Goal: Information Seeking & Learning: Learn about a topic

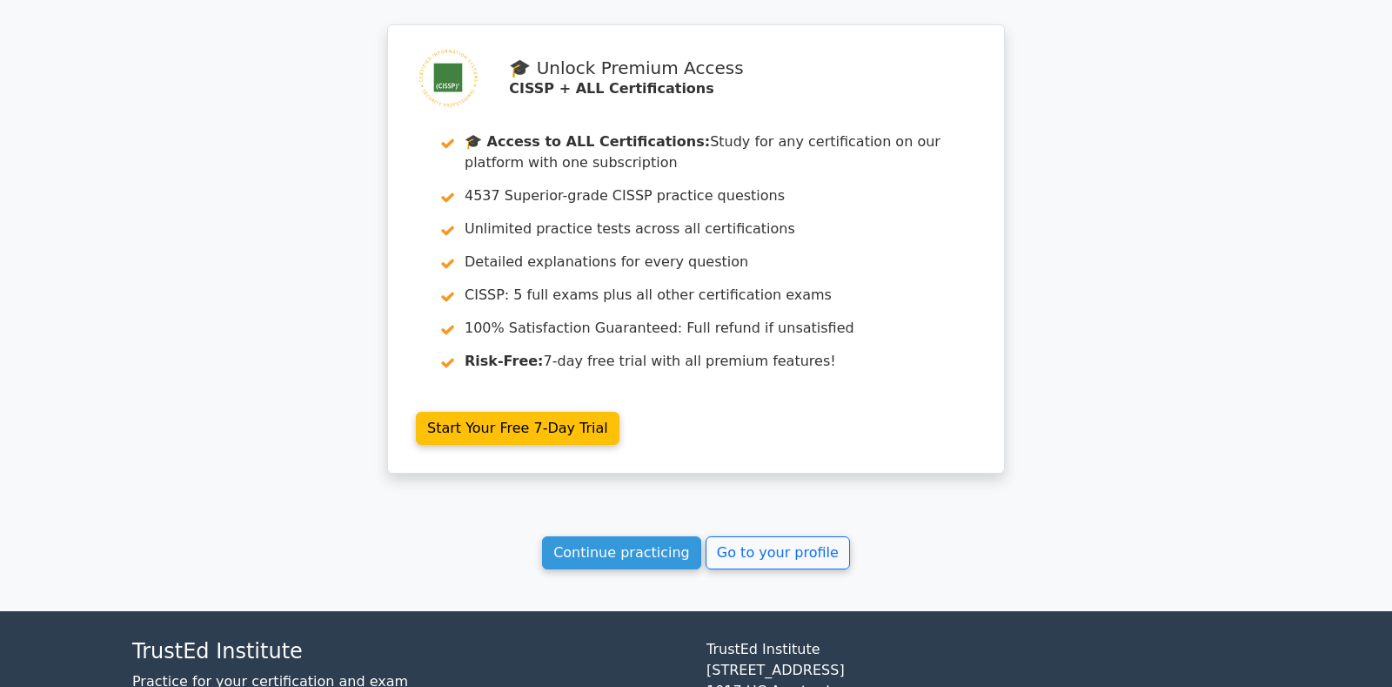
scroll to position [8032, 0]
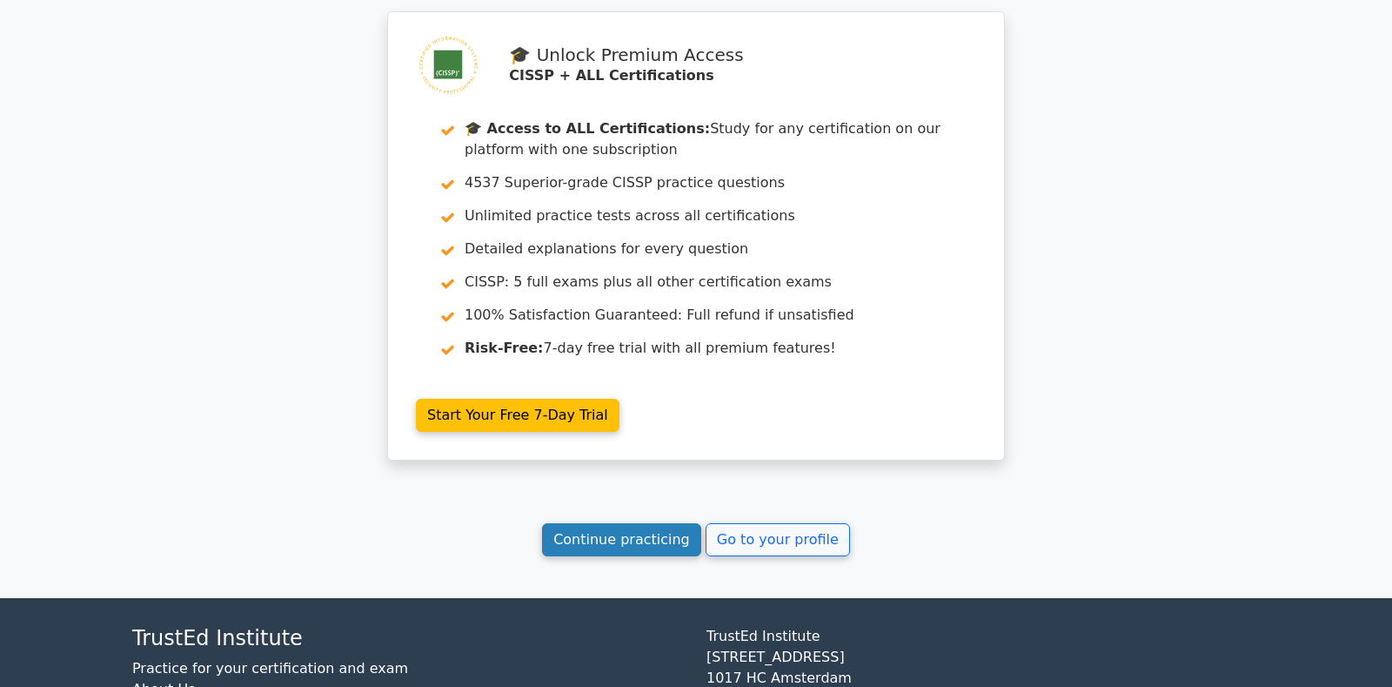
click at [573, 523] on link "Continue practicing" at bounding box center [621, 539] width 159 height 33
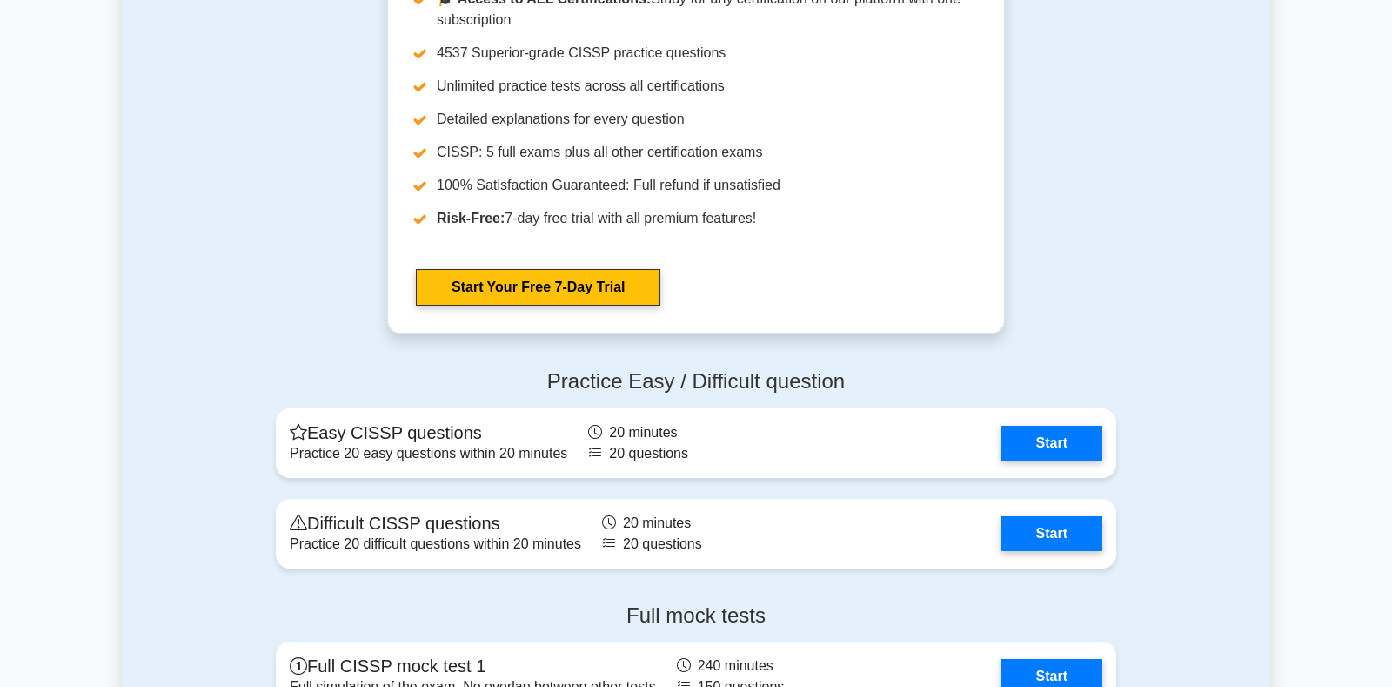
scroll to position [5117, 0]
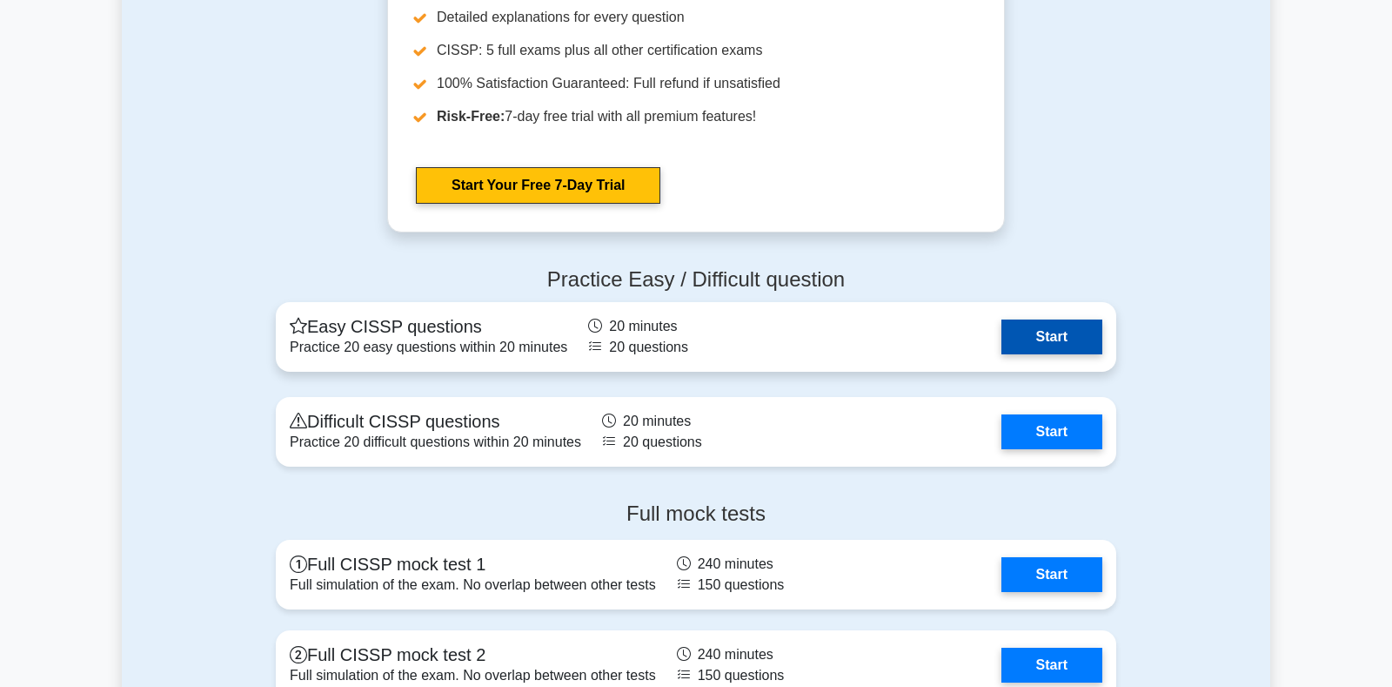
click at [1002, 342] on link "Start" at bounding box center [1052, 336] width 101 height 35
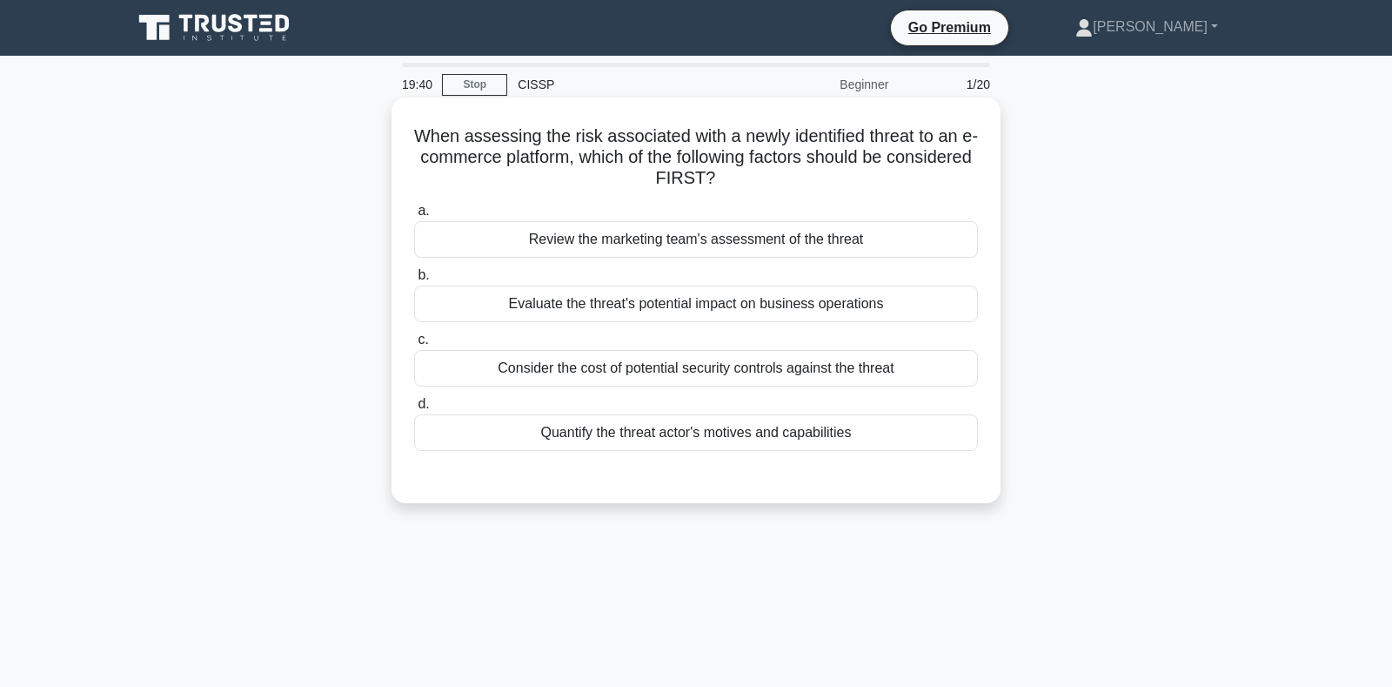
click at [664, 308] on div "Evaluate the threat's potential impact on business operations" at bounding box center [696, 303] width 564 height 37
click at [414, 281] on input "b. Evaluate the threat's potential impact on business operations" at bounding box center [414, 275] width 0 height 11
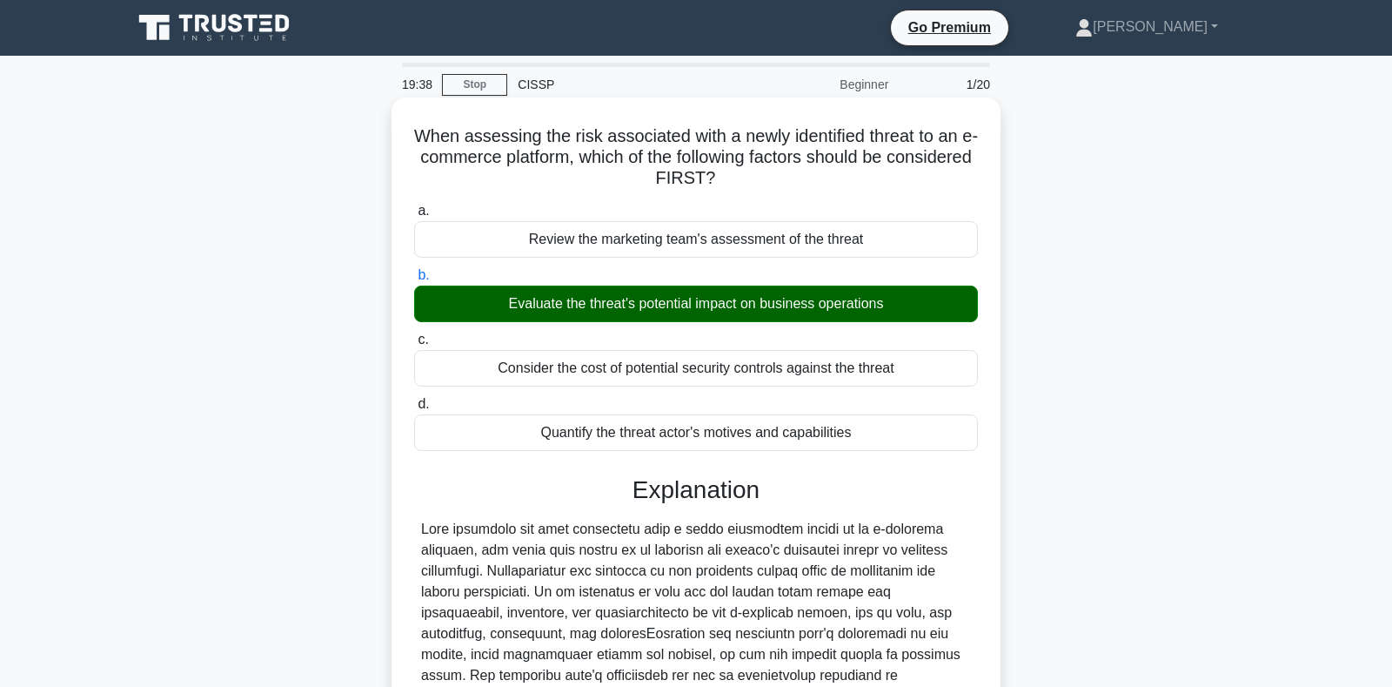
scroll to position [302, 0]
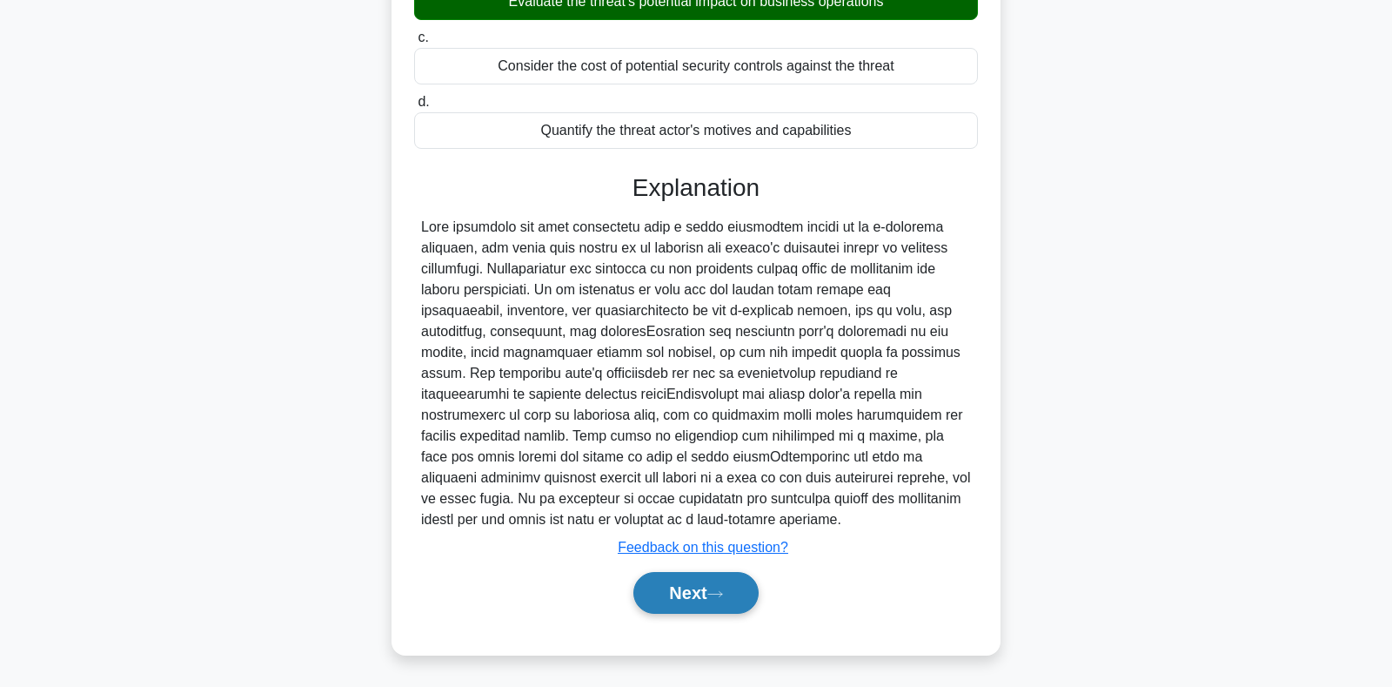
click at [685, 586] on button "Next" at bounding box center [695, 593] width 124 height 42
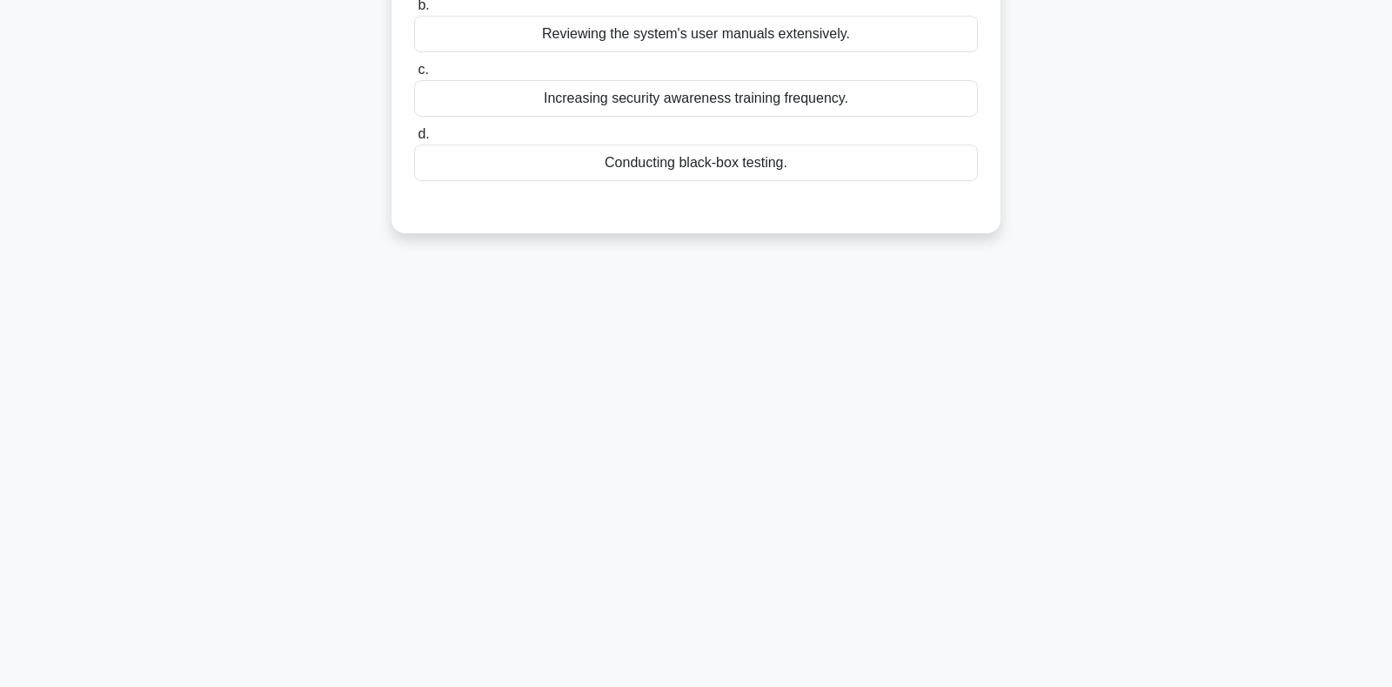
scroll to position [0, 0]
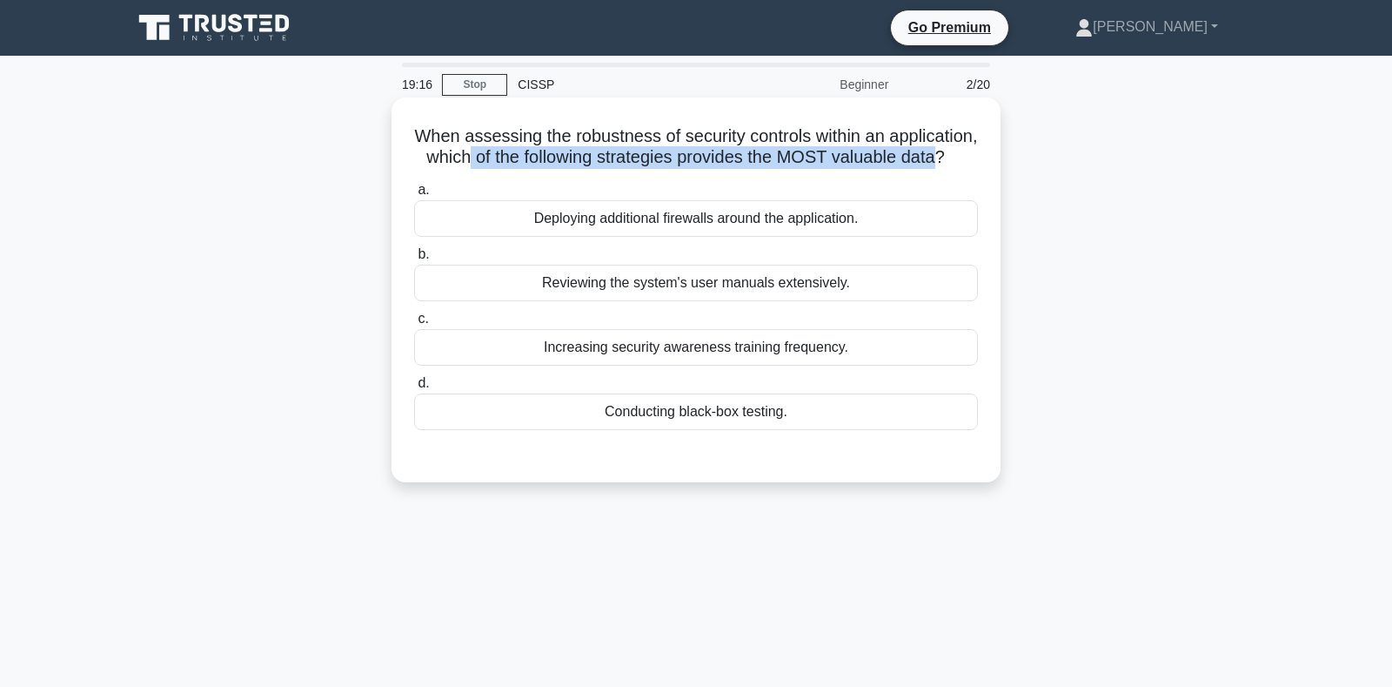
drag, startPoint x: 465, startPoint y: 161, endPoint x: 938, endPoint y: 164, distance: 473.4
click at [938, 164] on h5 "When assessing the robustness of security controls within an application, which…" at bounding box center [695, 147] width 567 height 44
click at [676, 420] on div "Conducting black-box testing." at bounding box center [696, 411] width 564 height 37
click at [414, 389] on input "d. Conducting black-box testing." at bounding box center [414, 383] width 0 height 11
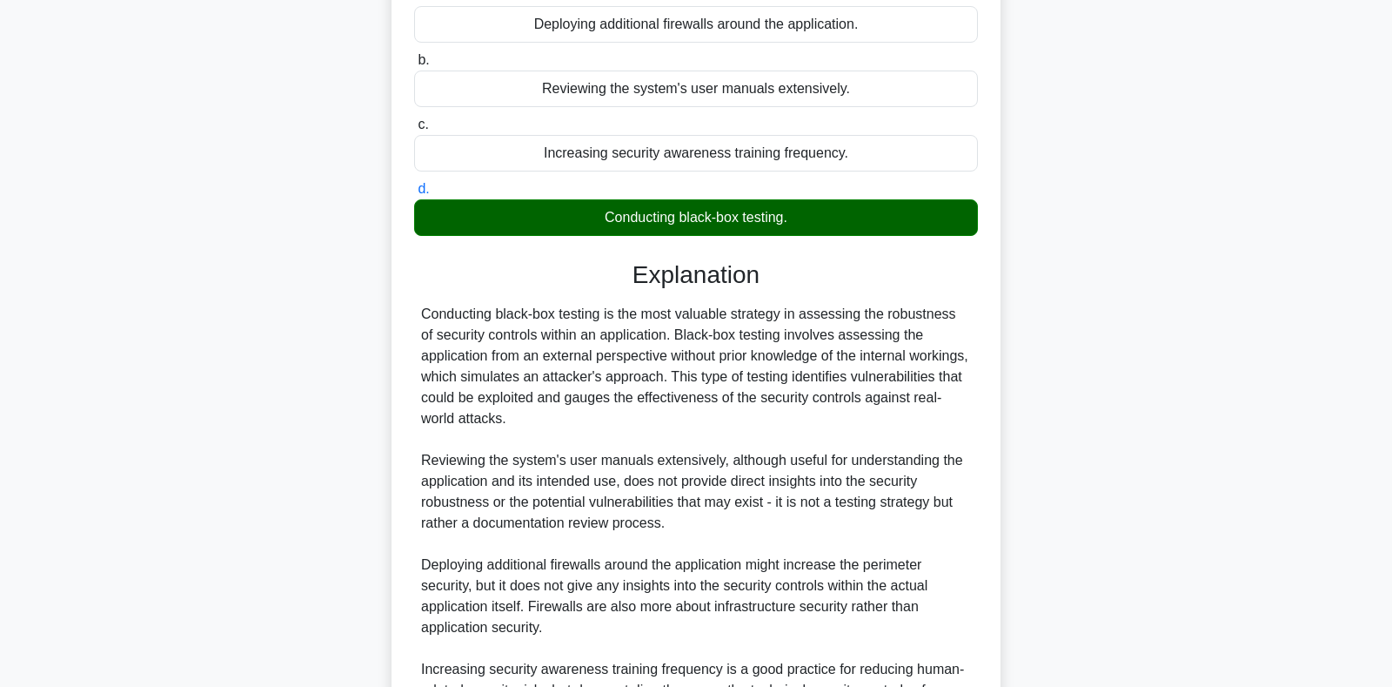
scroll to position [365, 0]
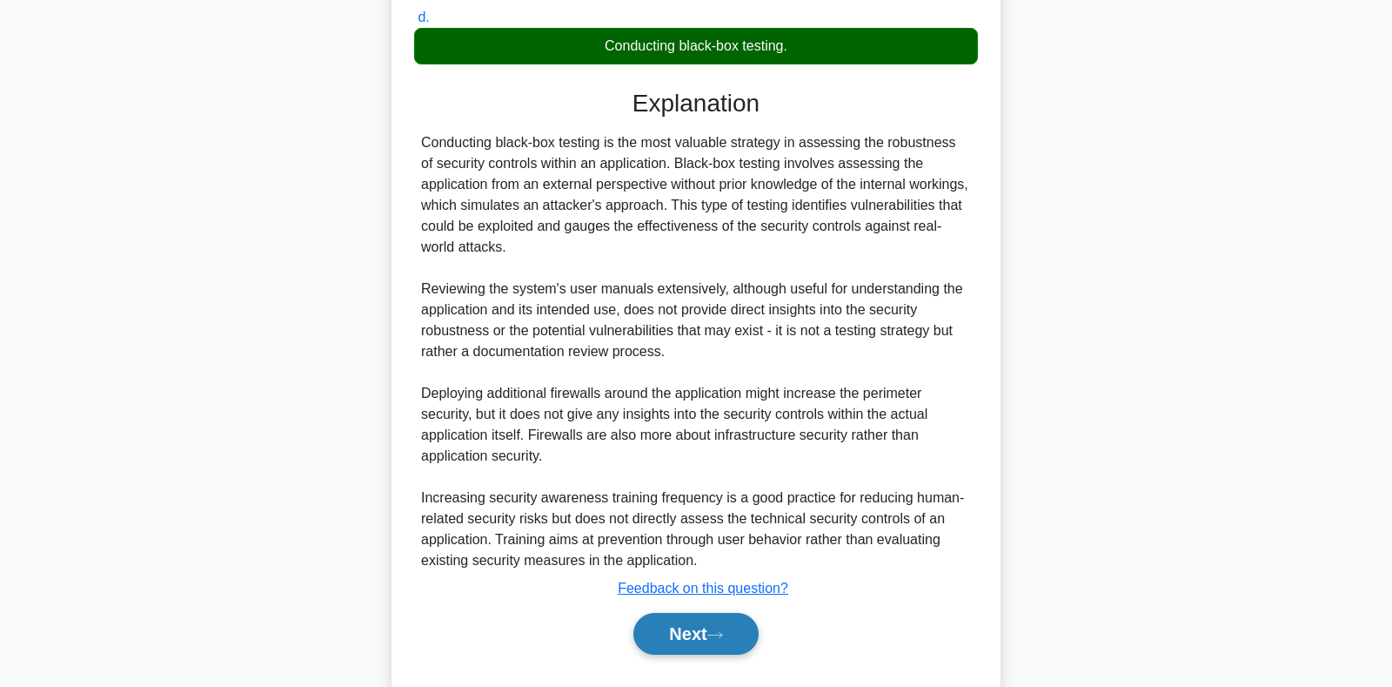
click at [694, 638] on button "Next" at bounding box center [695, 634] width 124 height 42
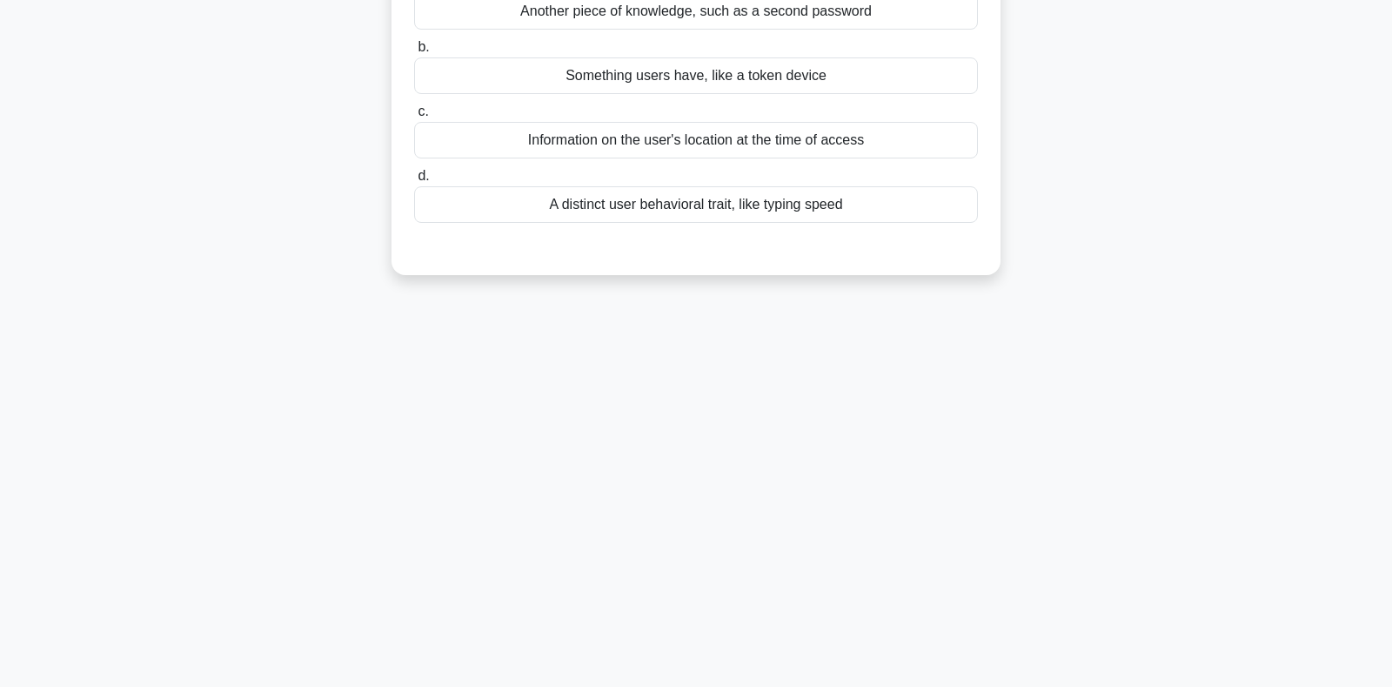
scroll to position [0, 0]
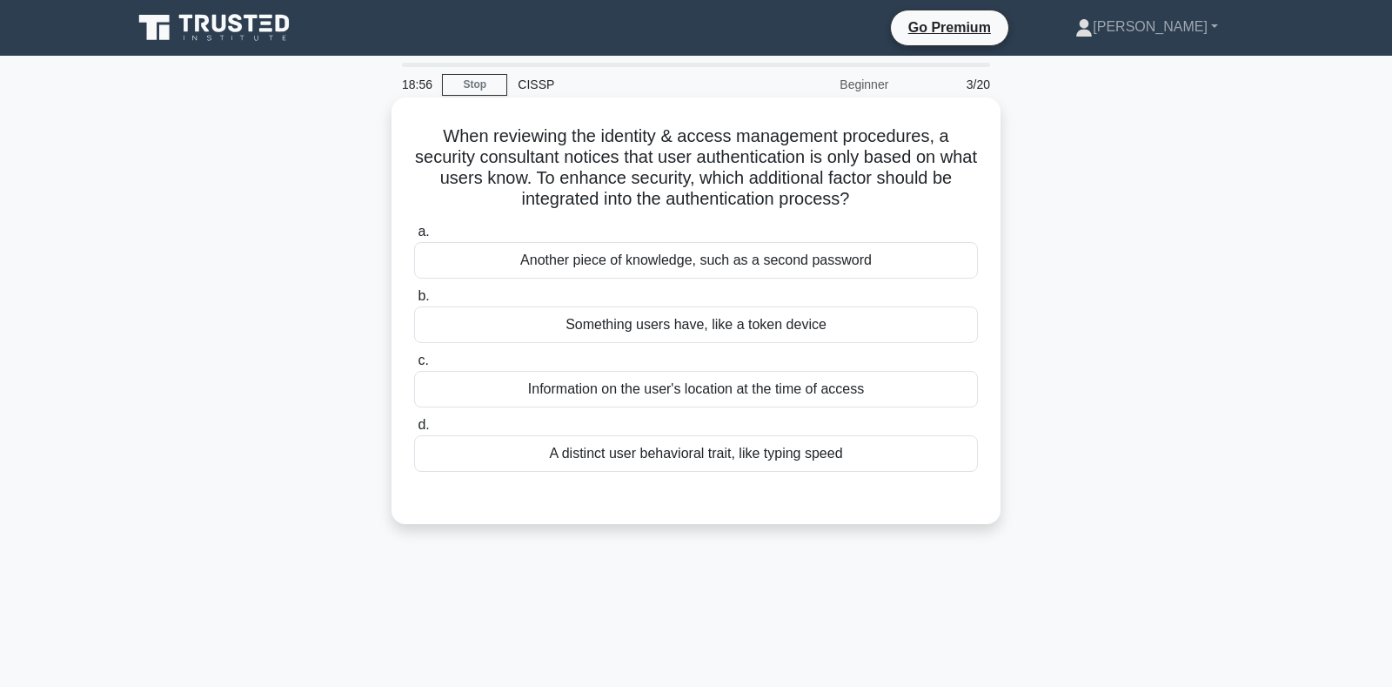
click at [635, 329] on div "Something users have, like a token device" at bounding box center [696, 324] width 564 height 37
click at [414, 302] on input "b. Something users have, like a token device" at bounding box center [414, 296] width 0 height 11
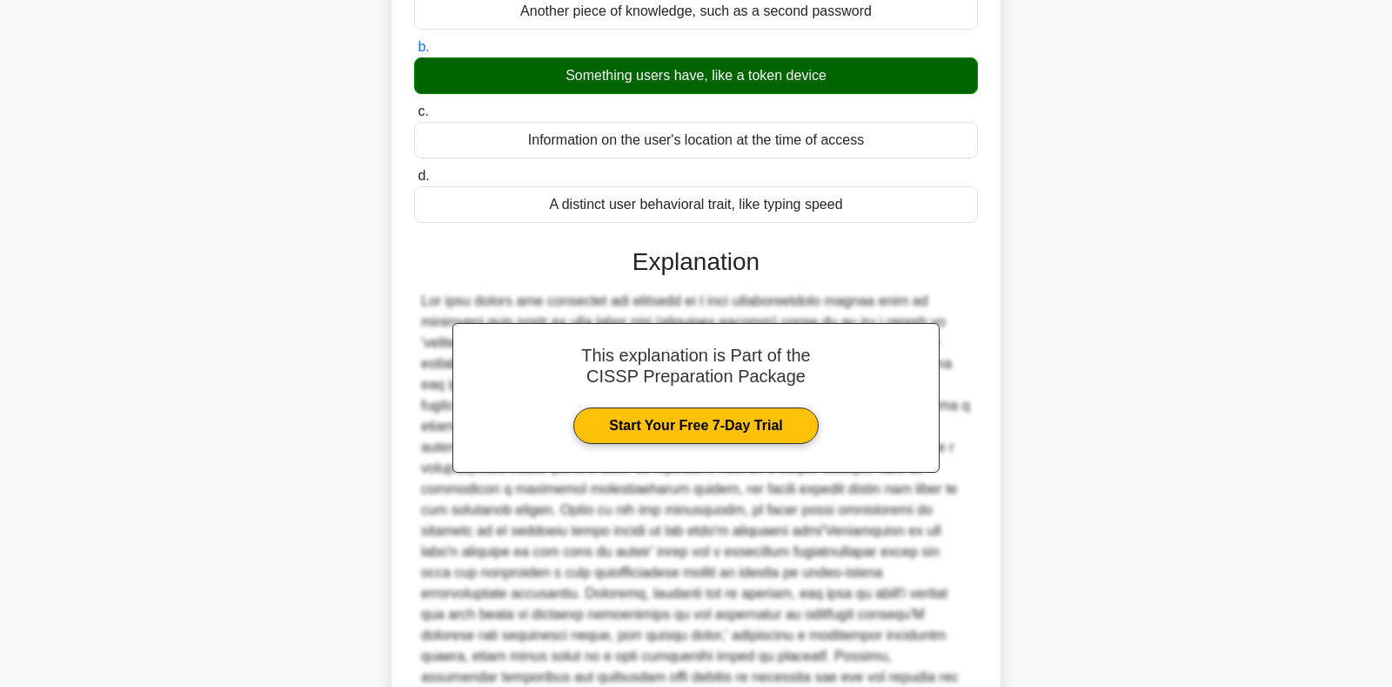
scroll to position [457, 0]
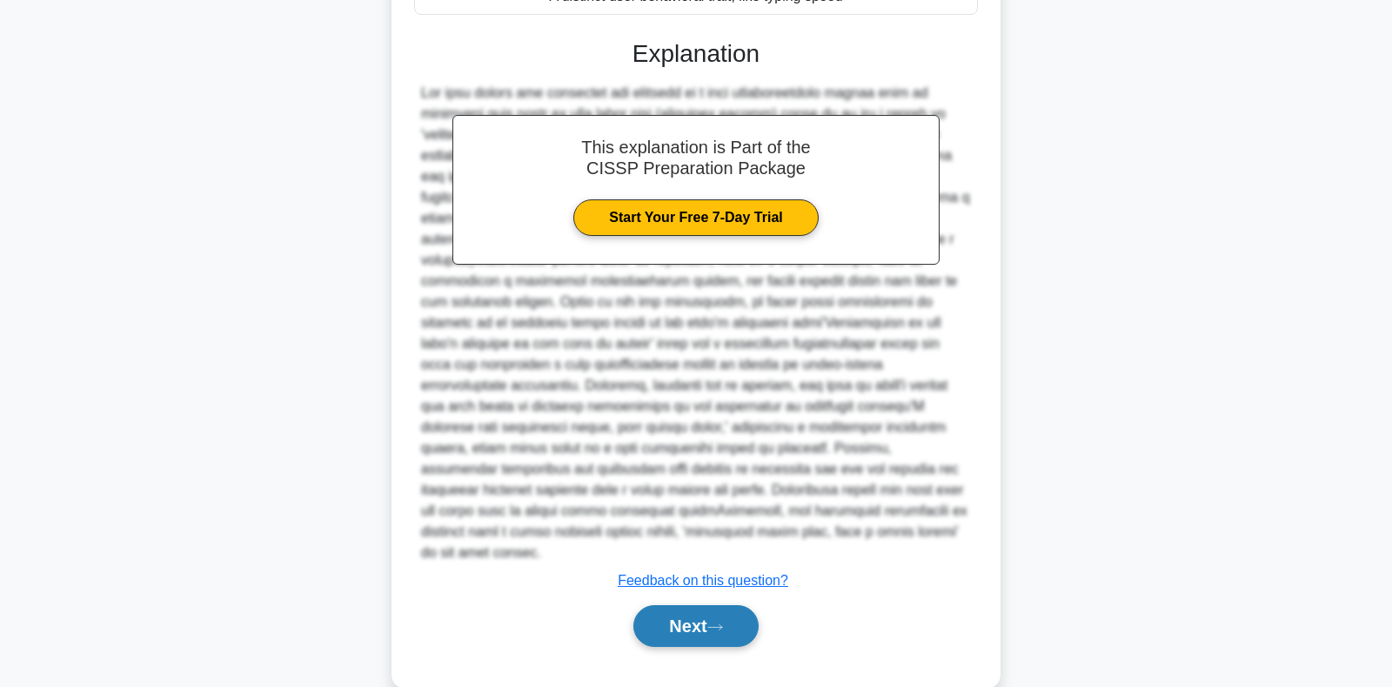
click at [671, 607] on button "Next" at bounding box center [695, 626] width 124 height 42
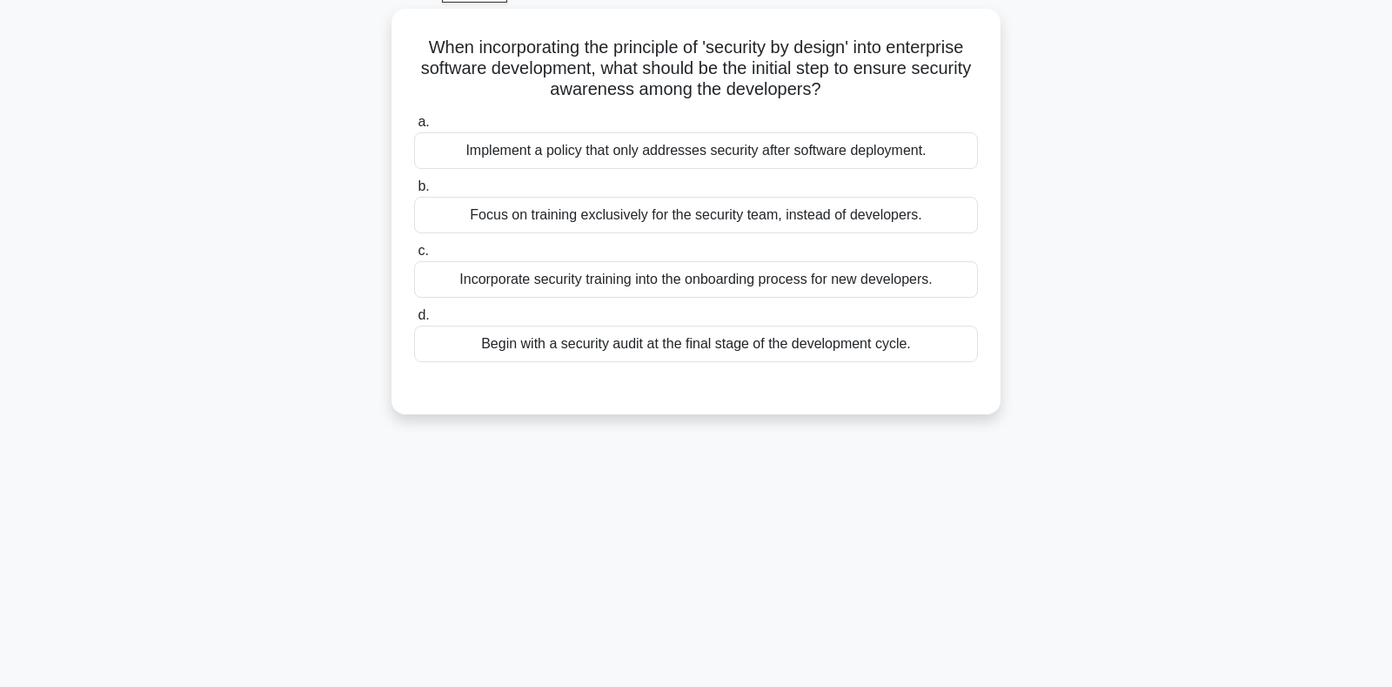
scroll to position [0, 0]
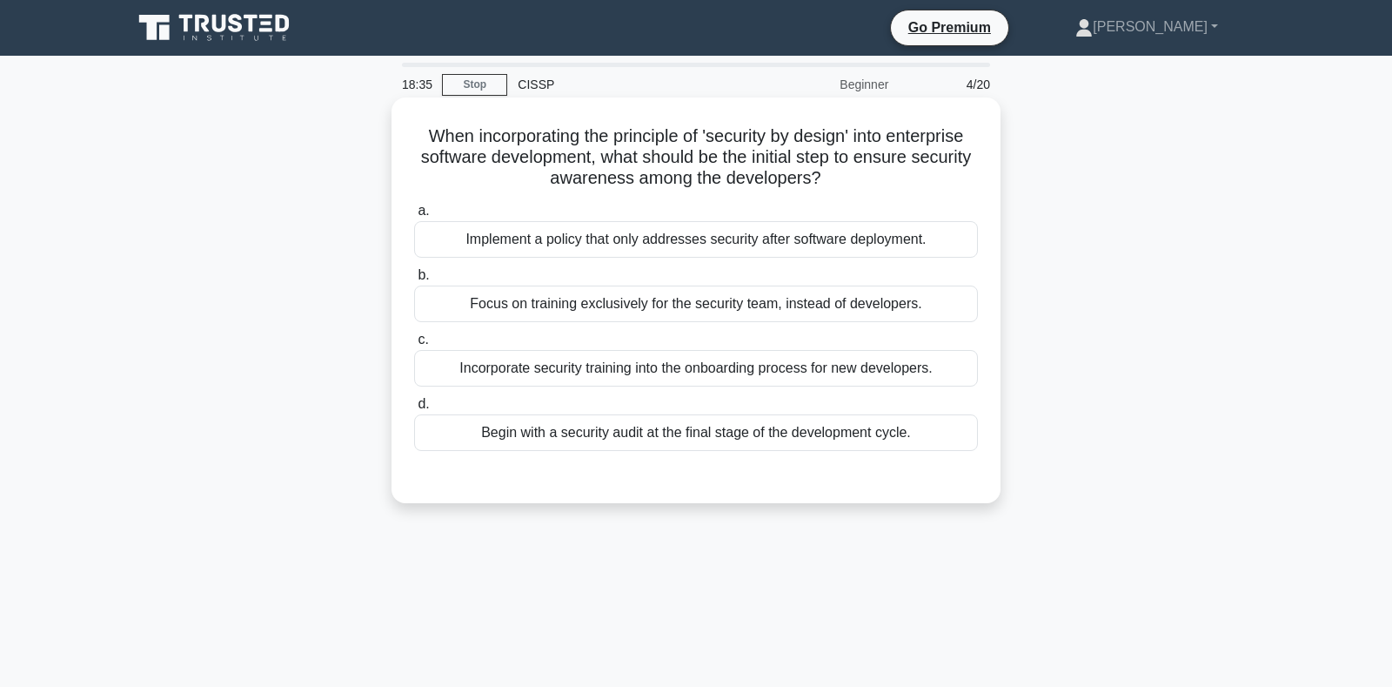
click at [607, 372] on div "Incorporate security training into the onboarding process for new developers." at bounding box center [696, 368] width 564 height 37
click at [414, 345] on input "c. Incorporate security training into the onboarding process for new developers." at bounding box center [414, 339] width 0 height 11
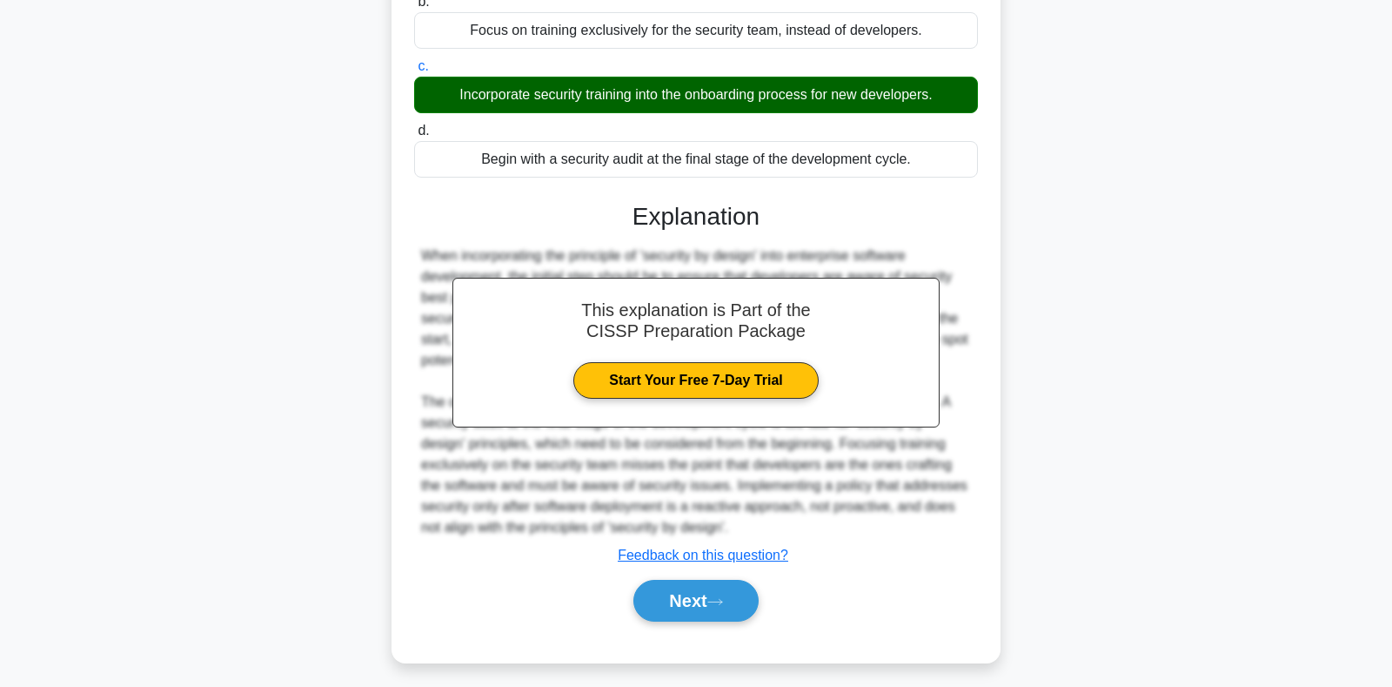
scroll to position [281, 0]
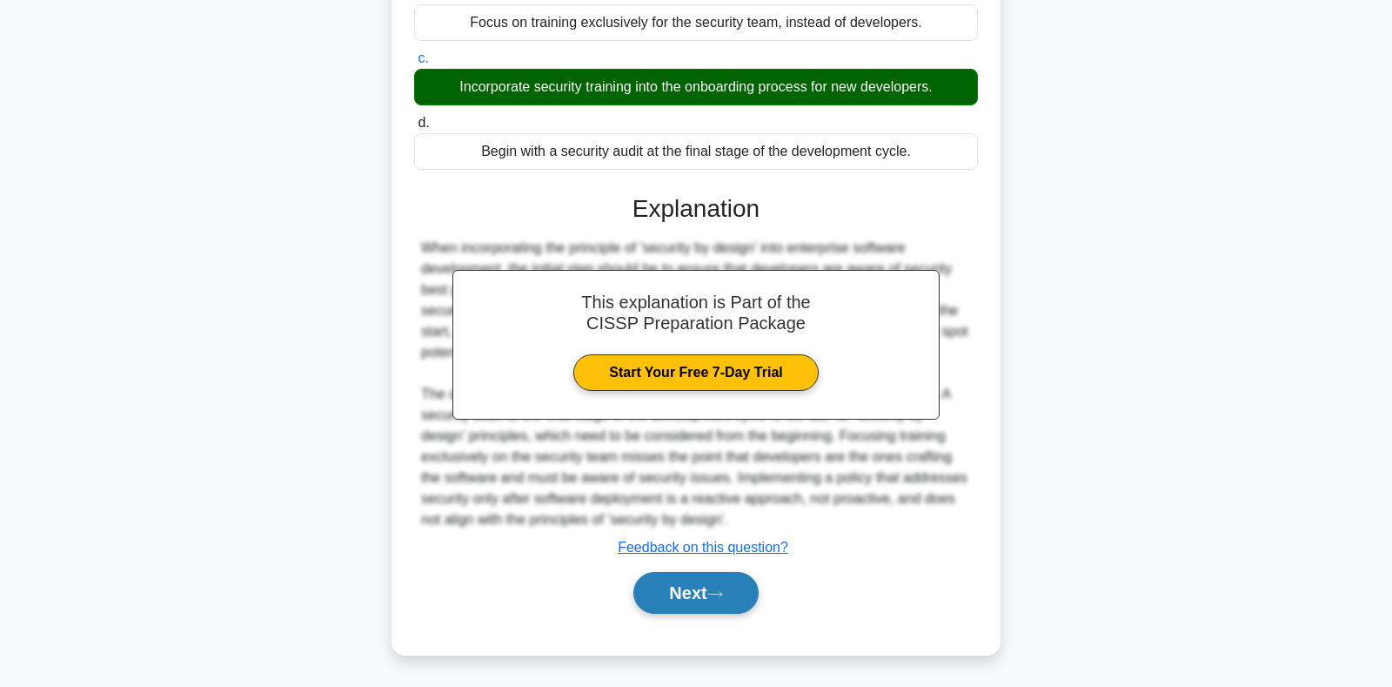
click at [689, 590] on button "Next" at bounding box center [695, 593] width 124 height 42
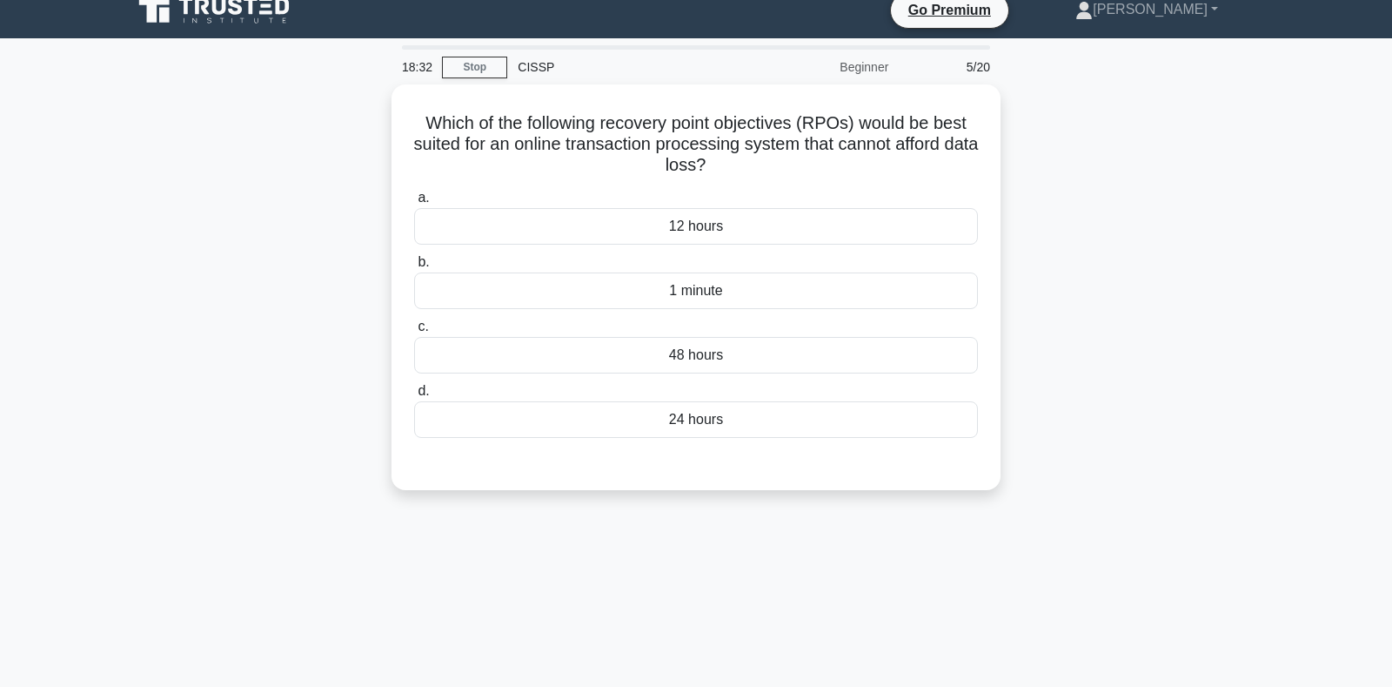
scroll to position [0, 0]
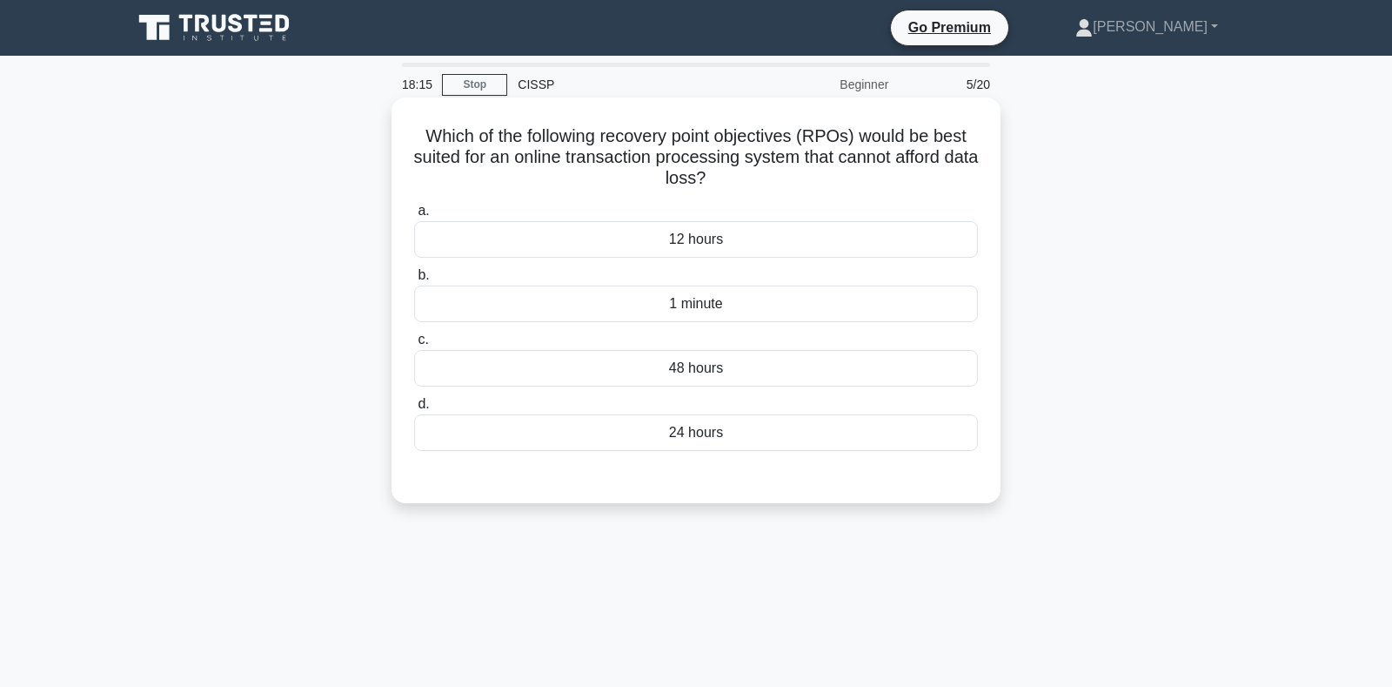
click at [681, 308] on div "1 minute" at bounding box center [696, 303] width 564 height 37
click at [414, 281] on input "b. 1 minute" at bounding box center [414, 275] width 0 height 11
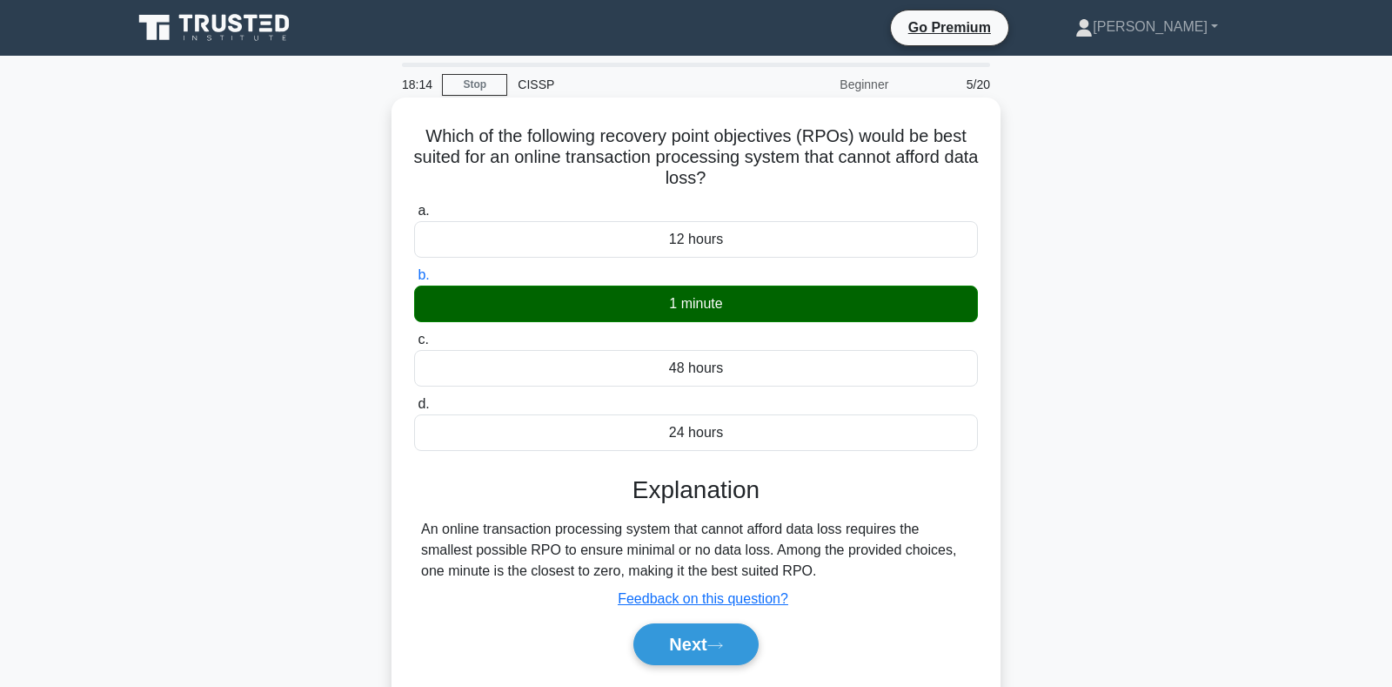
scroll to position [253, 0]
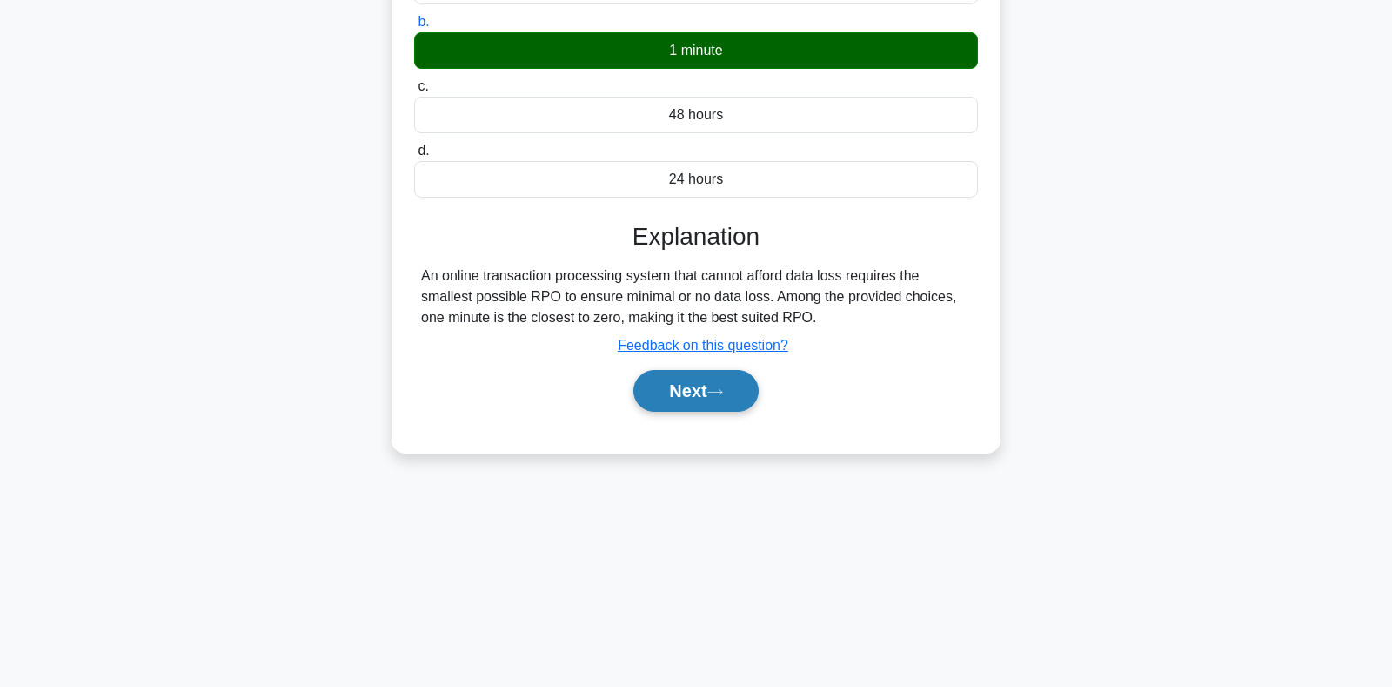
click at [701, 407] on button "Next" at bounding box center [695, 391] width 124 height 42
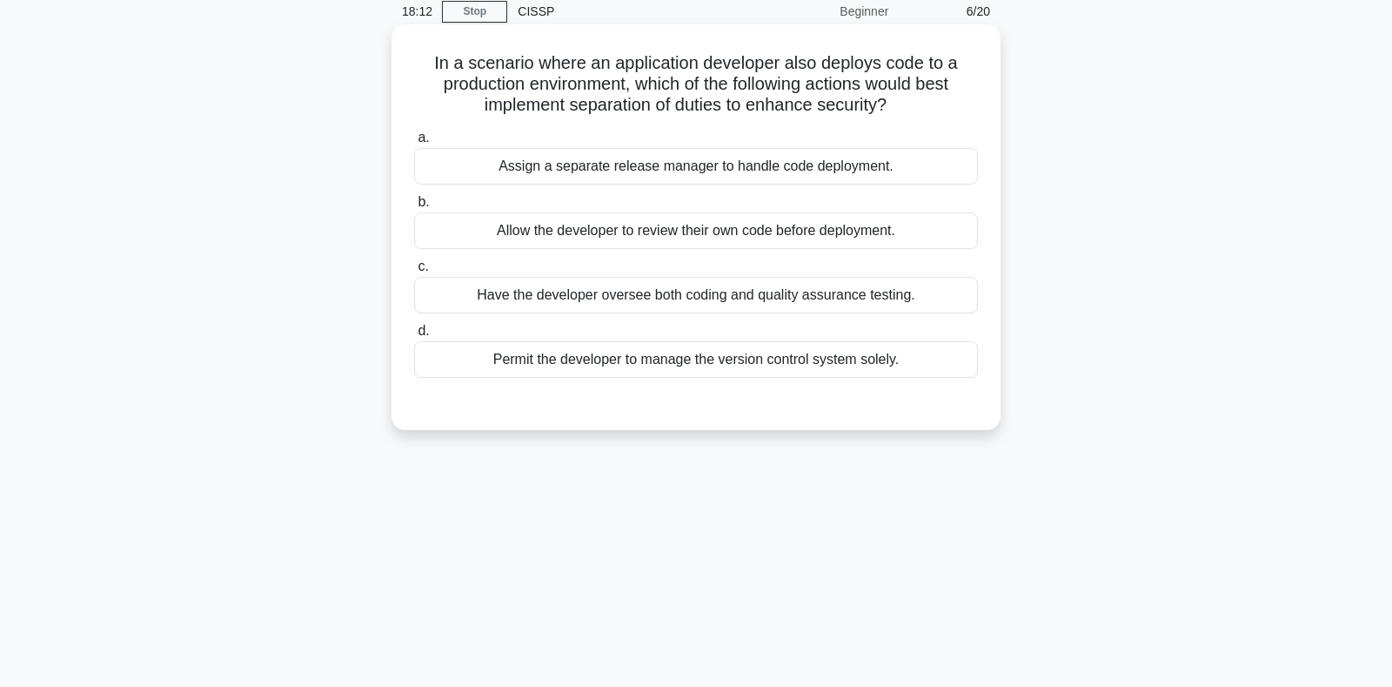
scroll to position [0, 0]
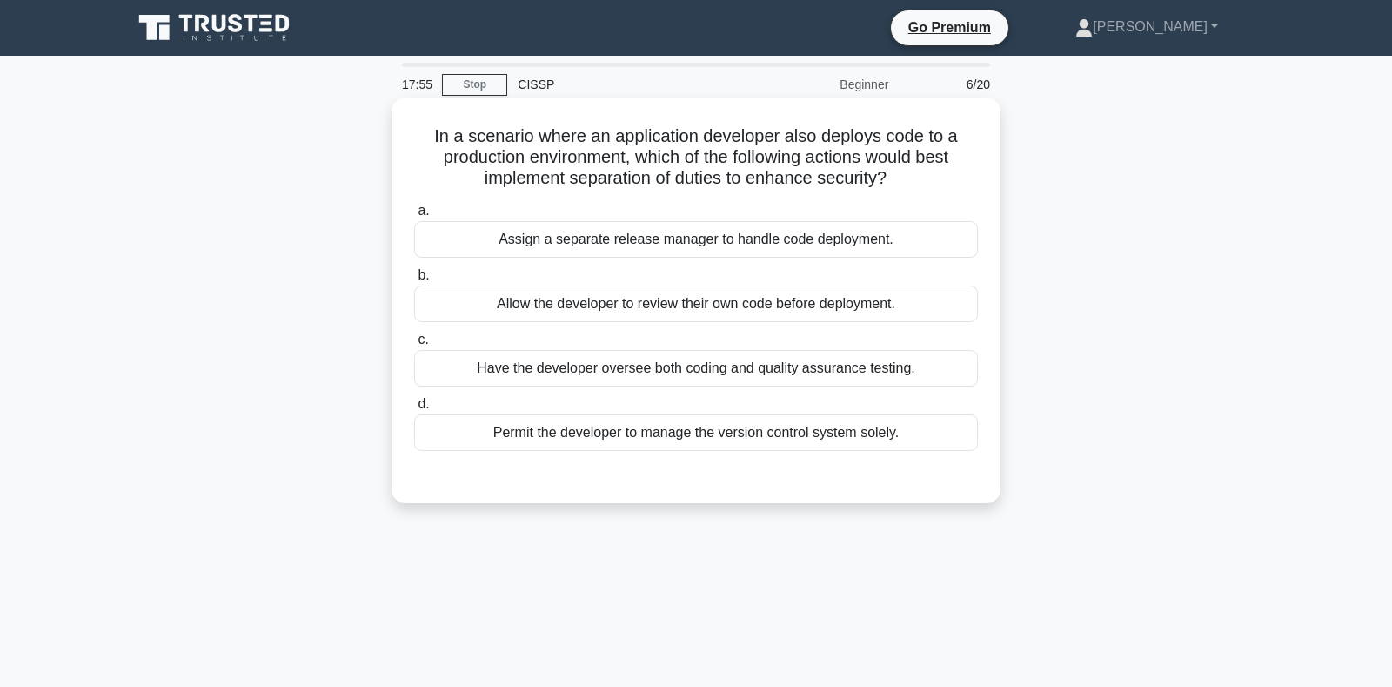
click at [616, 235] on div "Assign a separate release manager to handle code deployment." at bounding box center [696, 239] width 564 height 37
click at [414, 217] on input "a. Assign a separate release manager to handle code deployment." at bounding box center [414, 210] width 0 height 11
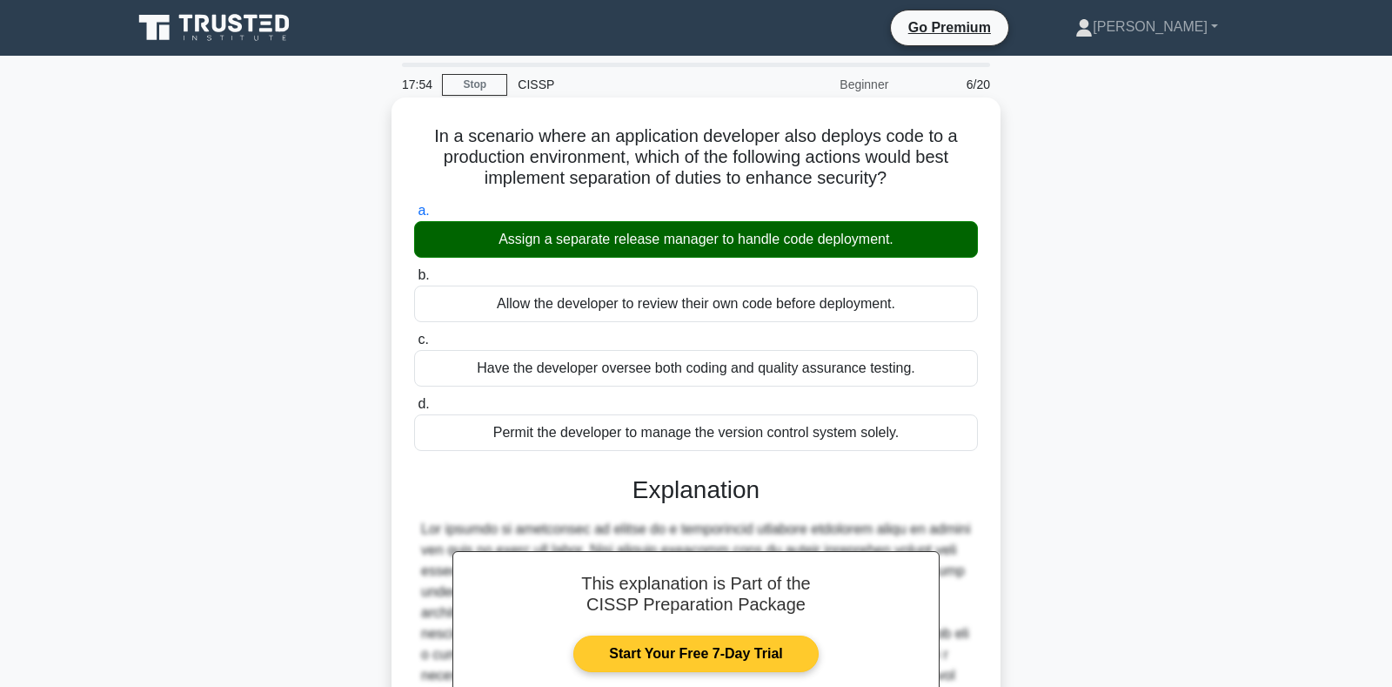
scroll to position [281, 0]
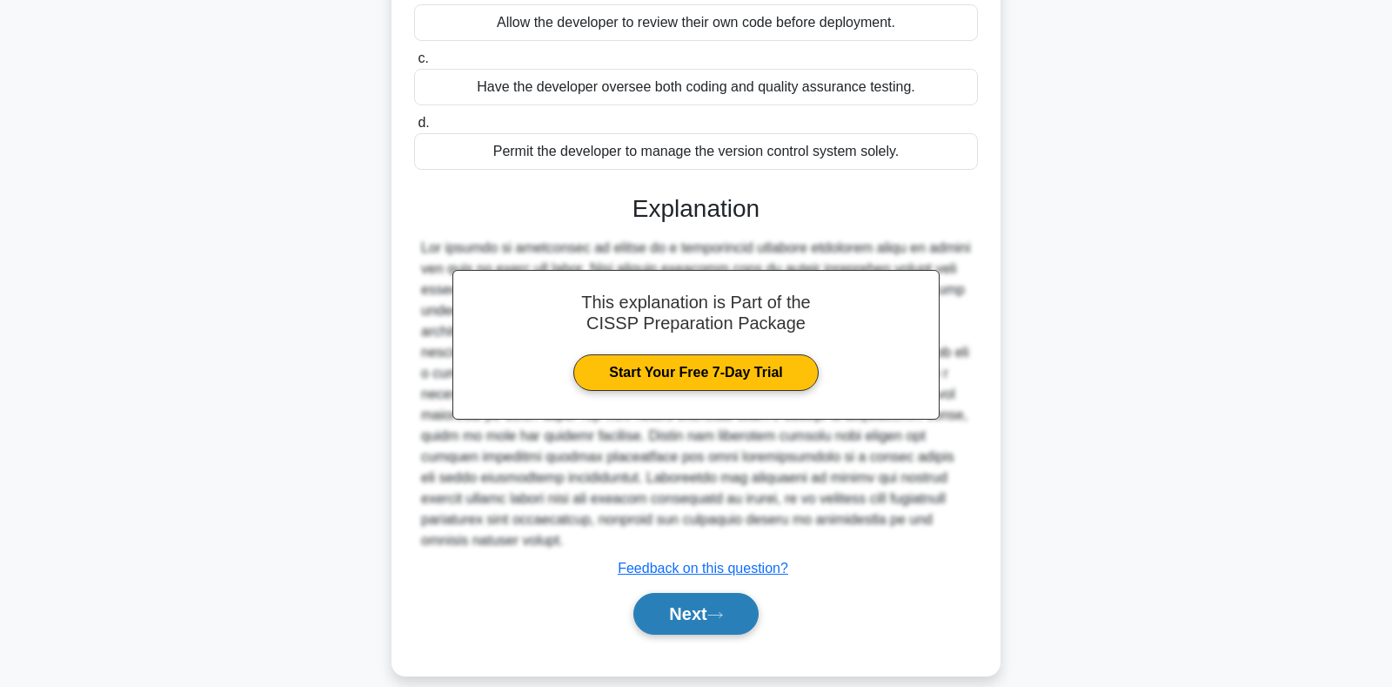
click at [698, 593] on button "Next" at bounding box center [695, 614] width 124 height 42
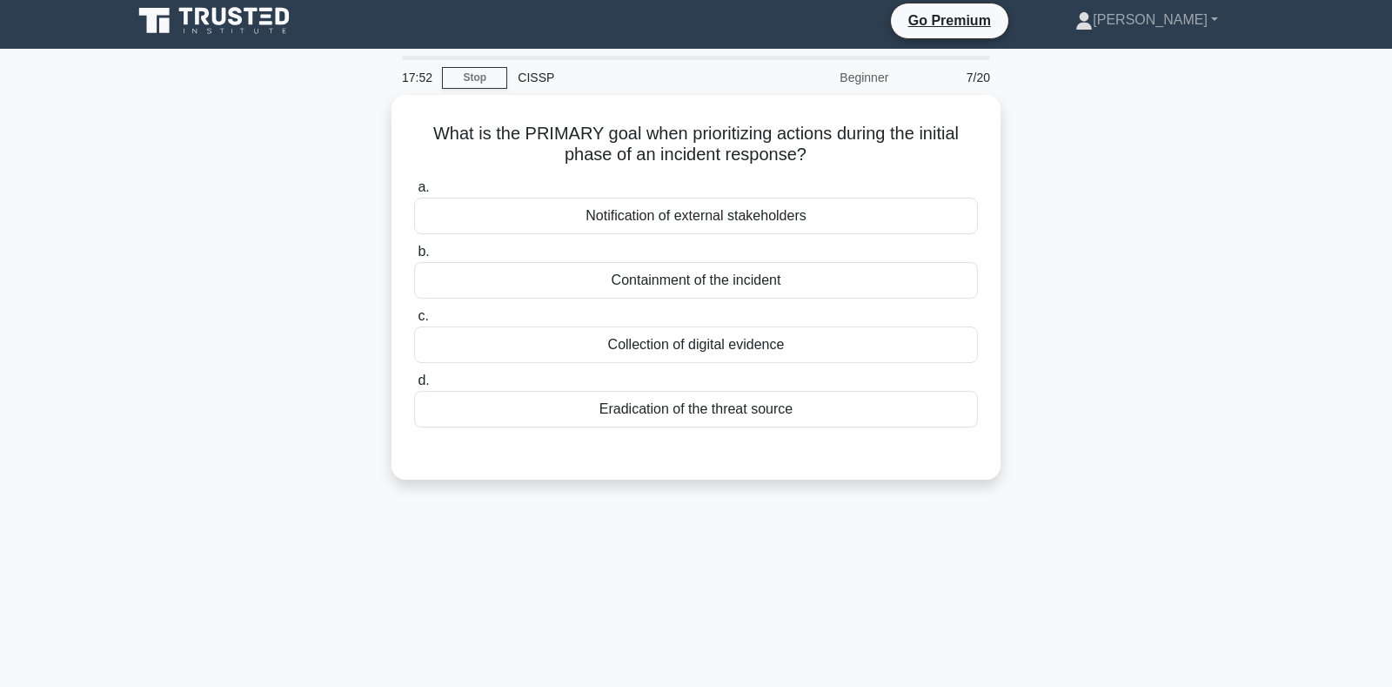
scroll to position [0, 0]
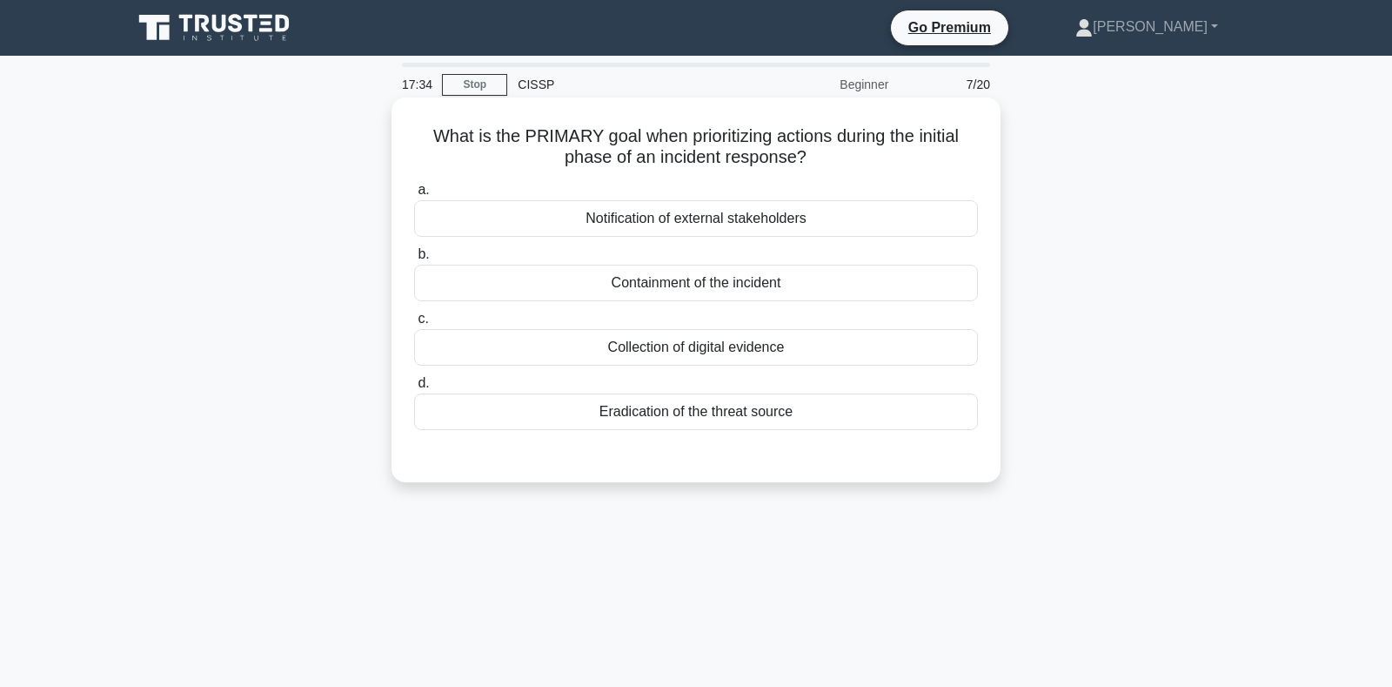
click at [628, 283] on div "Containment of the incident" at bounding box center [696, 283] width 564 height 37
click at [414, 260] on input "b. Containment of the incident" at bounding box center [414, 254] width 0 height 11
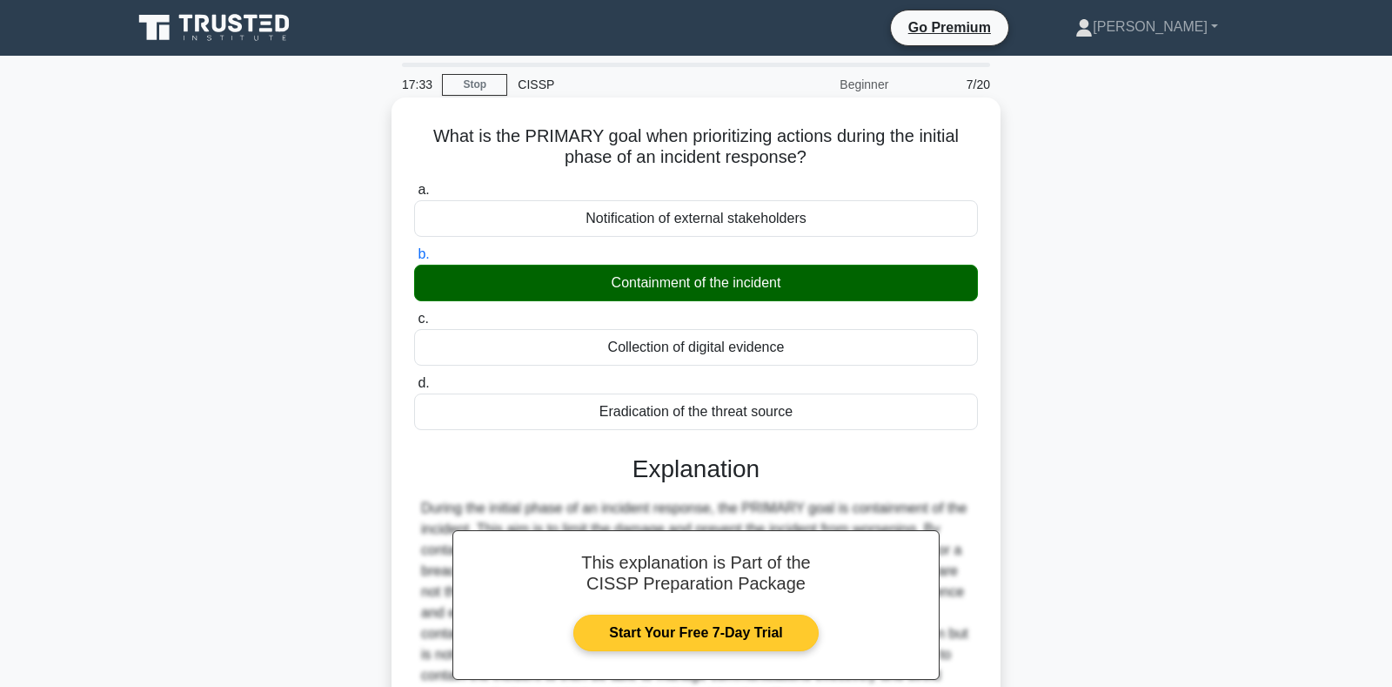
scroll to position [253, 0]
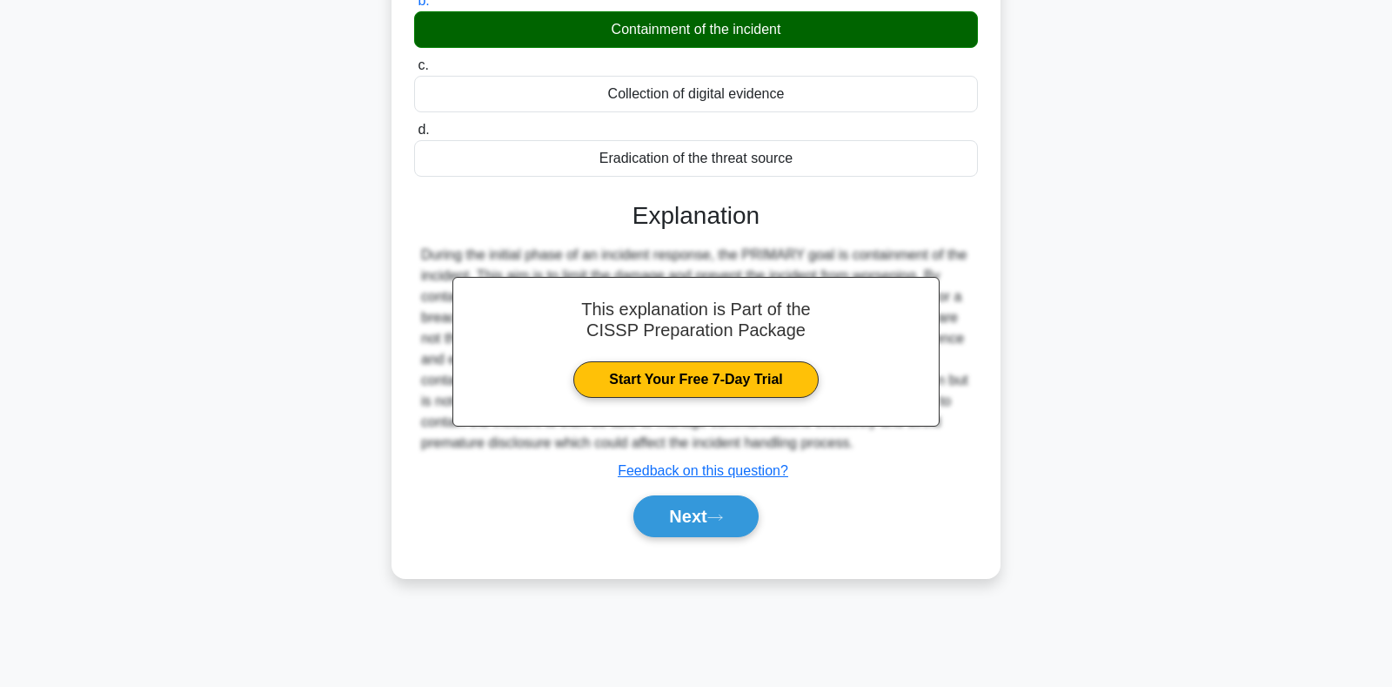
click at [712, 493] on div "Next" at bounding box center [696, 516] width 564 height 56
click at [707, 503] on button "Next" at bounding box center [695, 516] width 124 height 42
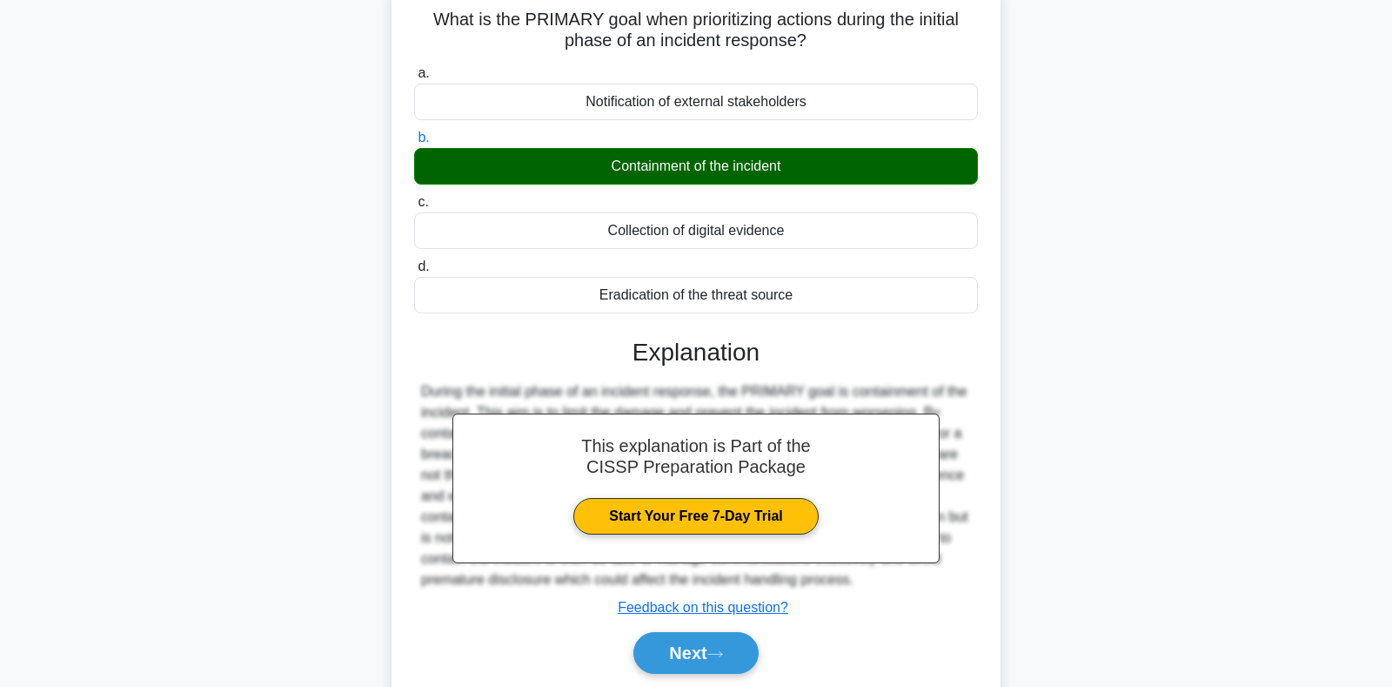
scroll to position [0, 0]
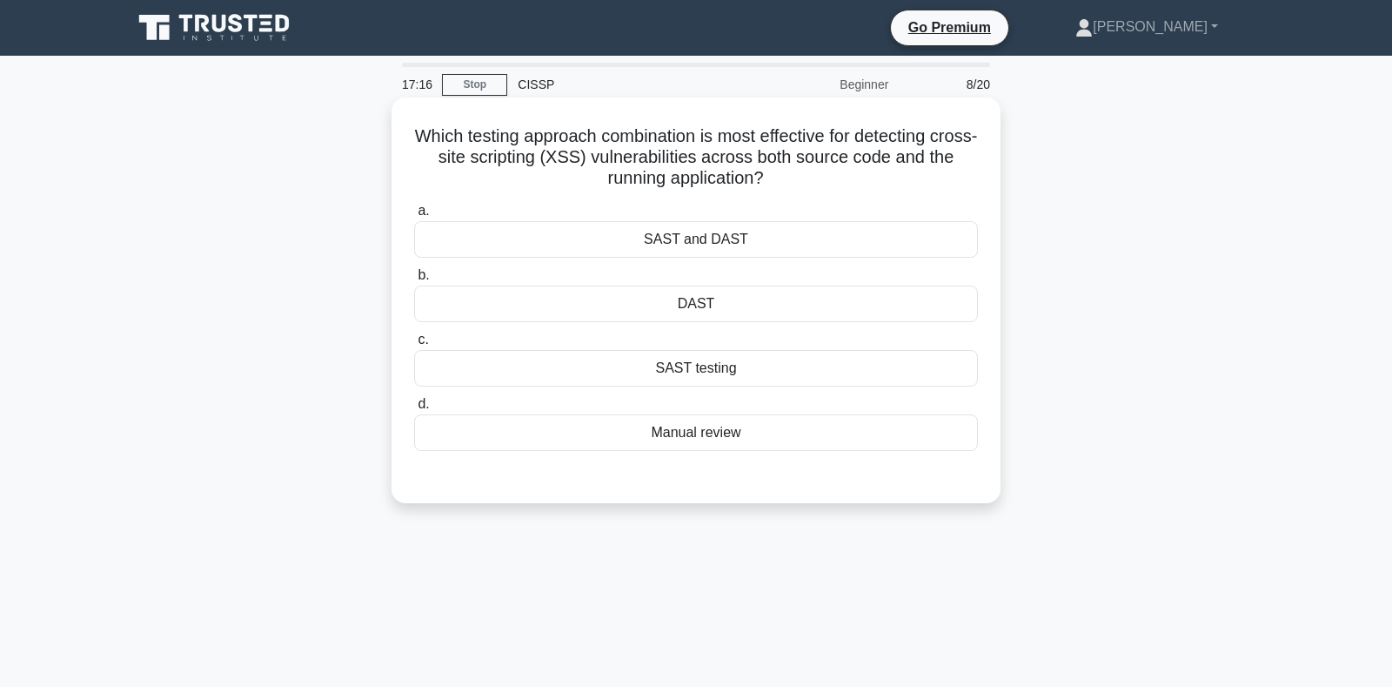
click at [673, 251] on div "SAST and DAST" at bounding box center [696, 239] width 564 height 37
click at [414, 217] on input "a. SAST and DAST" at bounding box center [414, 210] width 0 height 11
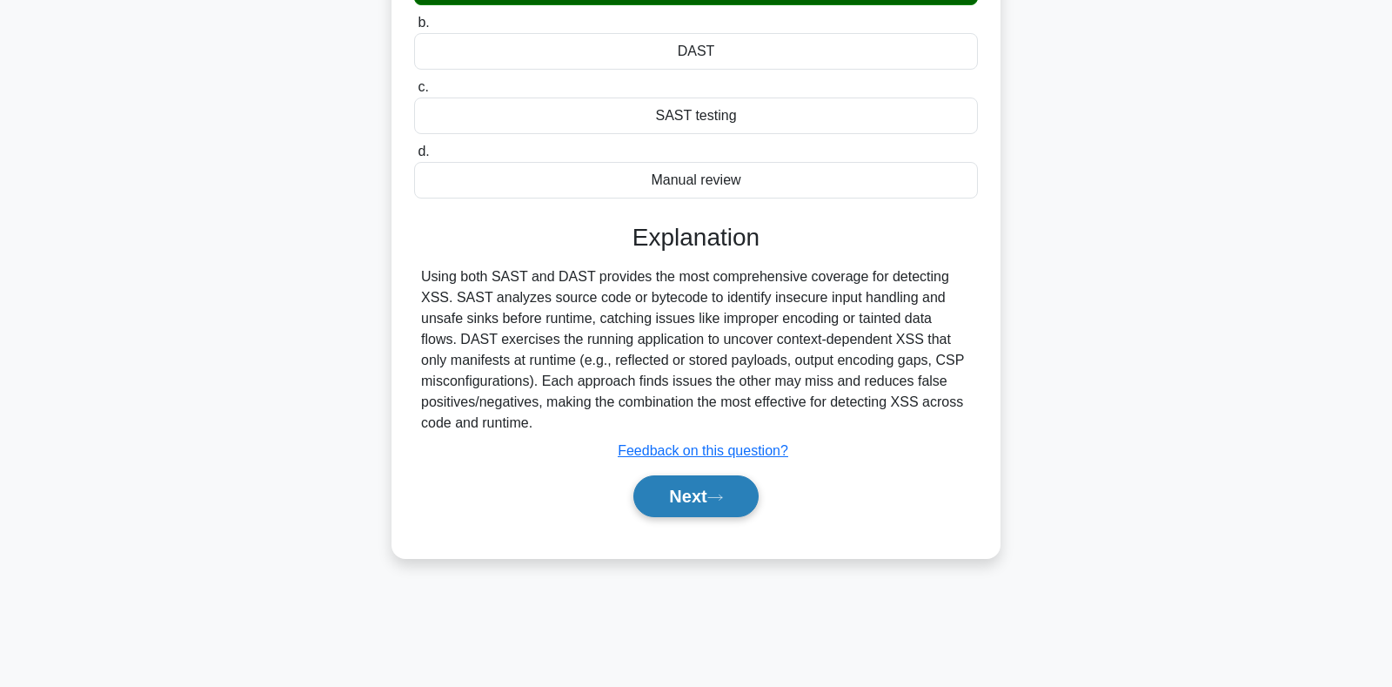
scroll to position [253, 0]
click at [716, 506] on button "Next" at bounding box center [695, 495] width 124 height 42
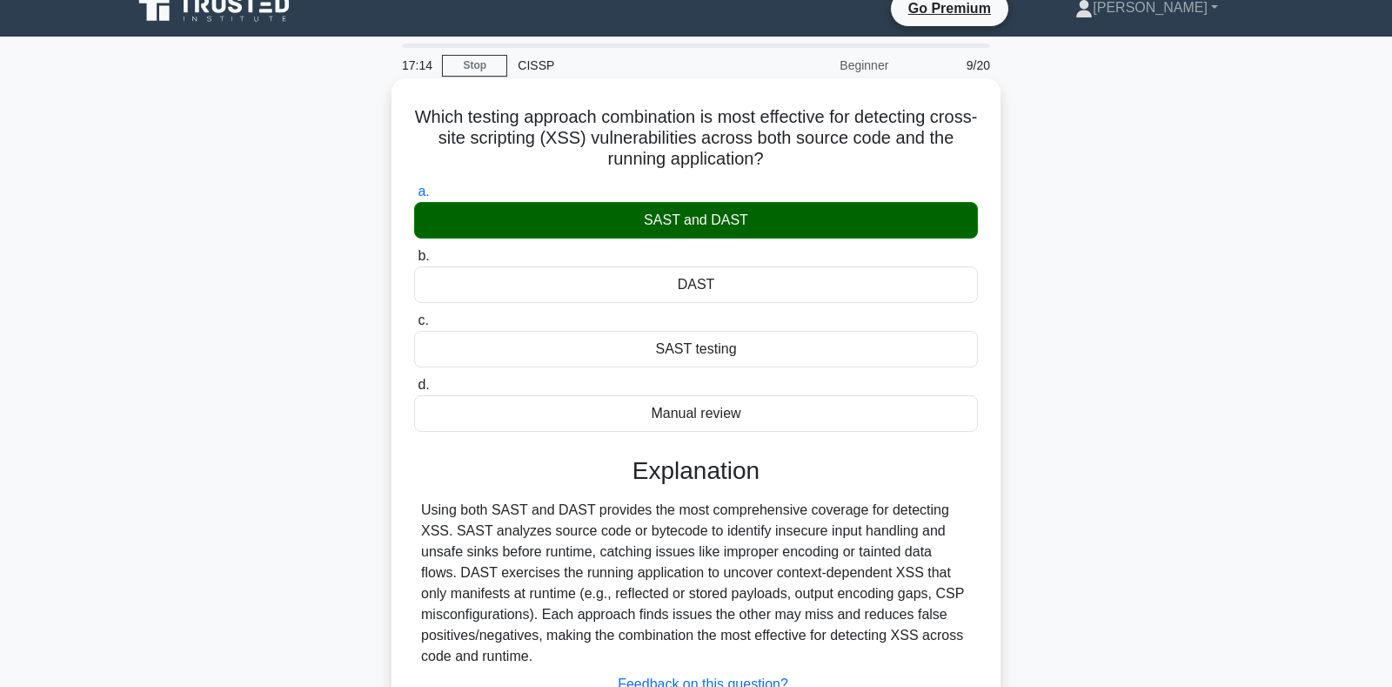
scroll to position [0, 0]
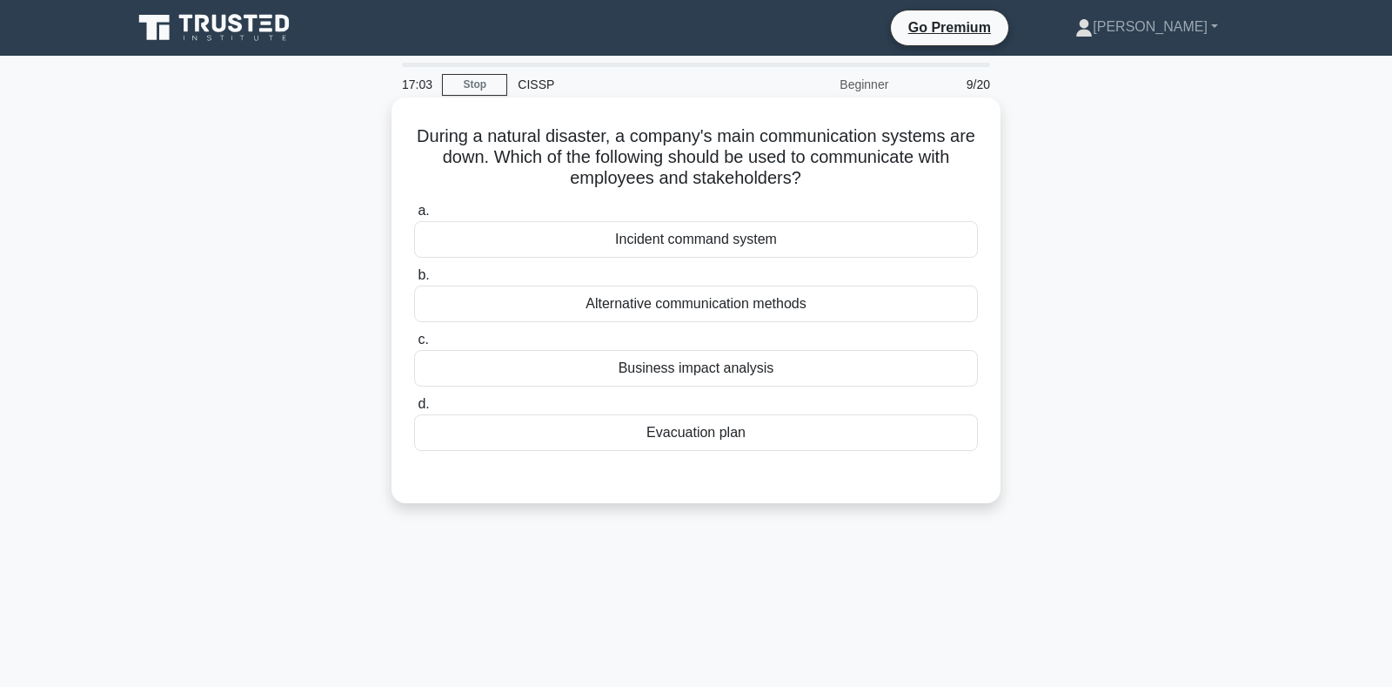
click at [787, 307] on div "Alternative communication methods" at bounding box center [696, 303] width 564 height 37
click at [734, 303] on div "Alternative communication methods" at bounding box center [696, 303] width 564 height 37
click at [414, 281] on input "b. Alternative communication methods" at bounding box center [414, 275] width 0 height 11
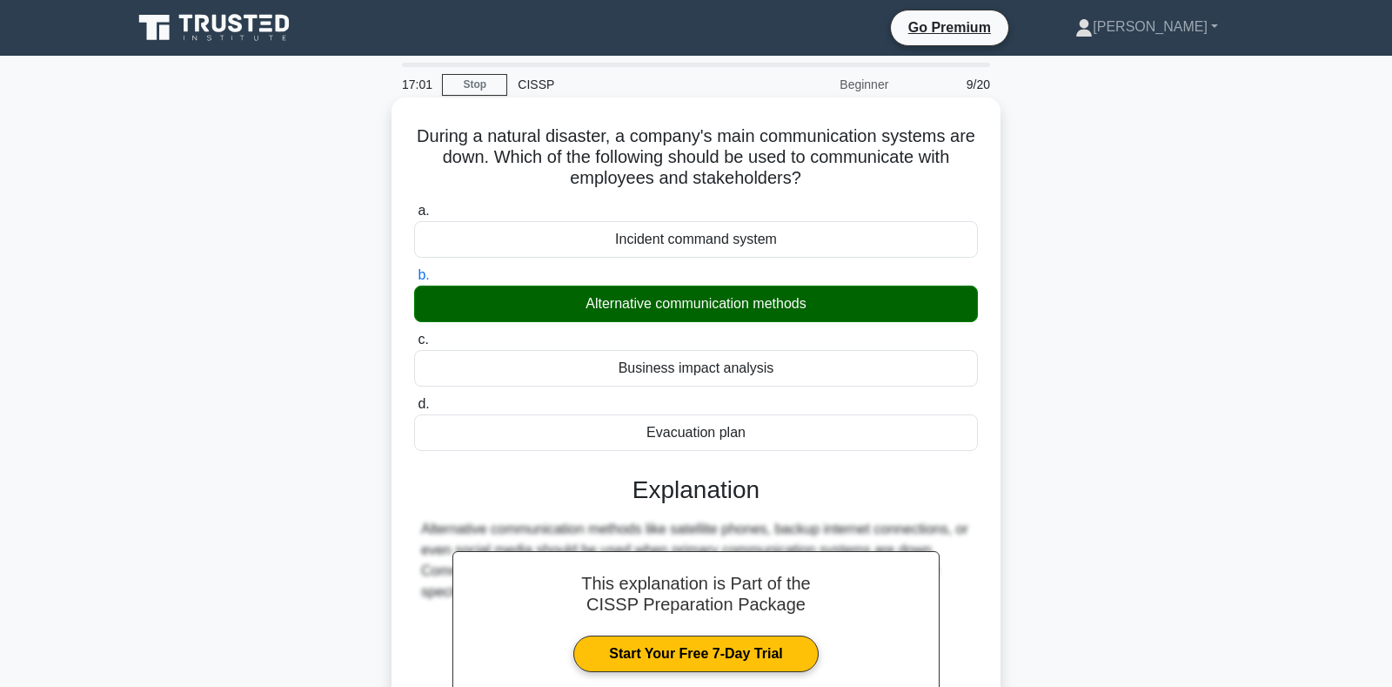
scroll to position [253, 0]
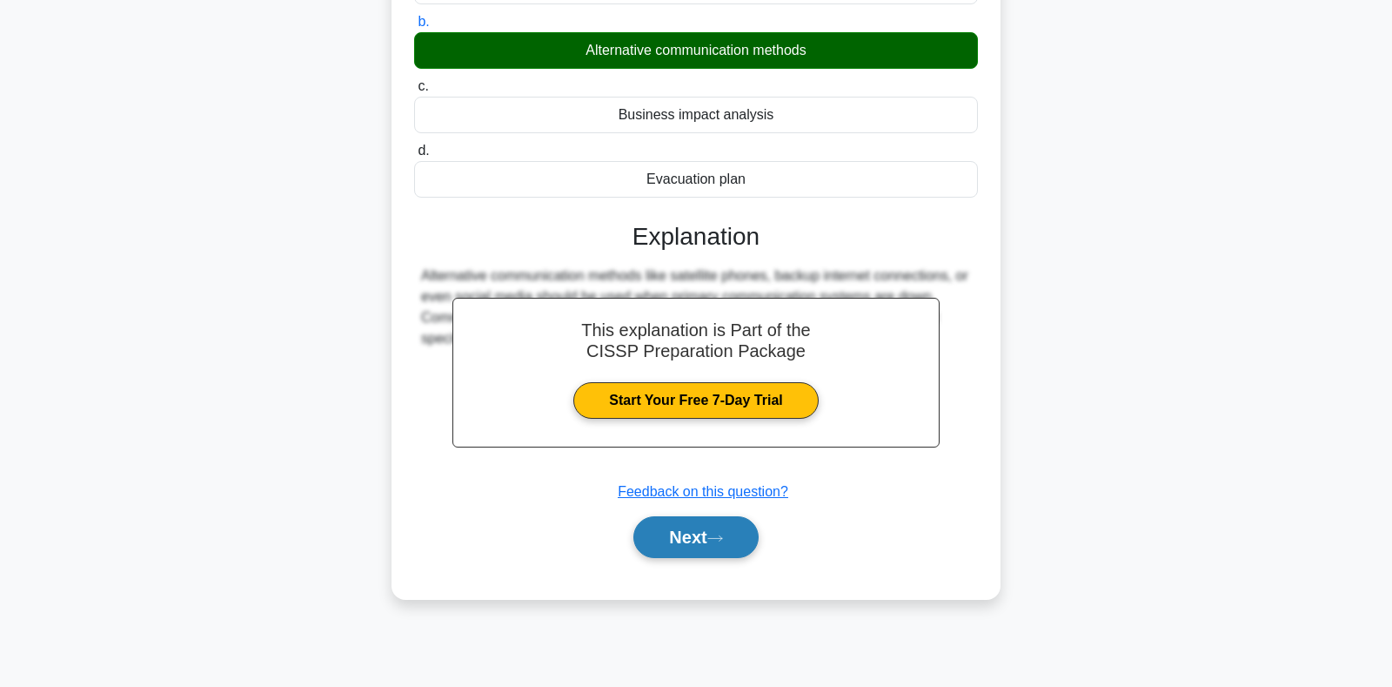
click at [713, 540] on button "Next" at bounding box center [695, 537] width 124 height 42
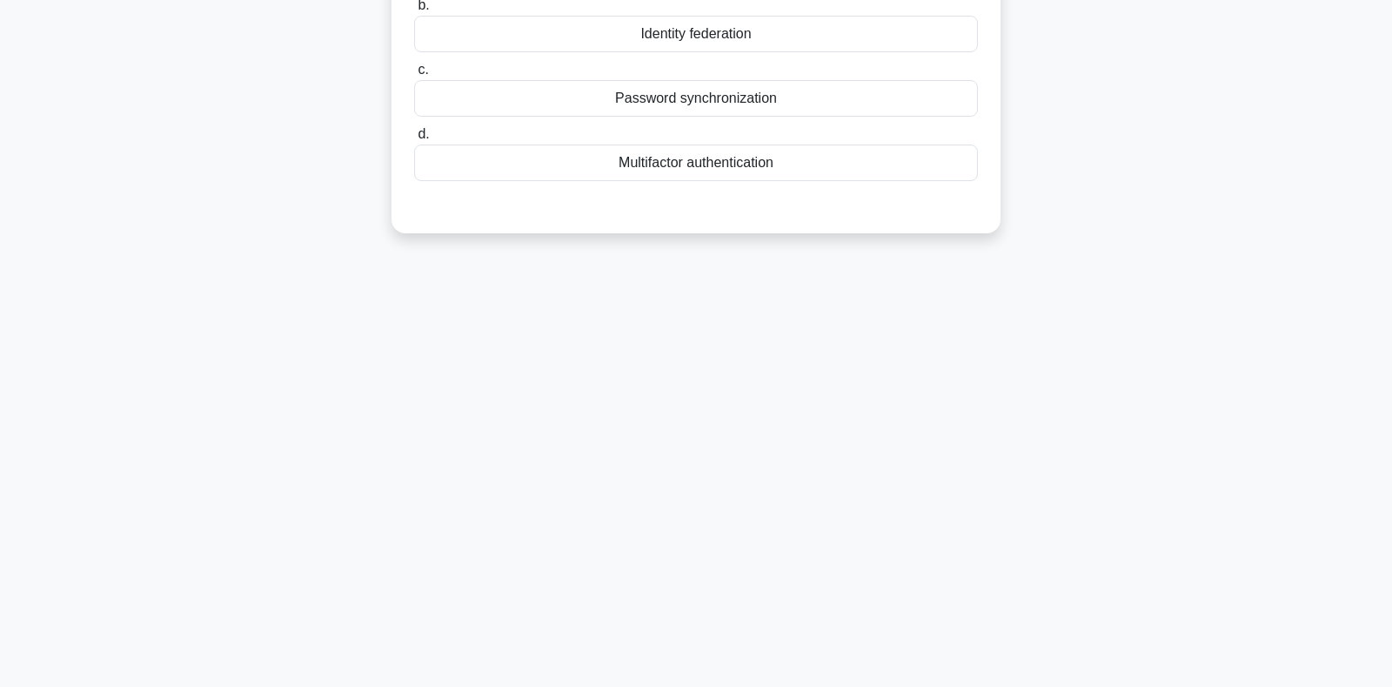
scroll to position [70, 0]
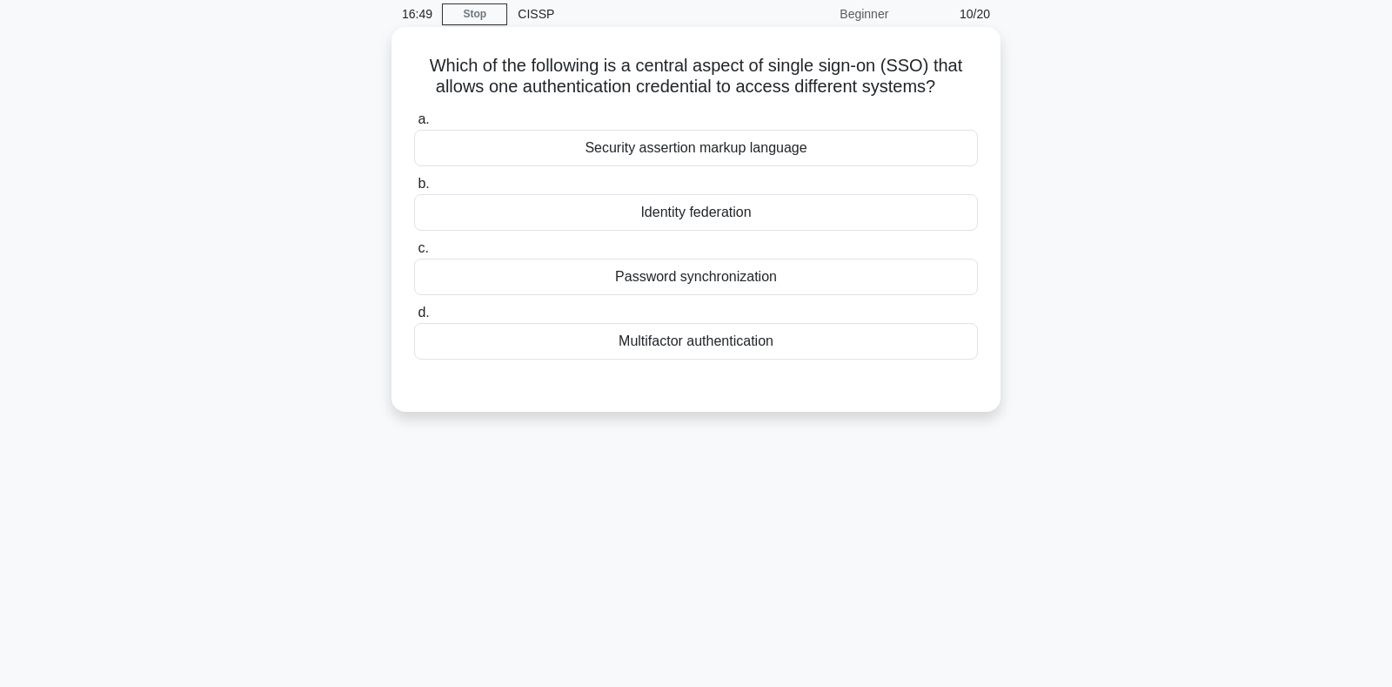
click at [633, 153] on div "Security assertion markup language" at bounding box center [696, 148] width 564 height 37
click at [414, 125] on input "a. Security assertion markup language" at bounding box center [414, 119] width 0 height 11
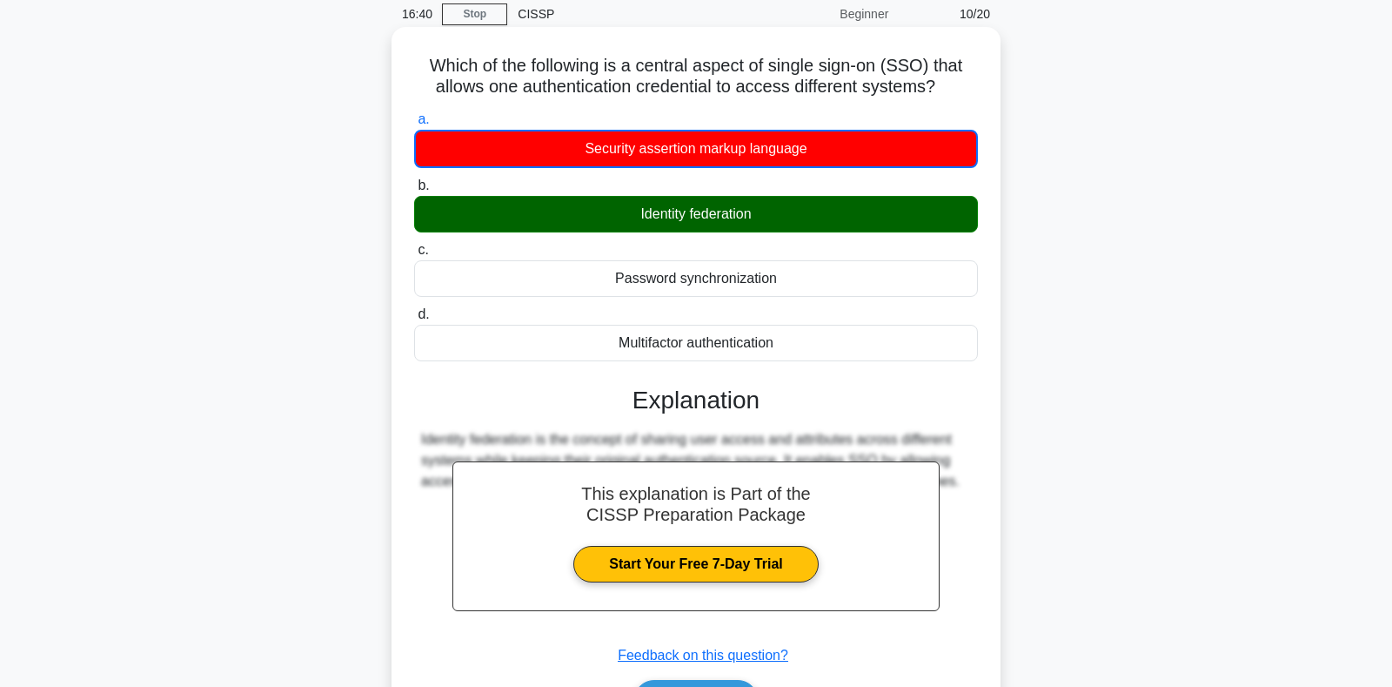
drag, startPoint x: 431, startPoint y: 62, endPoint x: 799, endPoint y: 342, distance: 462.6
click at [799, 342] on div "Which of the following is a central aspect of single sign-on (SSO) that allows …" at bounding box center [696, 394] width 595 height 721
copy div "a. Security assertion markup language b. Identity federation c. Password synchr…"
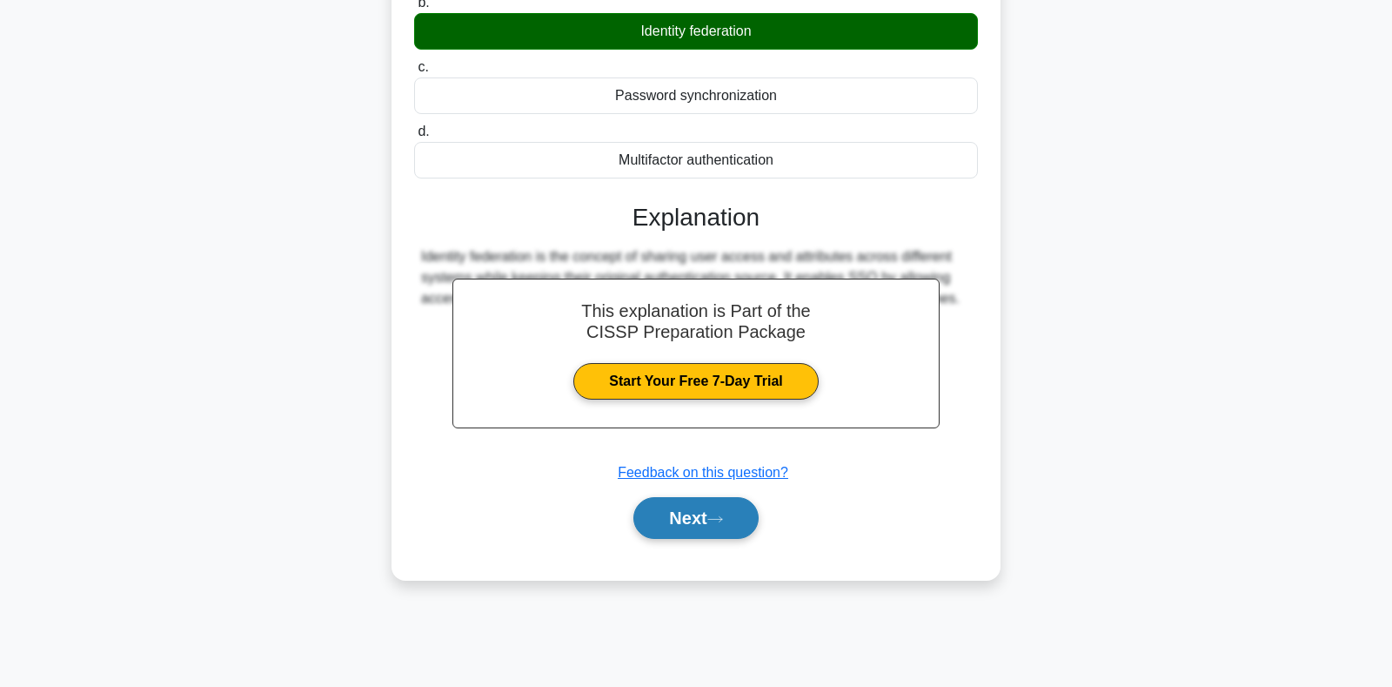
click at [682, 520] on button "Next" at bounding box center [695, 518] width 124 height 42
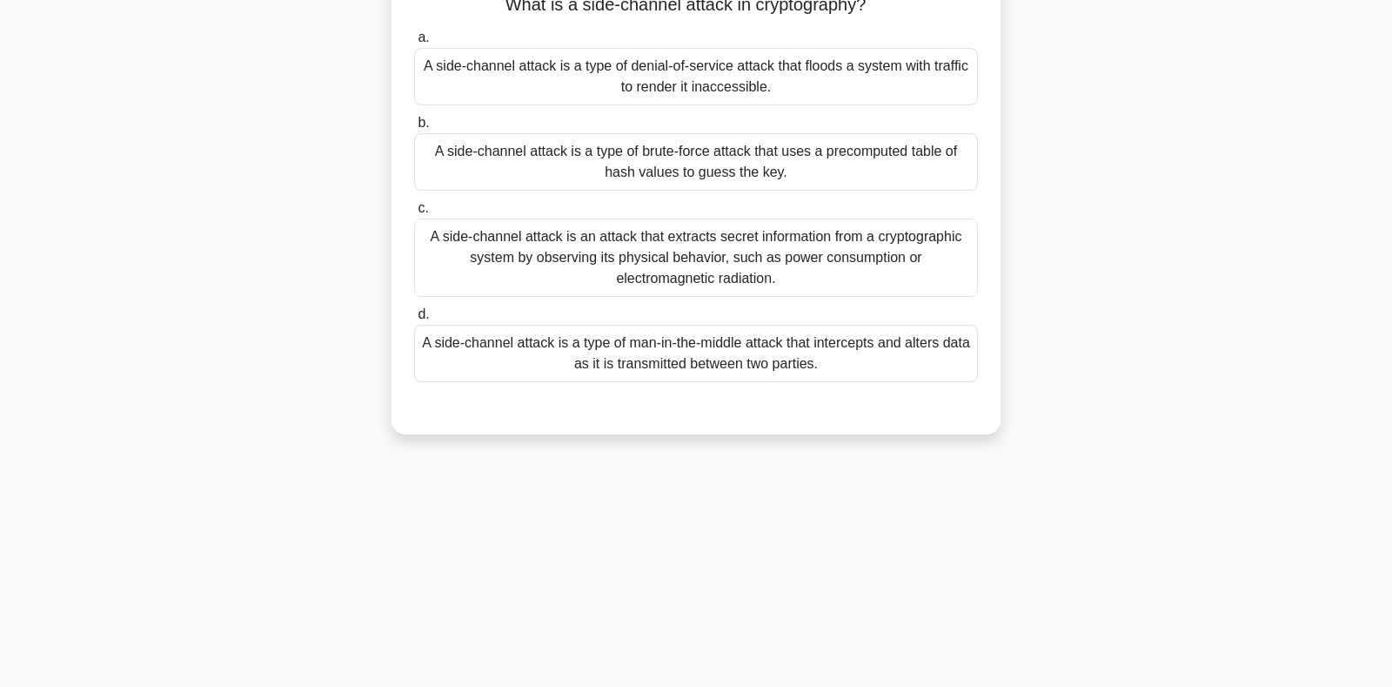
scroll to position [0, 0]
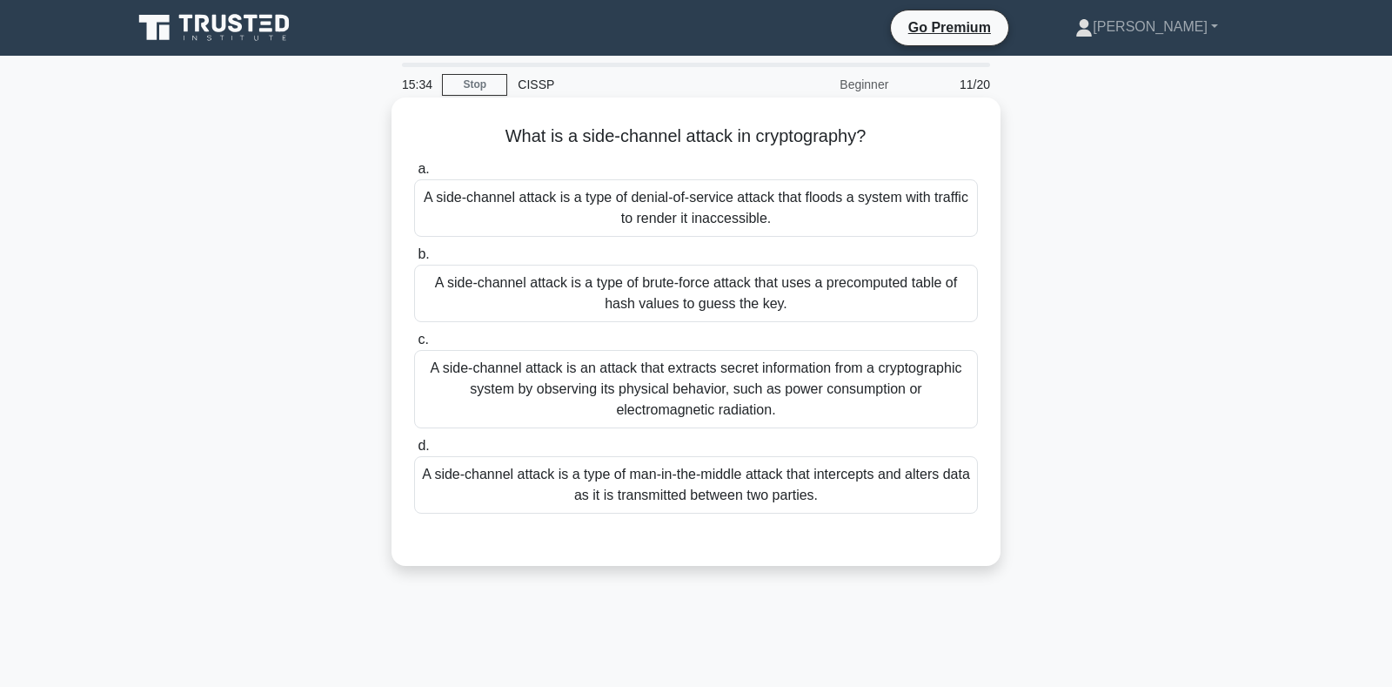
click at [665, 385] on div "A side-channel attack is an attack that extracts secret information from a cryp…" at bounding box center [696, 389] width 564 height 78
click at [414, 345] on input "c. A side-channel attack is an attack that extracts secret information from a c…" at bounding box center [414, 339] width 0 height 11
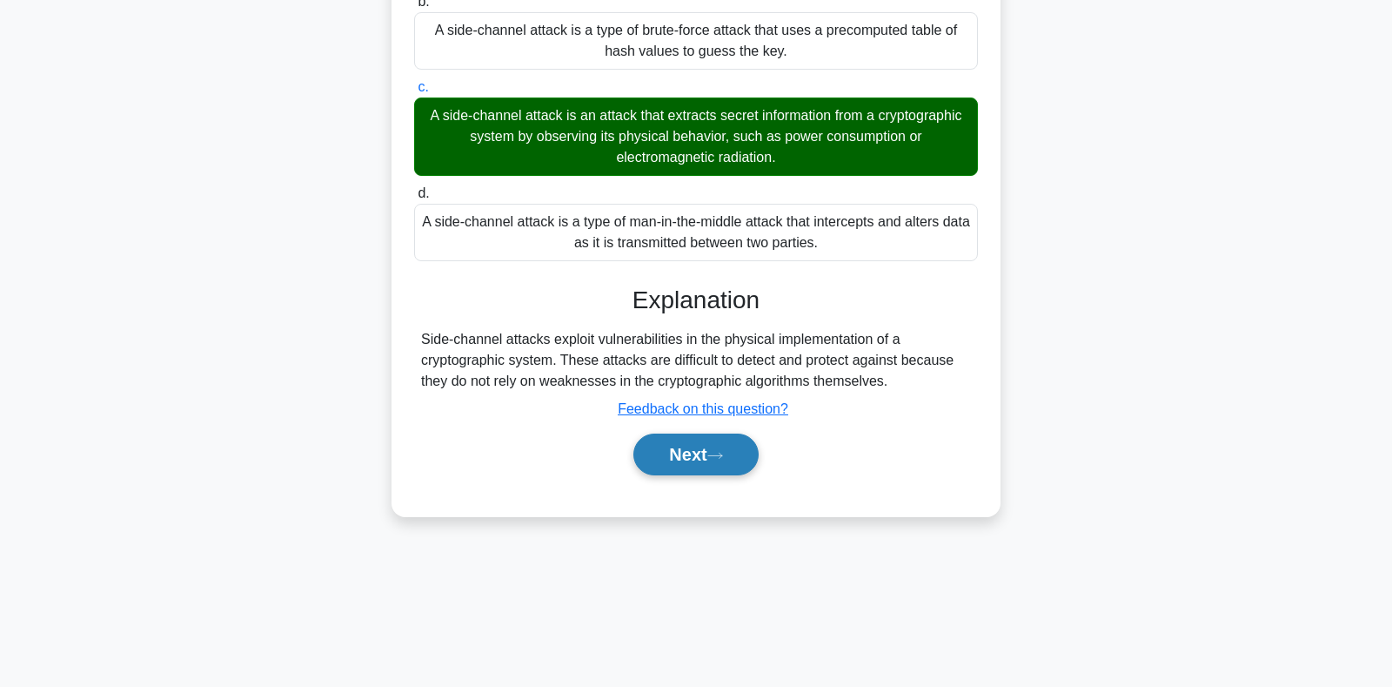
scroll to position [253, 0]
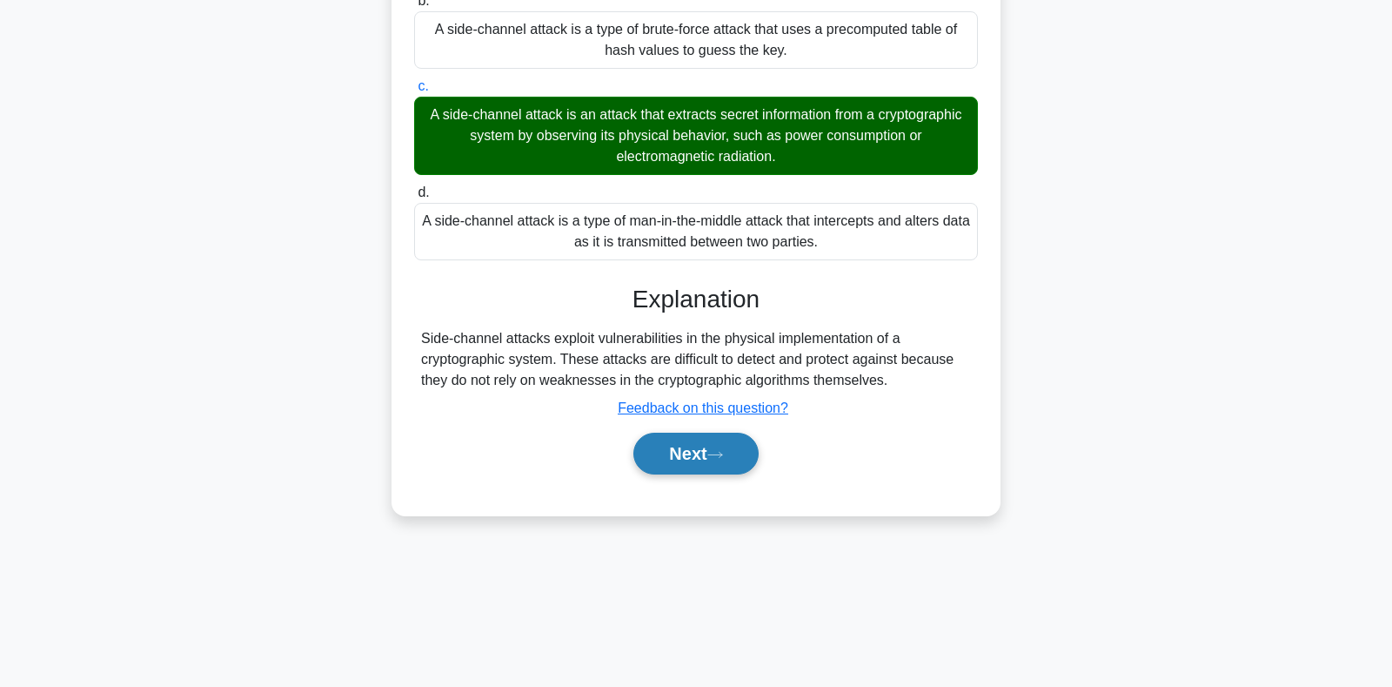
click at [681, 452] on button "Next" at bounding box center [695, 453] width 124 height 42
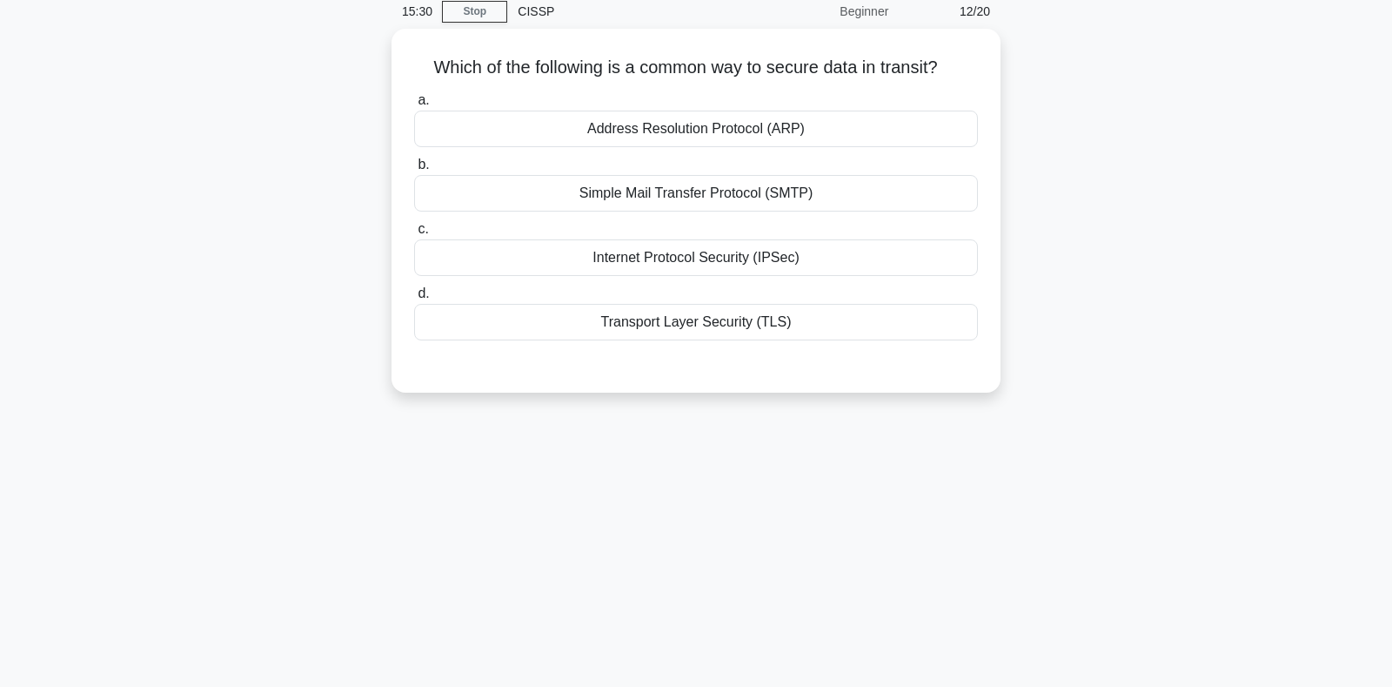
scroll to position [0, 0]
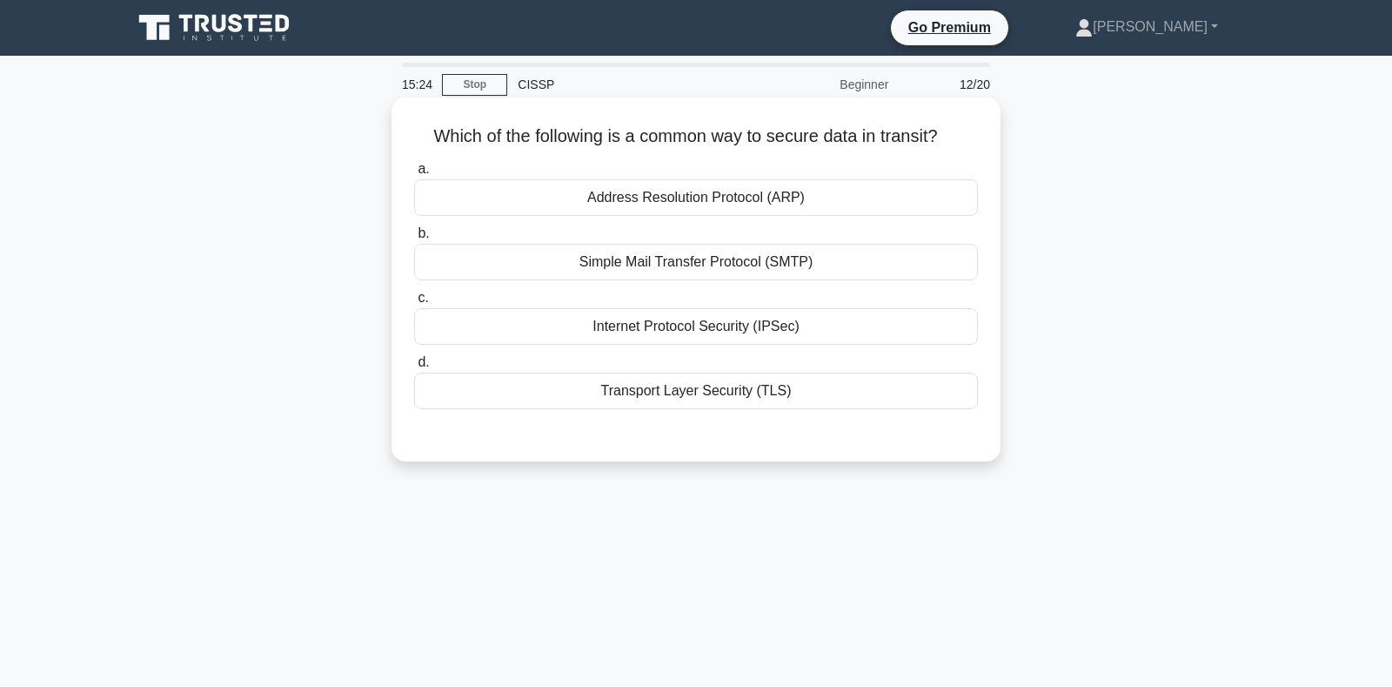
click at [684, 334] on div "Internet Protocol Security (IPSec)" at bounding box center [696, 326] width 564 height 37
click at [414, 304] on input "c. Internet Protocol Security (IPSec)" at bounding box center [414, 297] width 0 height 11
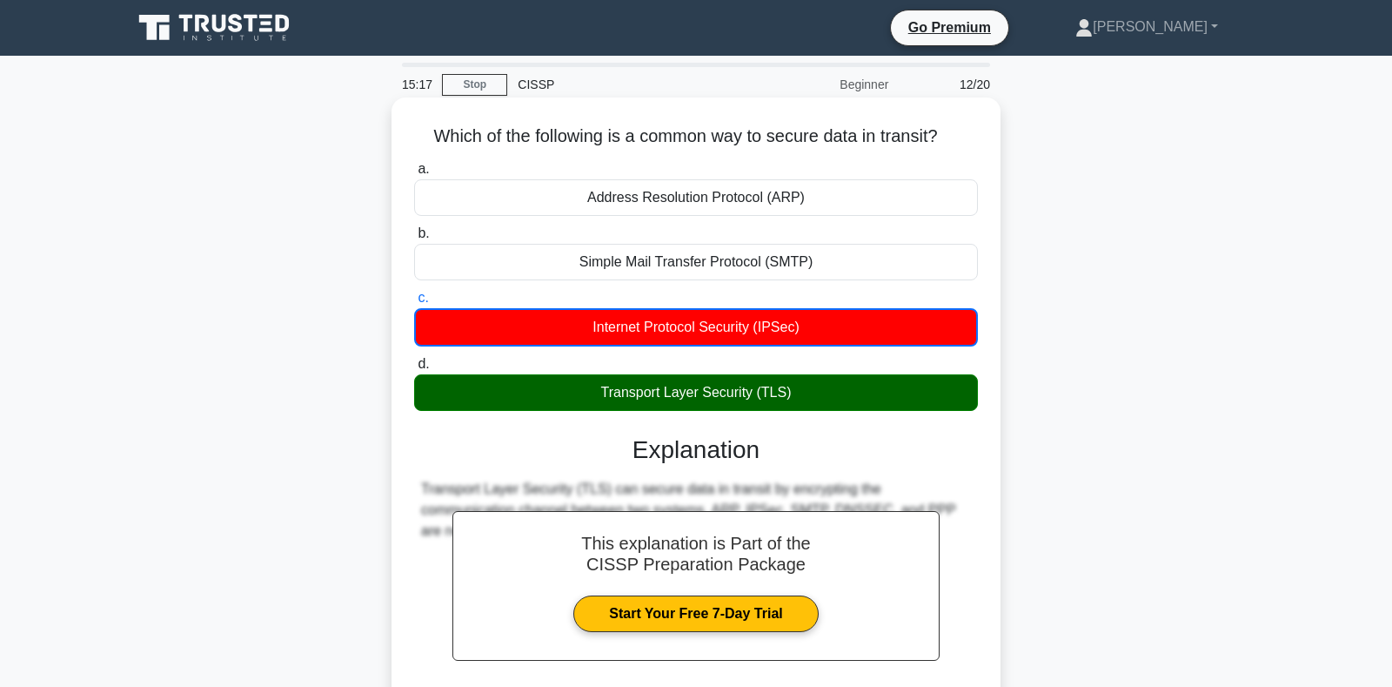
drag, startPoint x: 432, startPoint y: 133, endPoint x: 815, endPoint y: 410, distance: 472.4
click at [815, 410] on div "Which of the following is a common way to secure data in transit? .spinner_0XTQ…" at bounding box center [696, 454] width 595 height 700
copy div "a. Address Resolution Protocol (ARP) b. Simple Mail Transfer Protocol (SMTP) c.…"
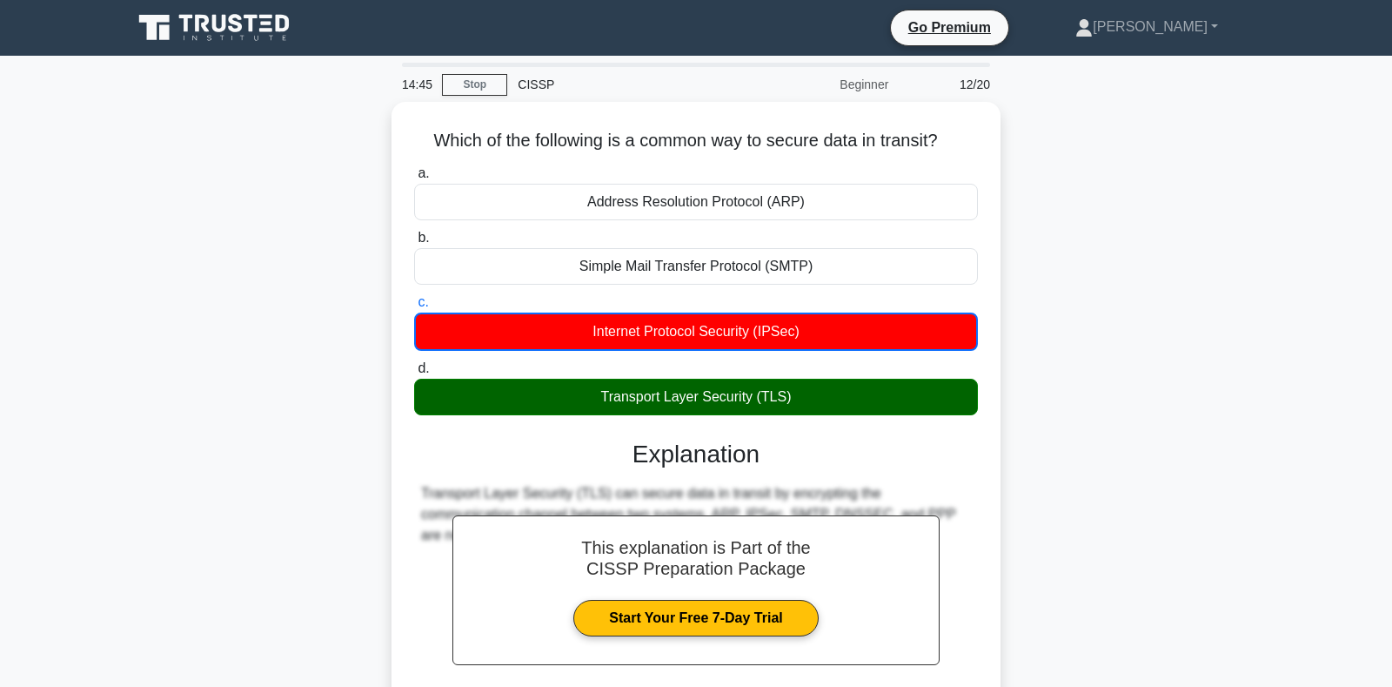
scroll to position [253, 0]
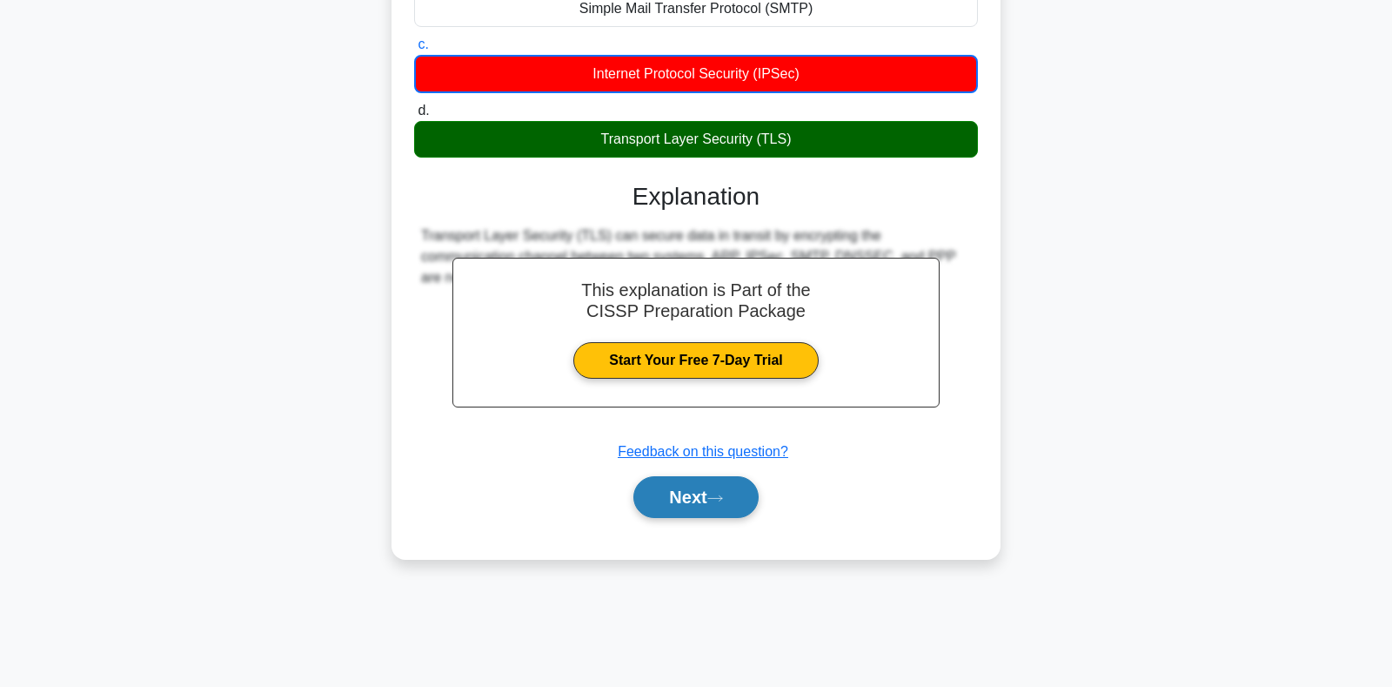
click at [720, 494] on icon at bounding box center [715, 498] width 16 height 10
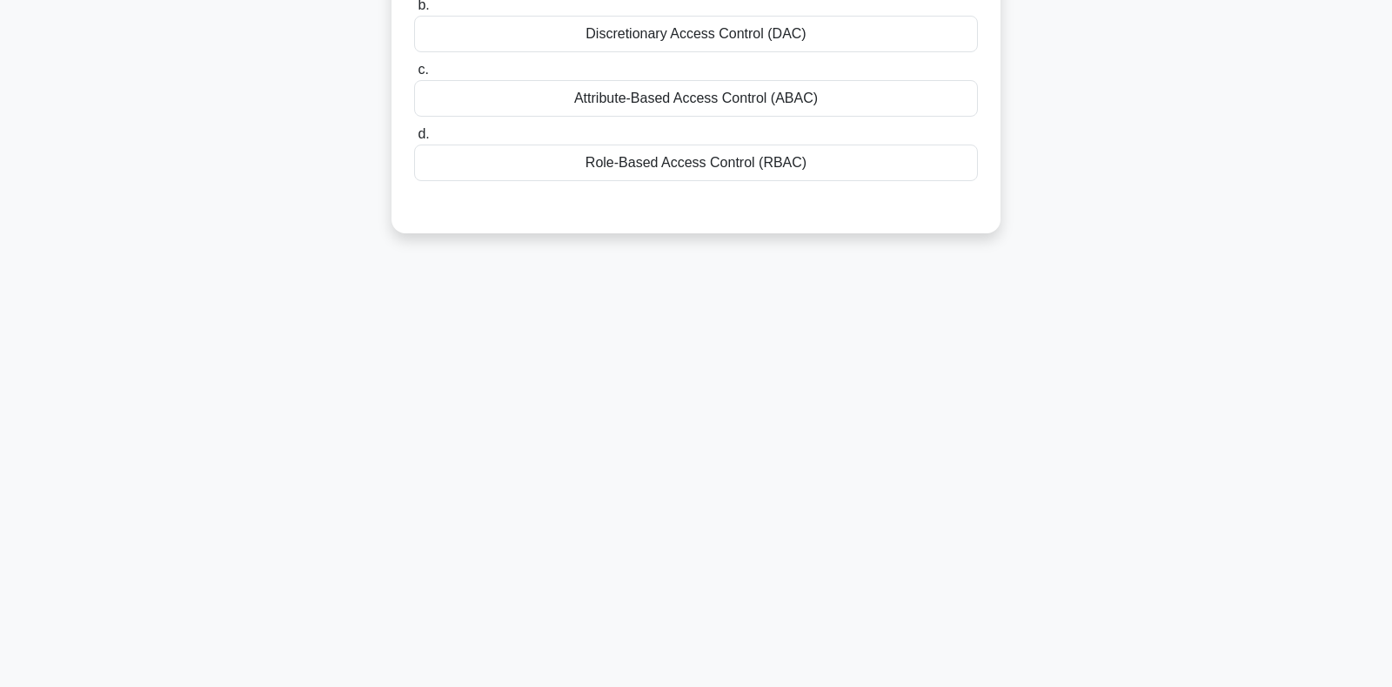
scroll to position [70, 0]
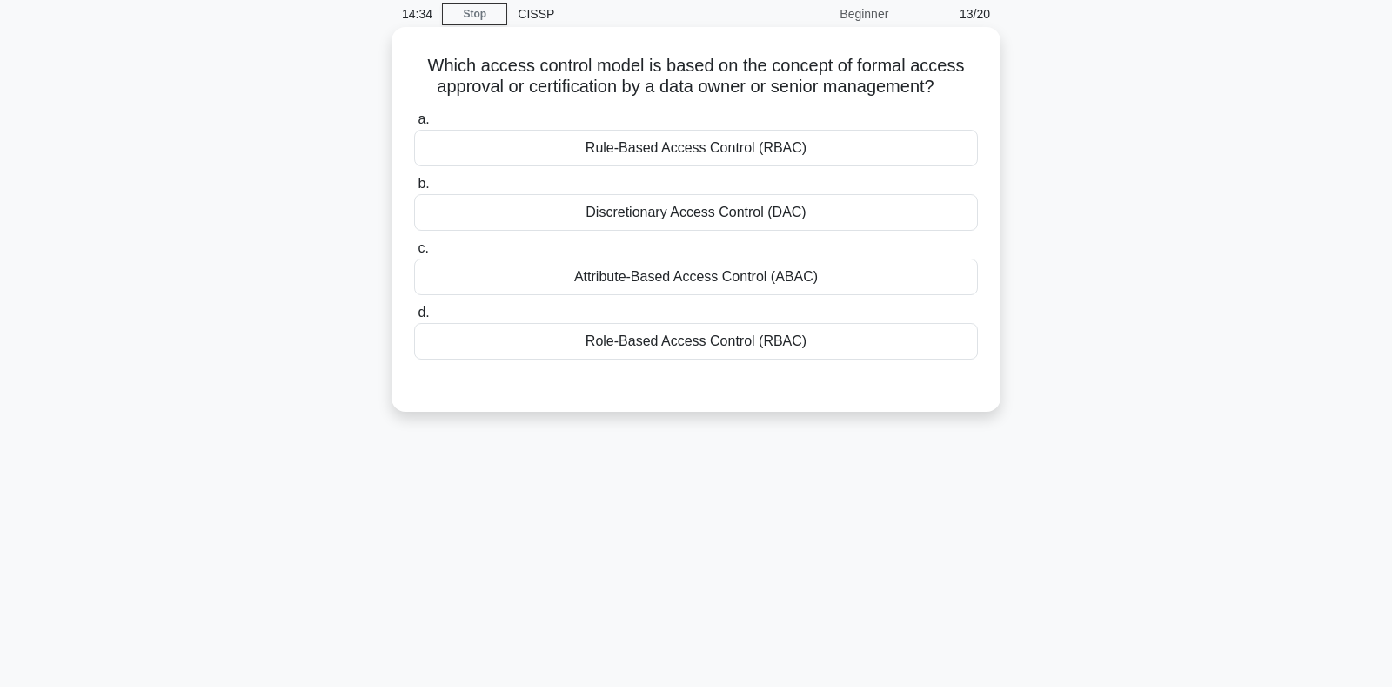
click at [643, 212] on div "Discretionary Access Control (DAC)" at bounding box center [696, 212] width 564 height 37
click at [414, 190] on input "b. Discretionary Access Control (DAC)" at bounding box center [414, 183] width 0 height 11
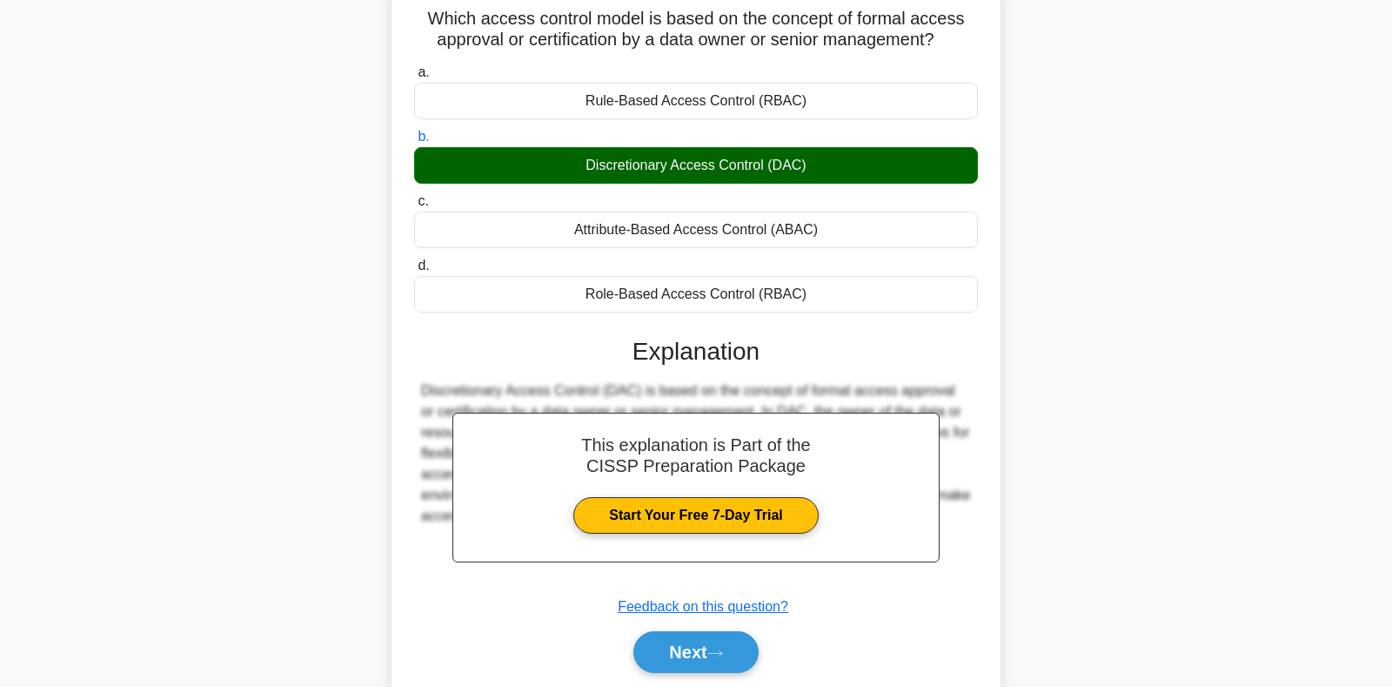
scroll to position [253, 0]
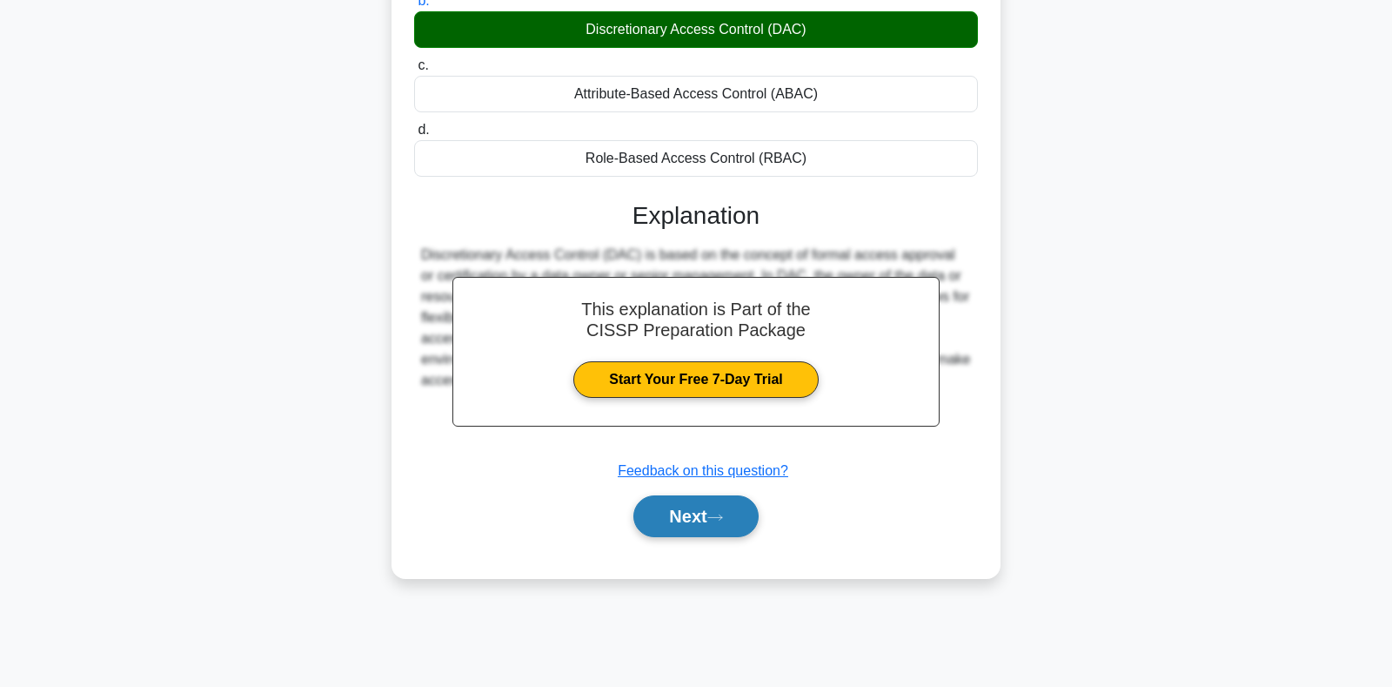
click at [667, 518] on button "Next" at bounding box center [695, 516] width 124 height 42
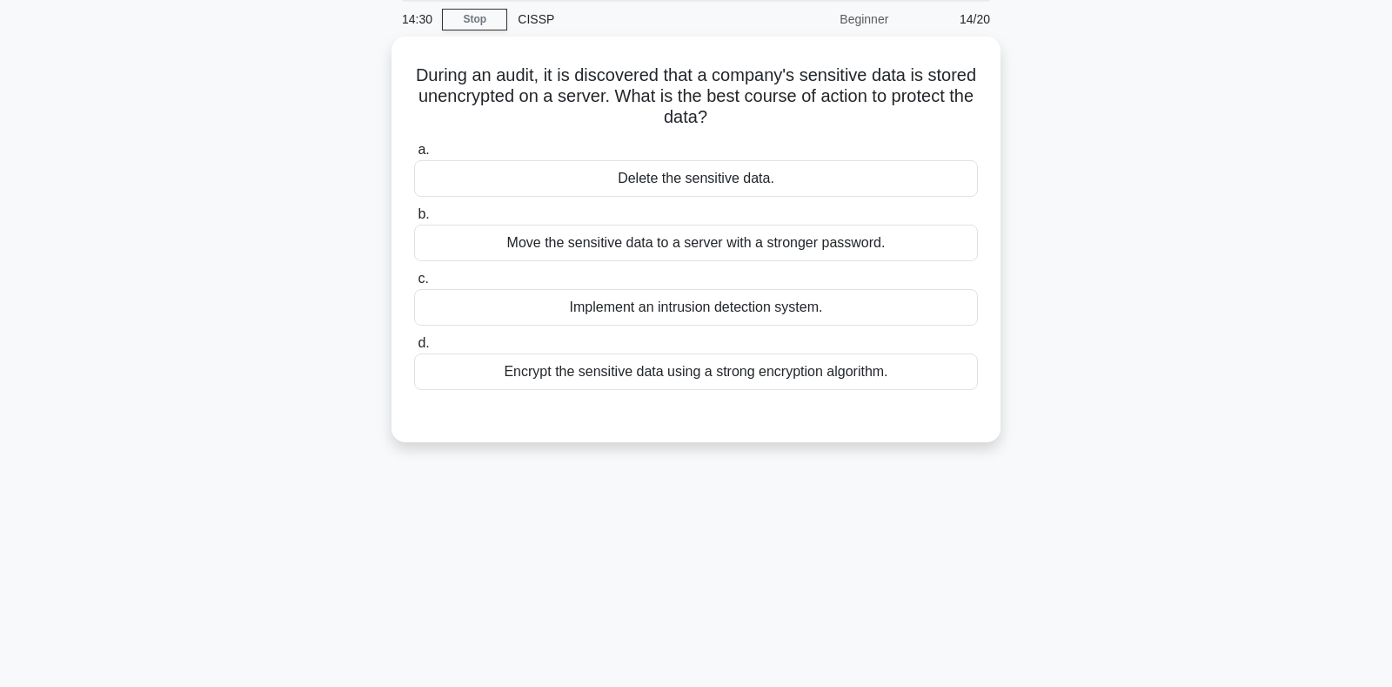
scroll to position [0, 0]
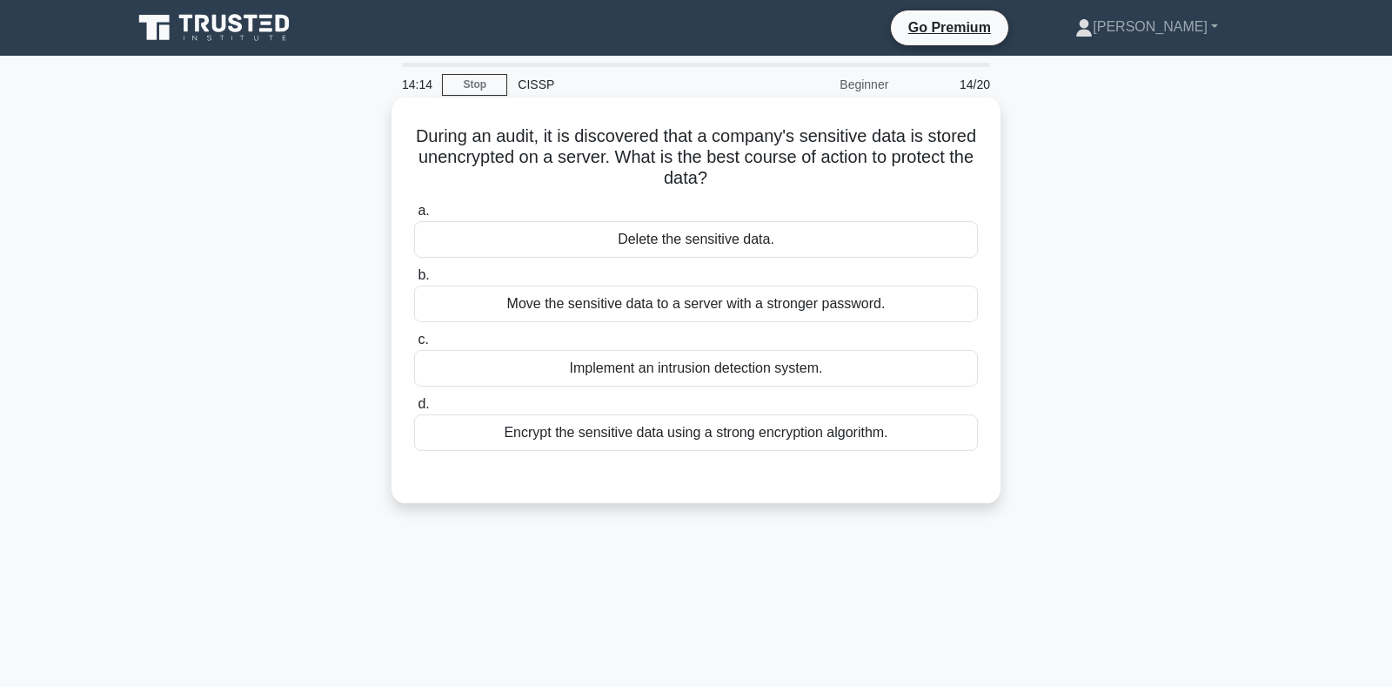
click at [564, 439] on div "Encrypt the sensitive data using a strong encryption algorithm." at bounding box center [696, 432] width 564 height 37
click at [414, 410] on input "d. Encrypt the sensitive data using a strong encryption algorithm." at bounding box center [414, 404] width 0 height 11
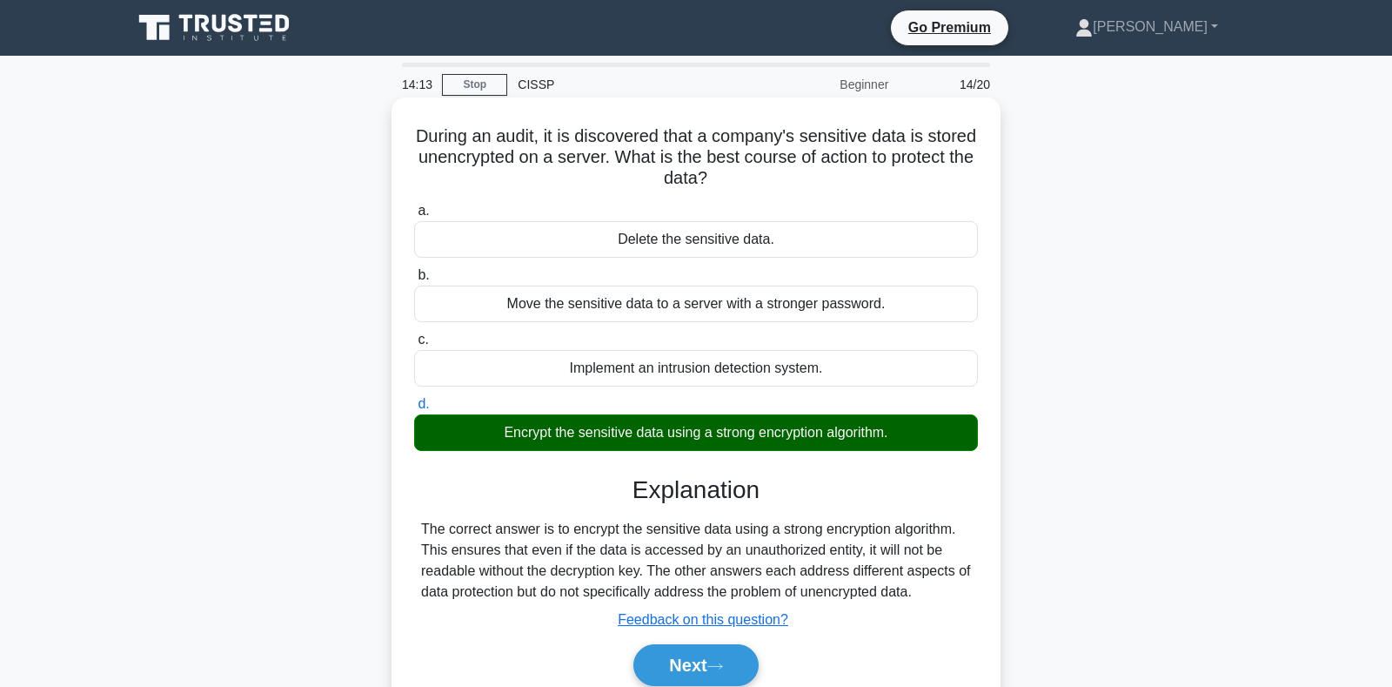
scroll to position [253, 0]
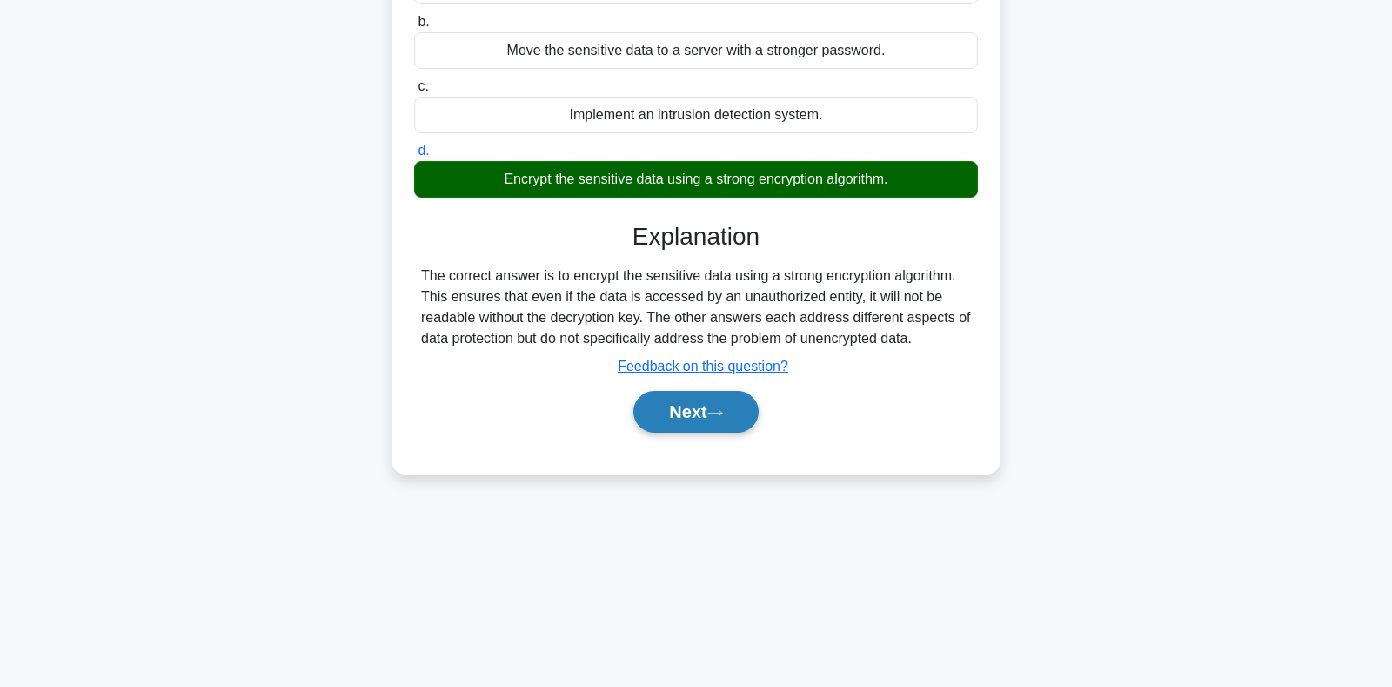
click at [669, 412] on button "Next" at bounding box center [695, 412] width 124 height 42
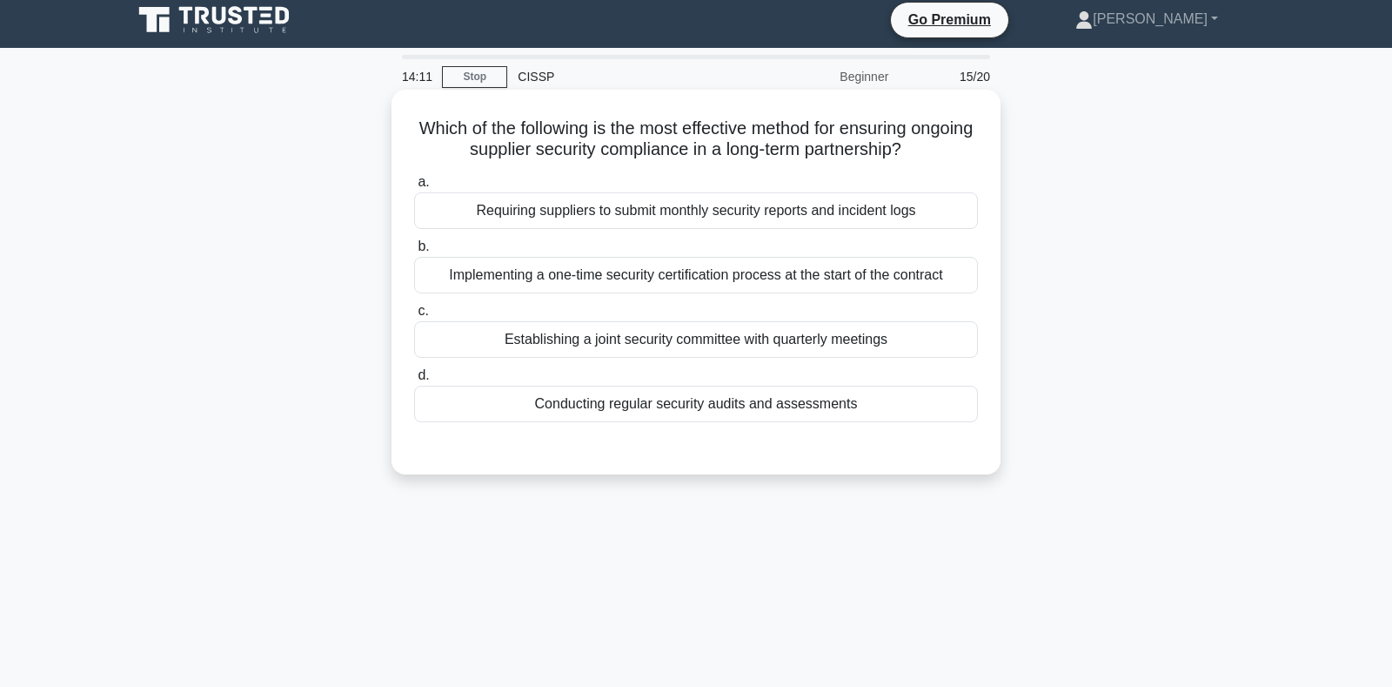
scroll to position [0, 0]
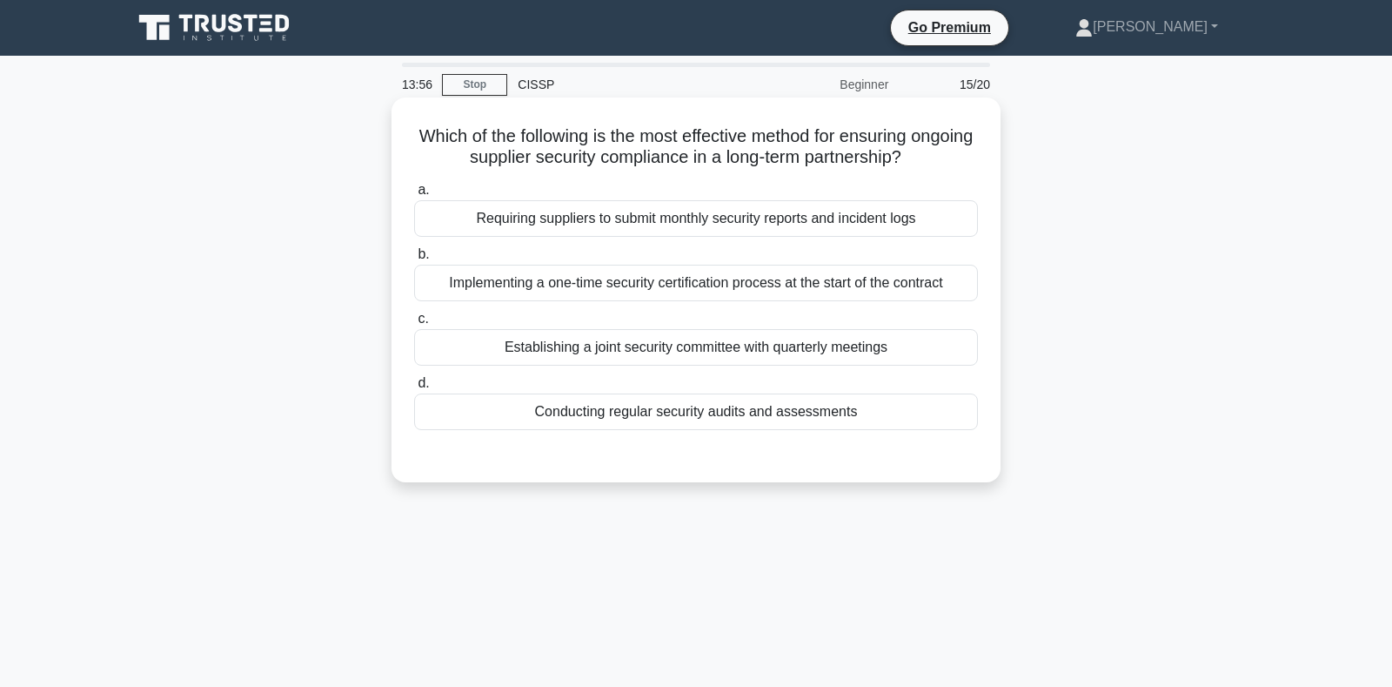
click at [669, 409] on div "Conducting regular security audits and assessments" at bounding box center [696, 411] width 564 height 37
click at [414, 389] on input "d. Conducting regular security audits and assessments" at bounding box center [414, 383] width 0 height 11
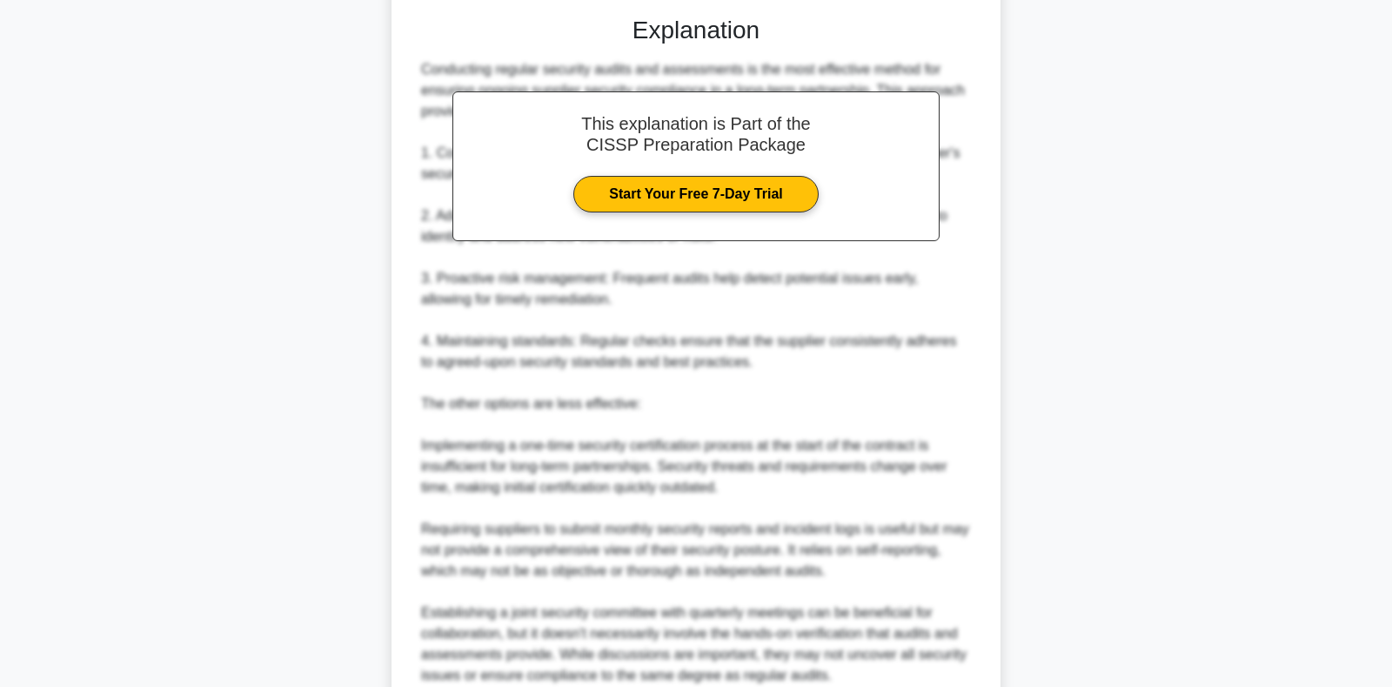
scroll to position [548, 0]
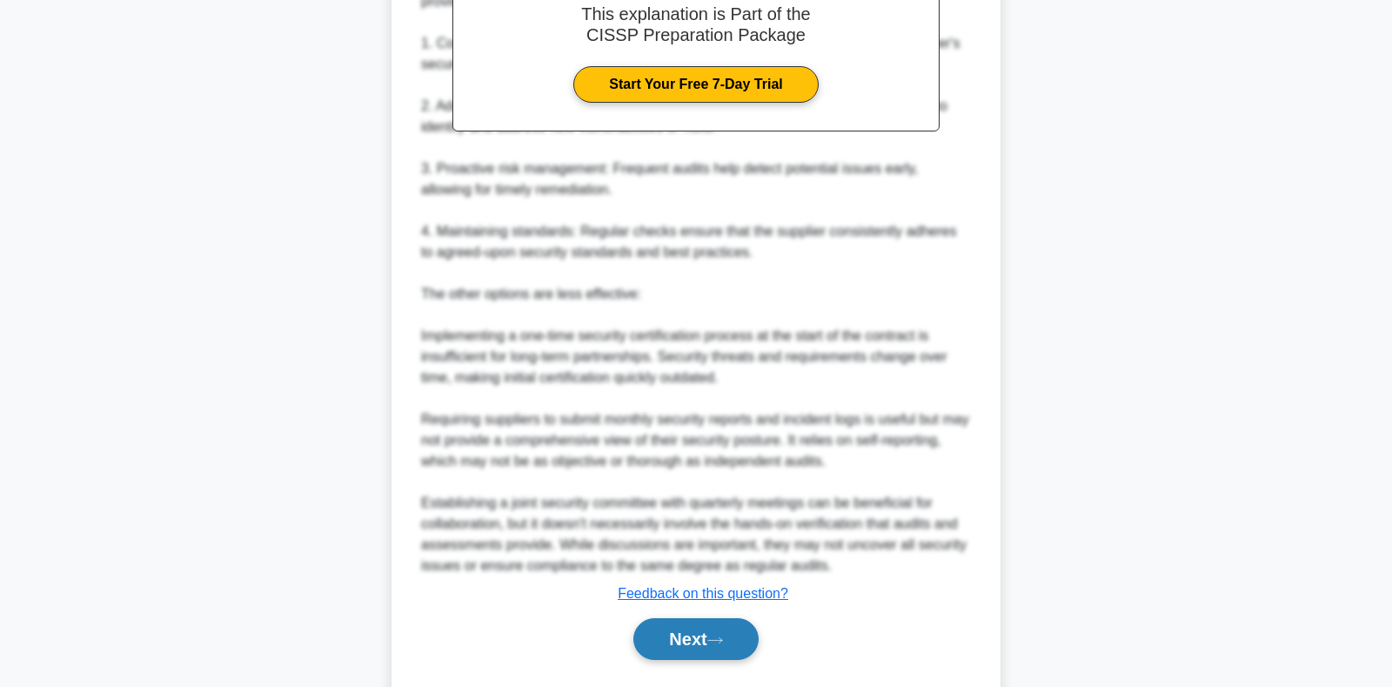
click at [681, 638] on button "Next" at bounding box center [695, 639] width 124 height 42
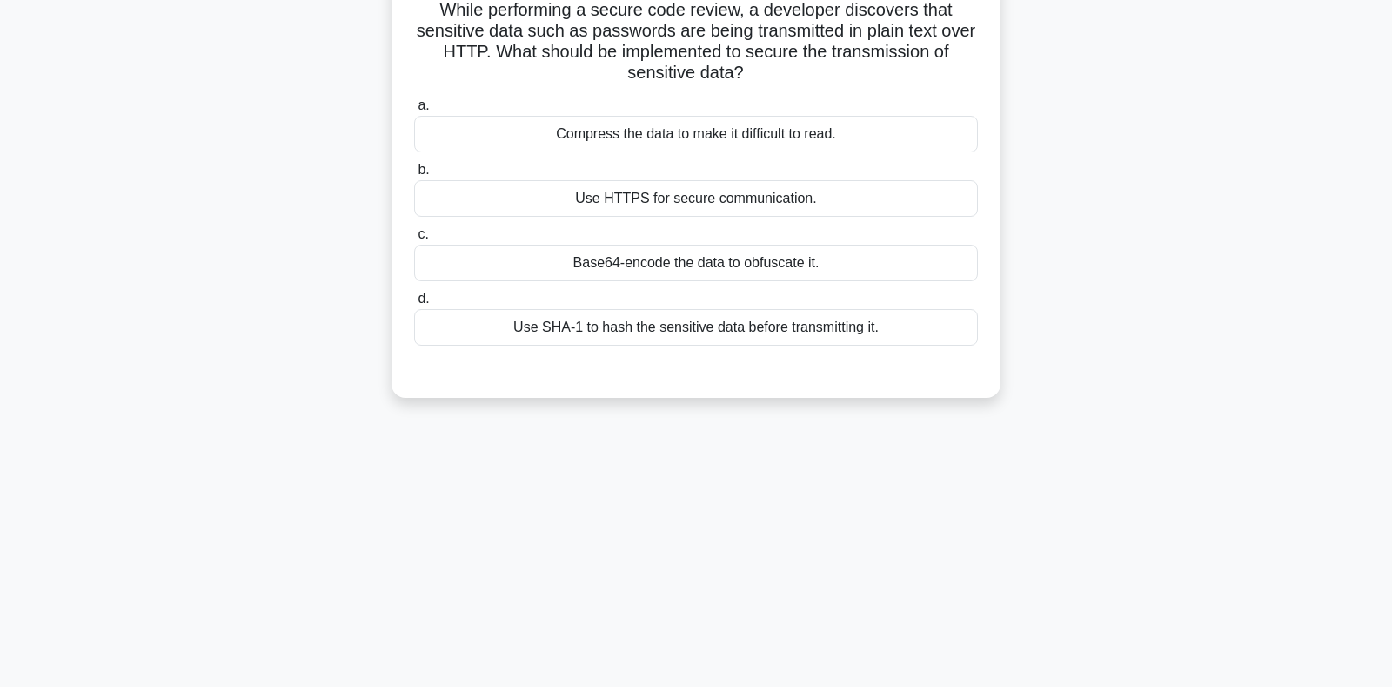
scroll to position [0, 0]
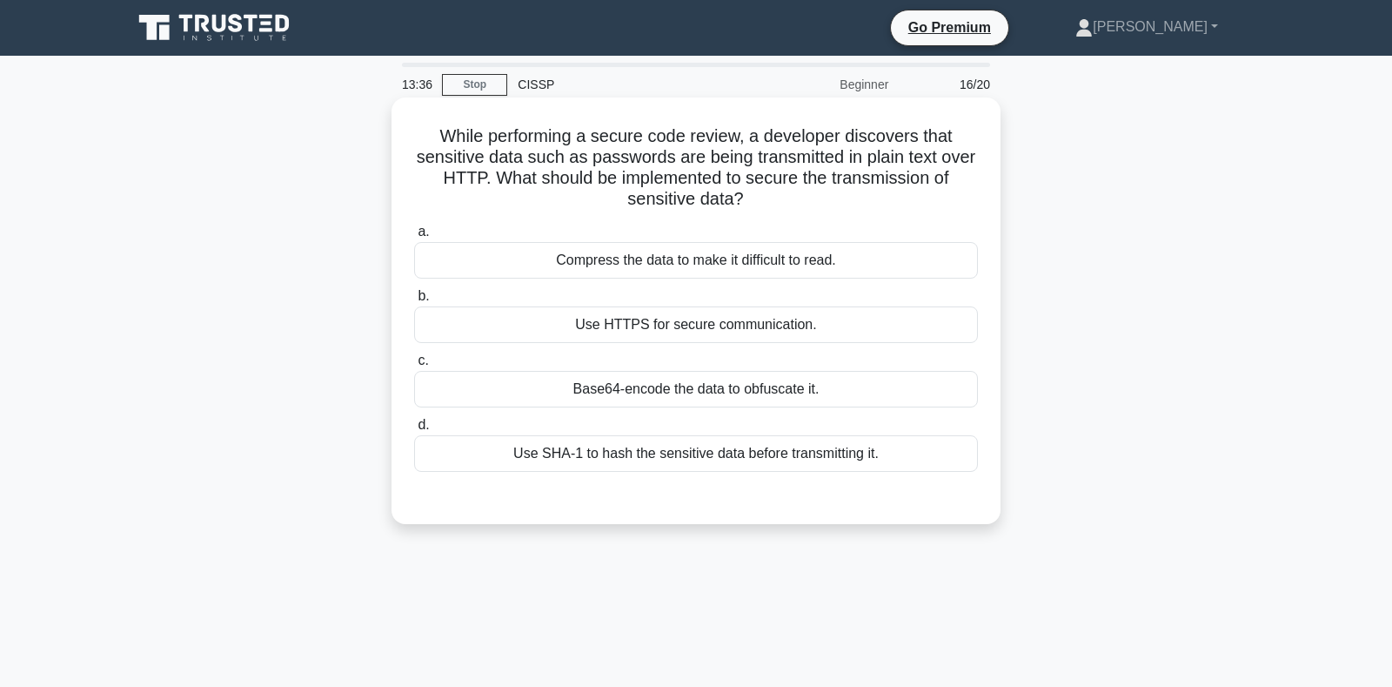
click at [634, 327] on div "Use HTTPS for secure communication." at bounding box center [696, 324] width 564 height 37
click at [414, 302] on input "b. Use HTTPS for secure communication." at bounding box center [414, 296] width 0 height 11
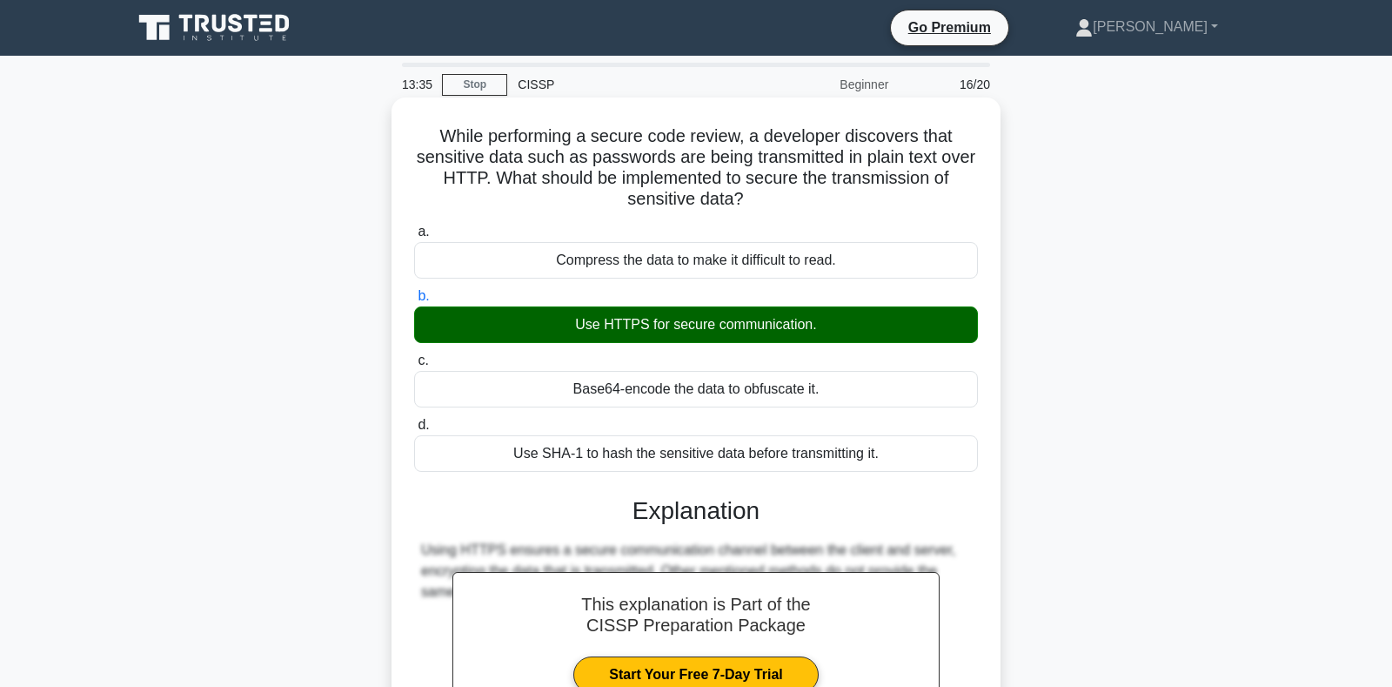
scroll to position [253, 0]
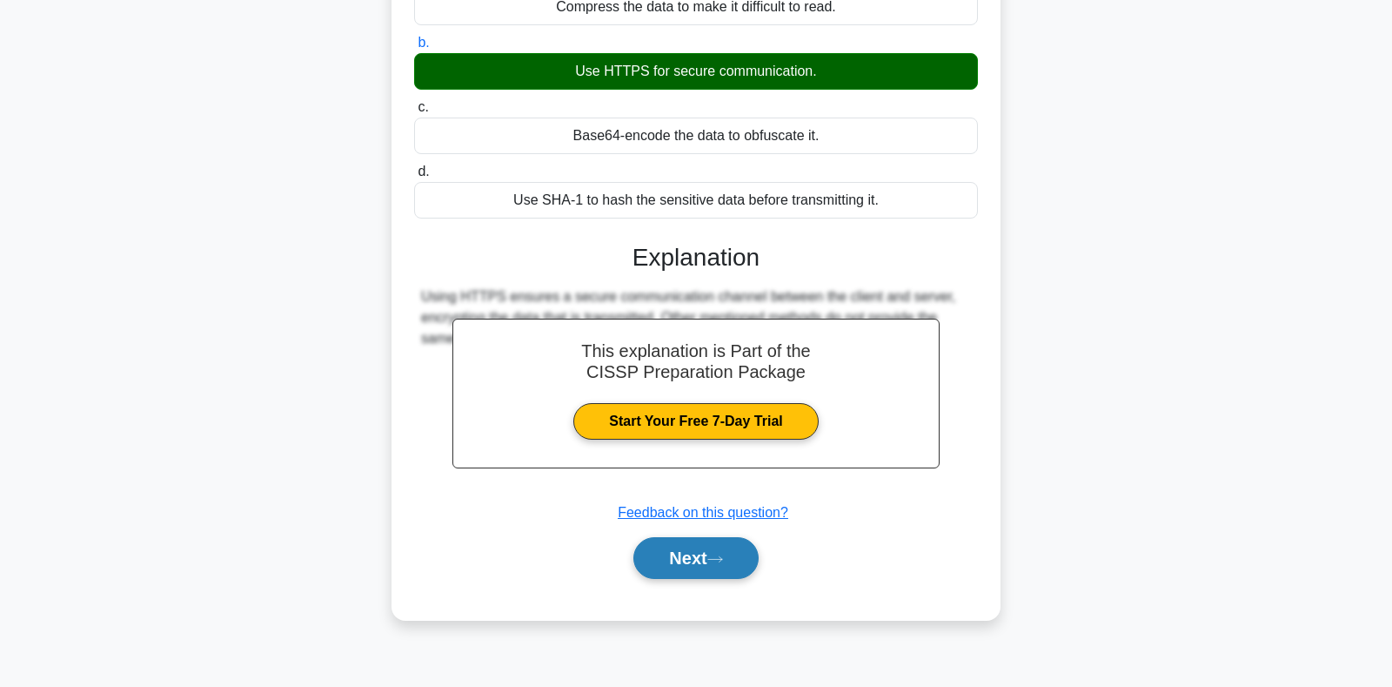
click at [706, 550] on button "Next" at bounding box center [695, 558] width 124 height 42
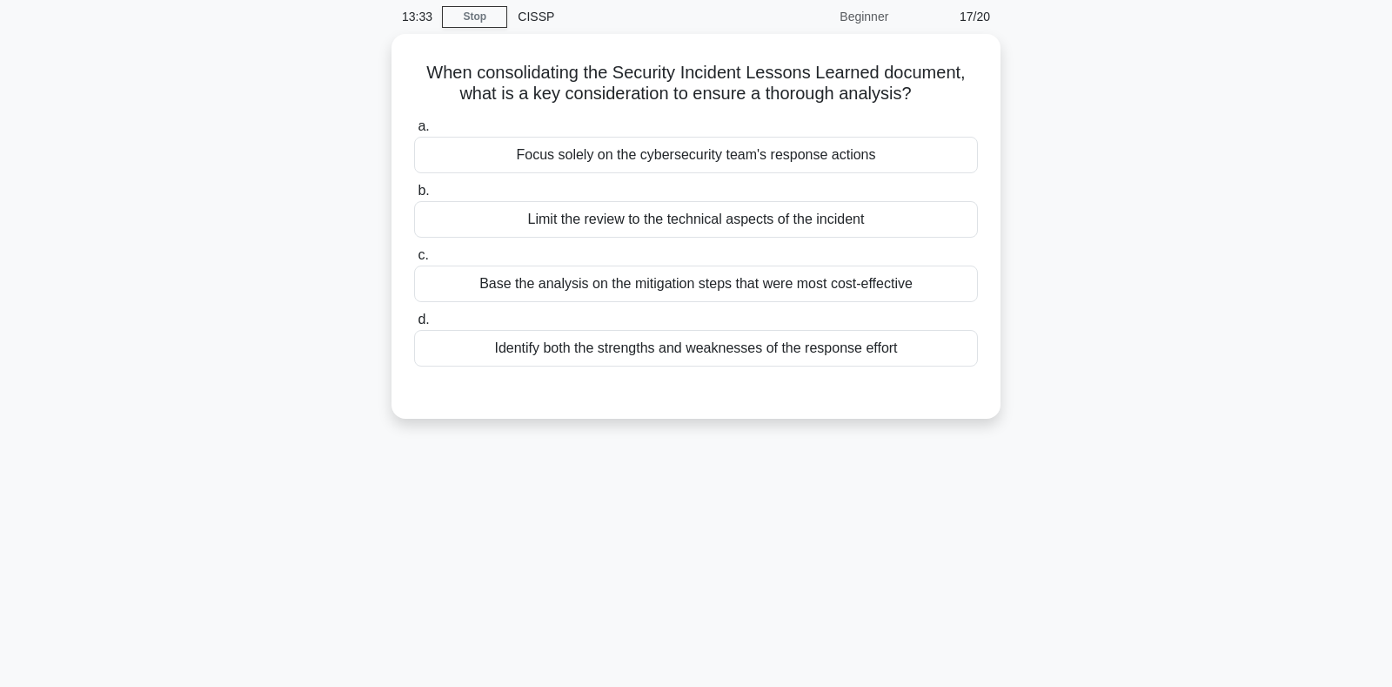
scroll to position [0, 0]
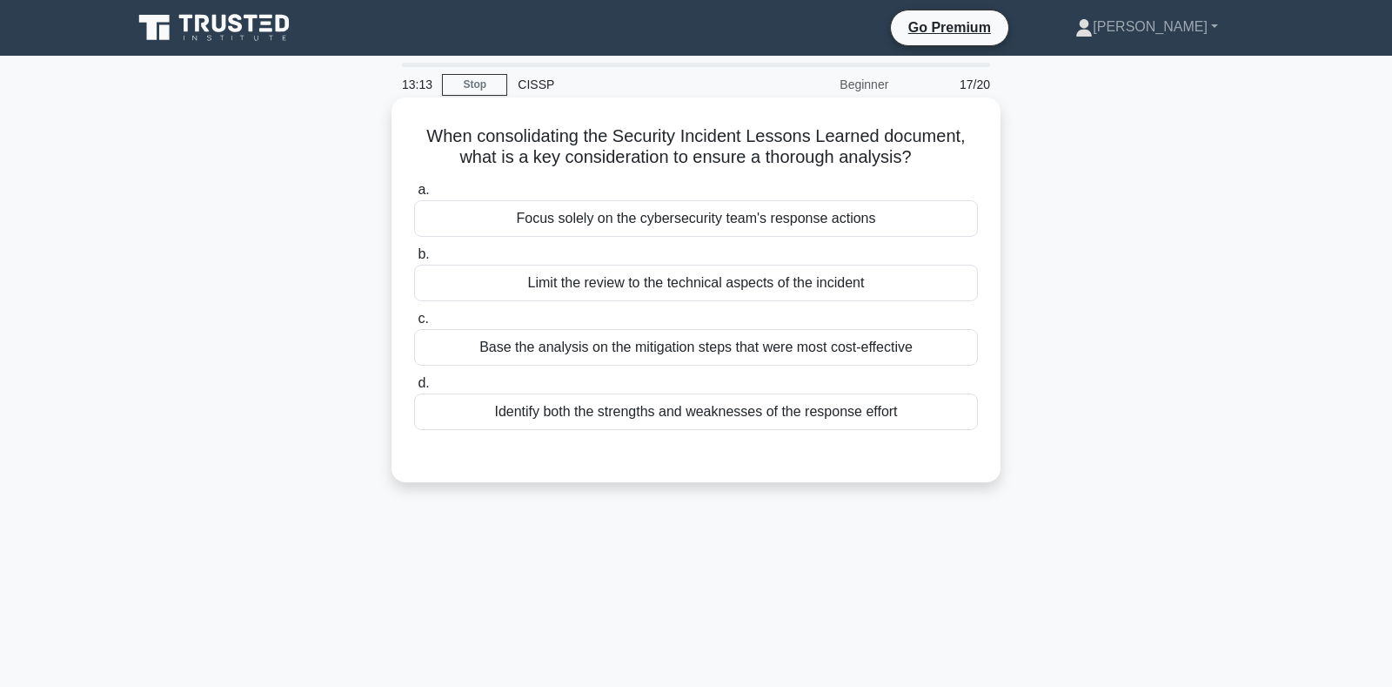
click at [576, 417] on div "Identify both the strengths and weaknesses of the response effort" at bounding box center [696, 411] width 564 height 37
click at [414, 389] on input "d. Identify both the strengths and weaknesses of the response effort" at bounding box center [414, 383] width 0 height 11
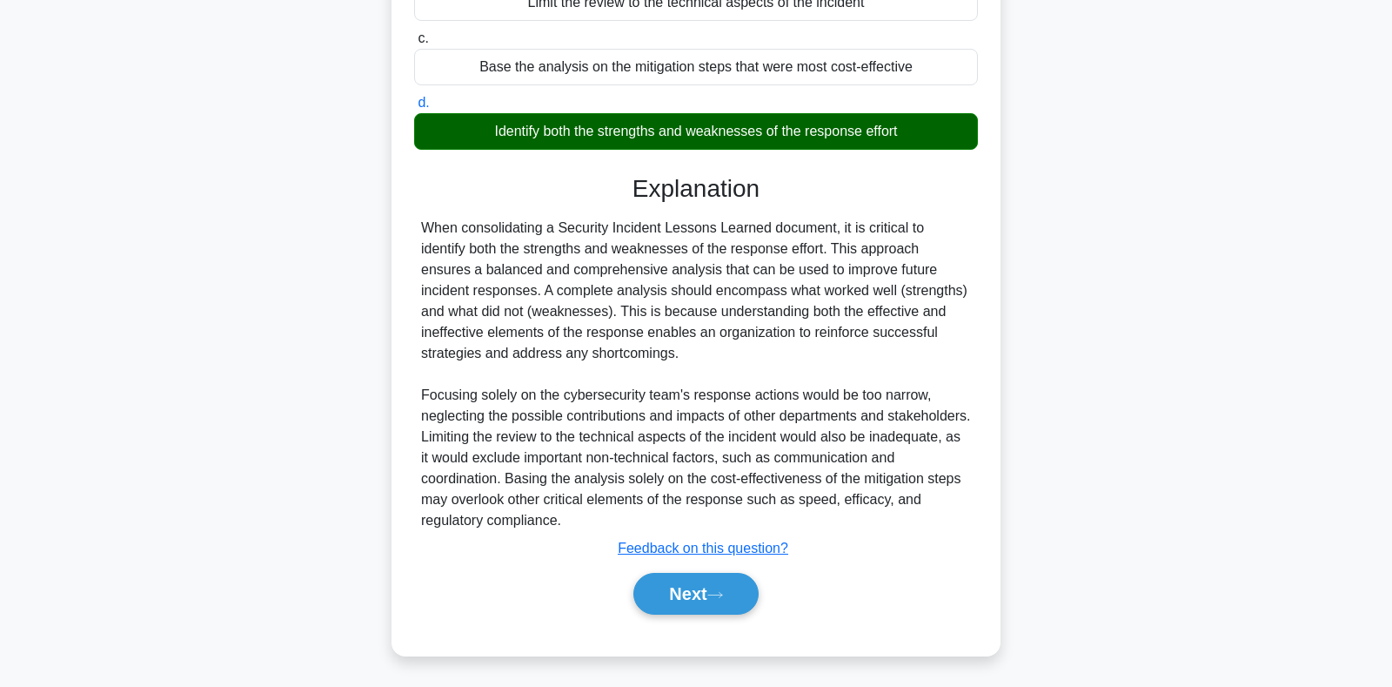
scroll to position [281, 0]
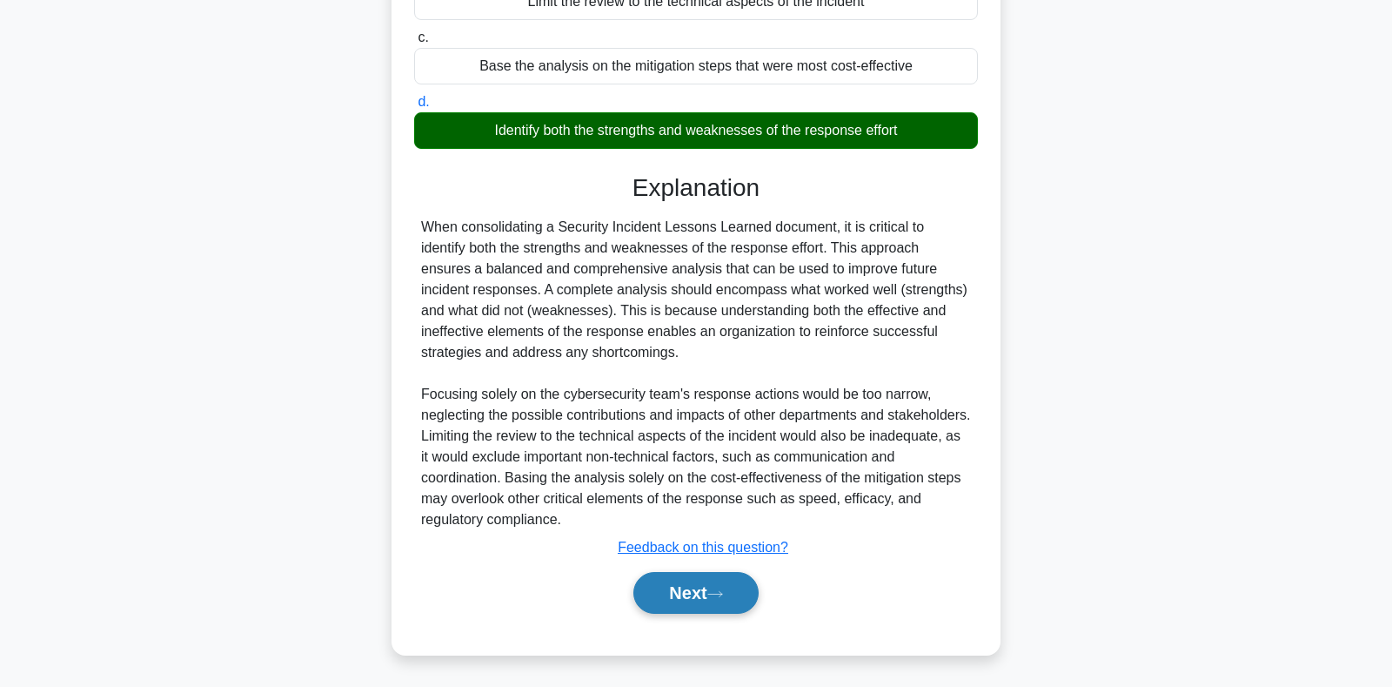
click at [694, 594] on button "Next" at bounding box center [695, 593] width 124 height 42
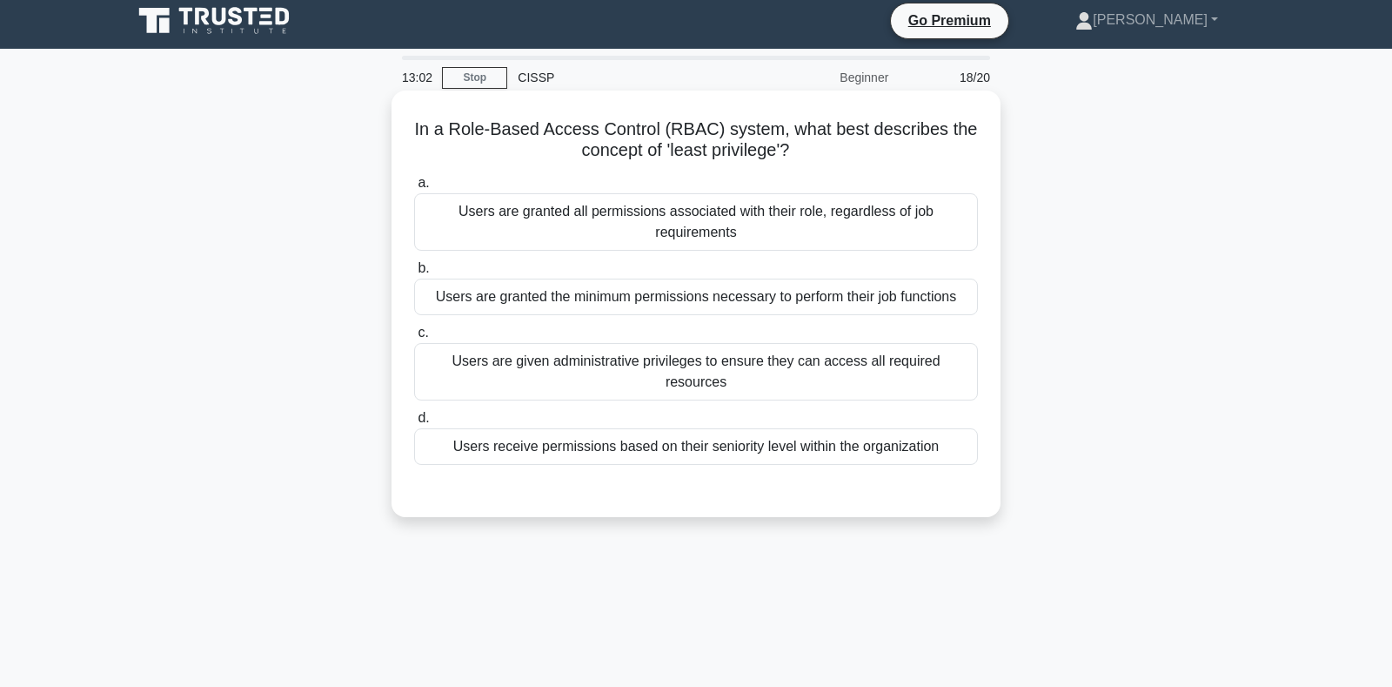
click at [561, 294] on div "Users are granted the minimum permissions necessary to perform their job functi…" at bounding box center [696, 296] width 564 height 37
click at [556, 293] on div "Users are granted the minimum permissions necessary to perform their job functi…" at bounding box center [696, 296] width 564 height 37
click at [414, 274] on input "b. Users are granted the minimum permissions necessary to perform their job fun…" at bounding box center [414, 268] width 0 height 11
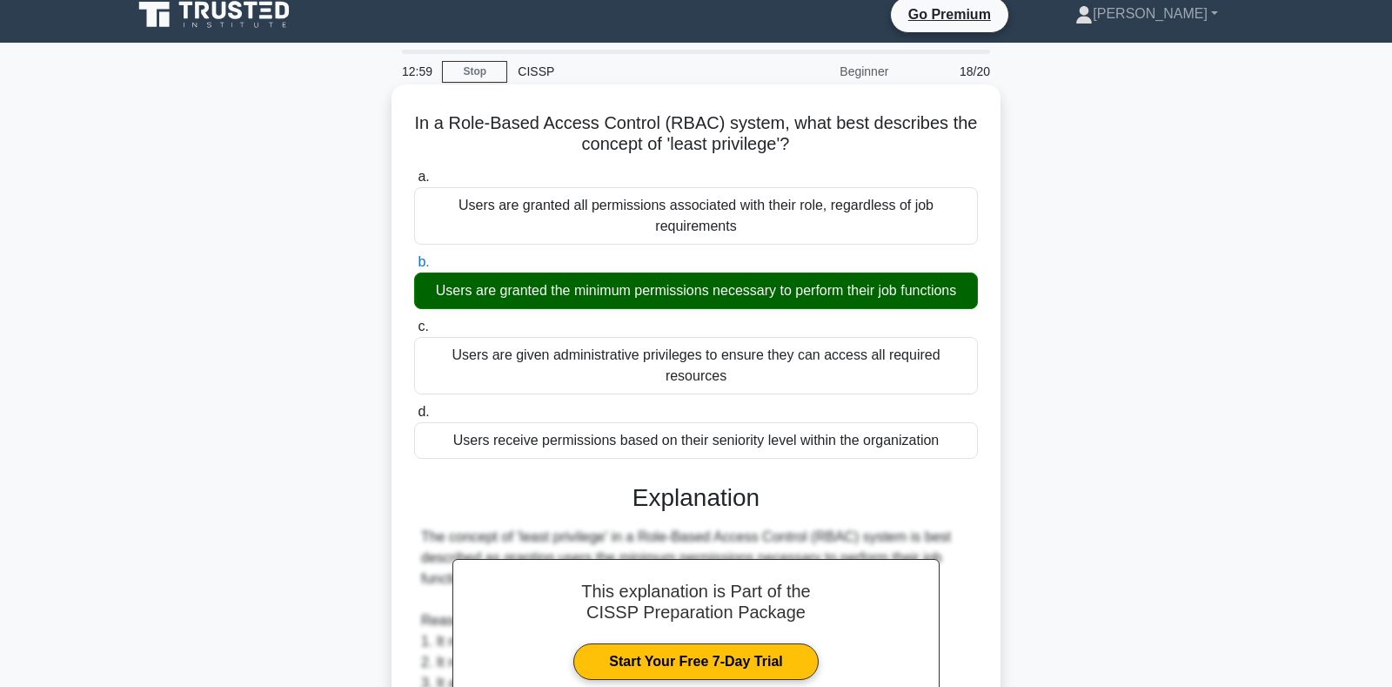
scroll to position [406, 0]
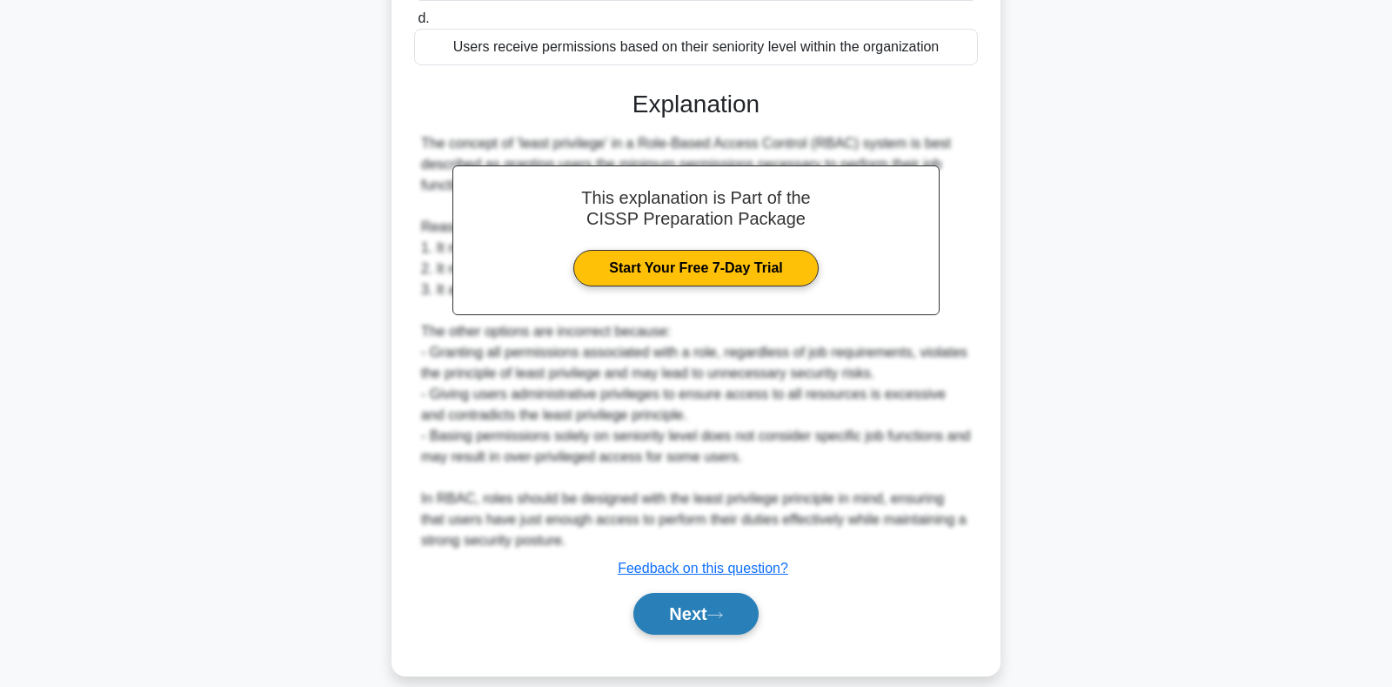
click at [668, 593] on button "Next" at bounding box center [695, 614] width 124 height 42
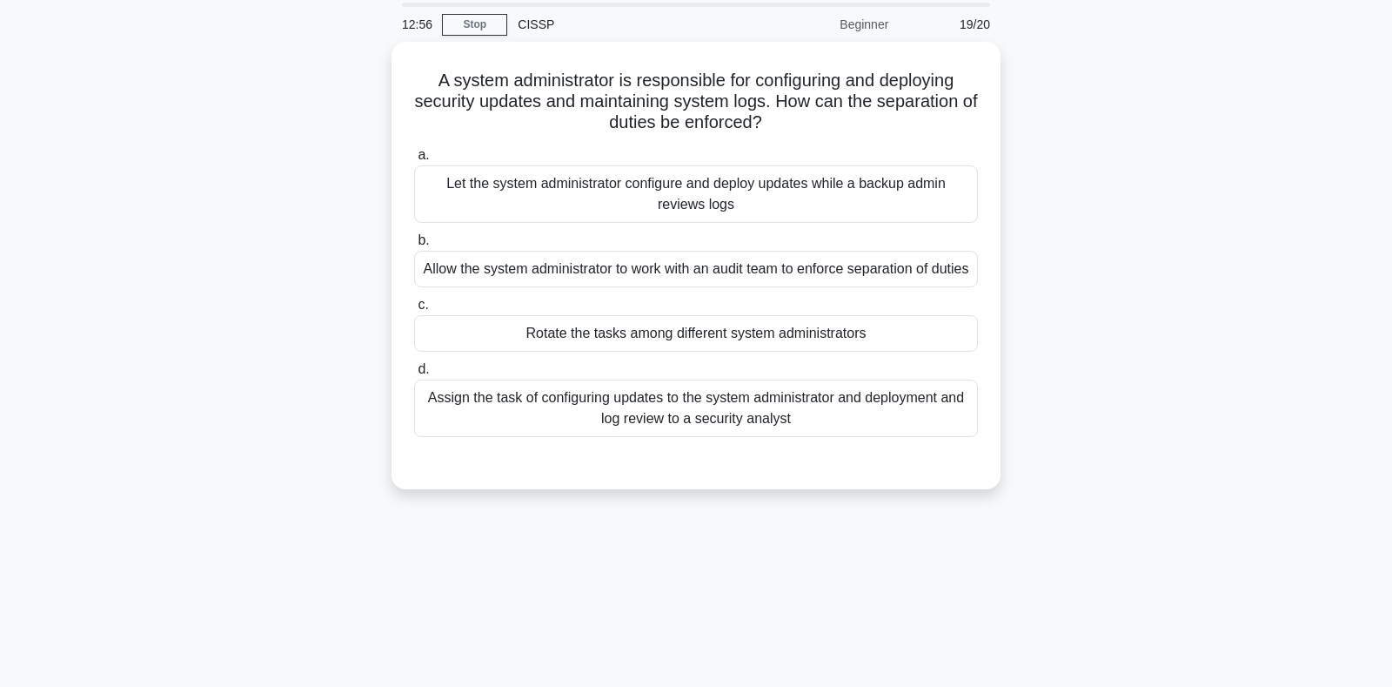
scroll to position [0, 0]
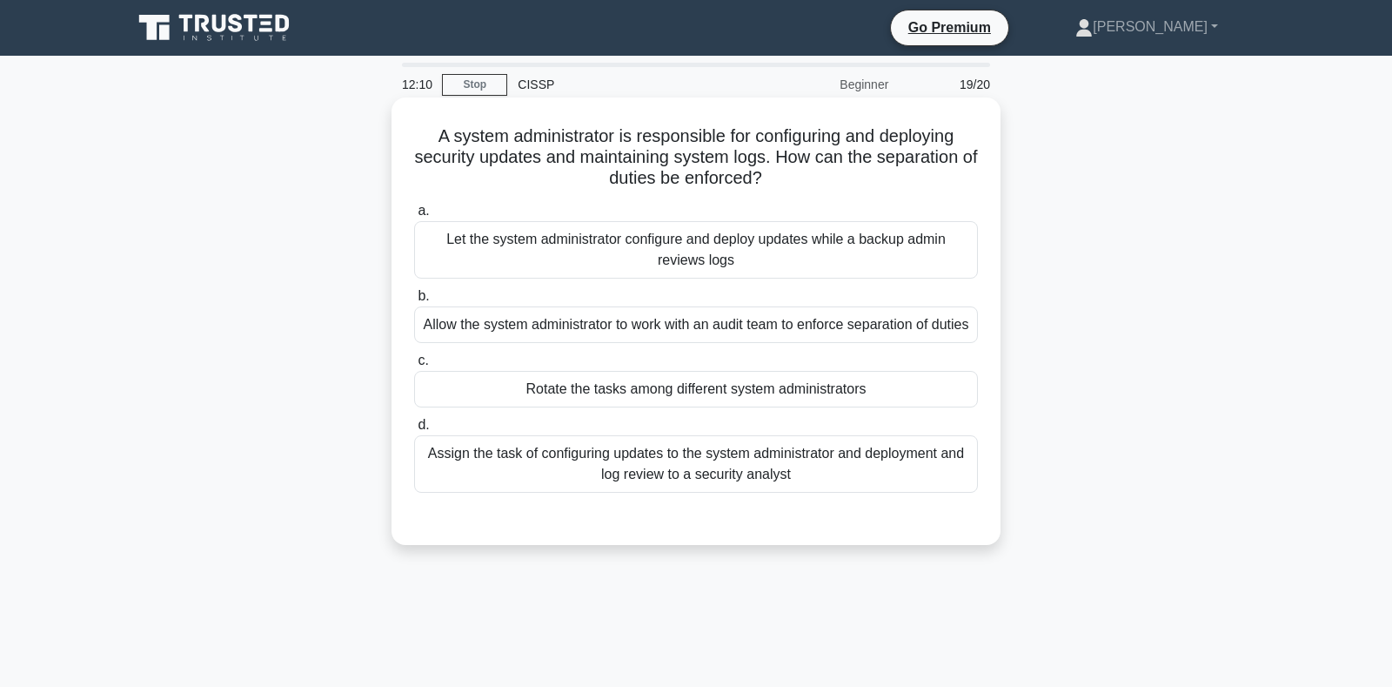
click at [606, 242] on div "Let the system administrator configure and deploy updates while a backup admin …" at bounding box center [696, 249] width 564 height 57
click at [414, 217] on input "a. Let the system administrator configure and deploy updates while a backup adm…" at bounding box center [414, 210] width 0 height 11
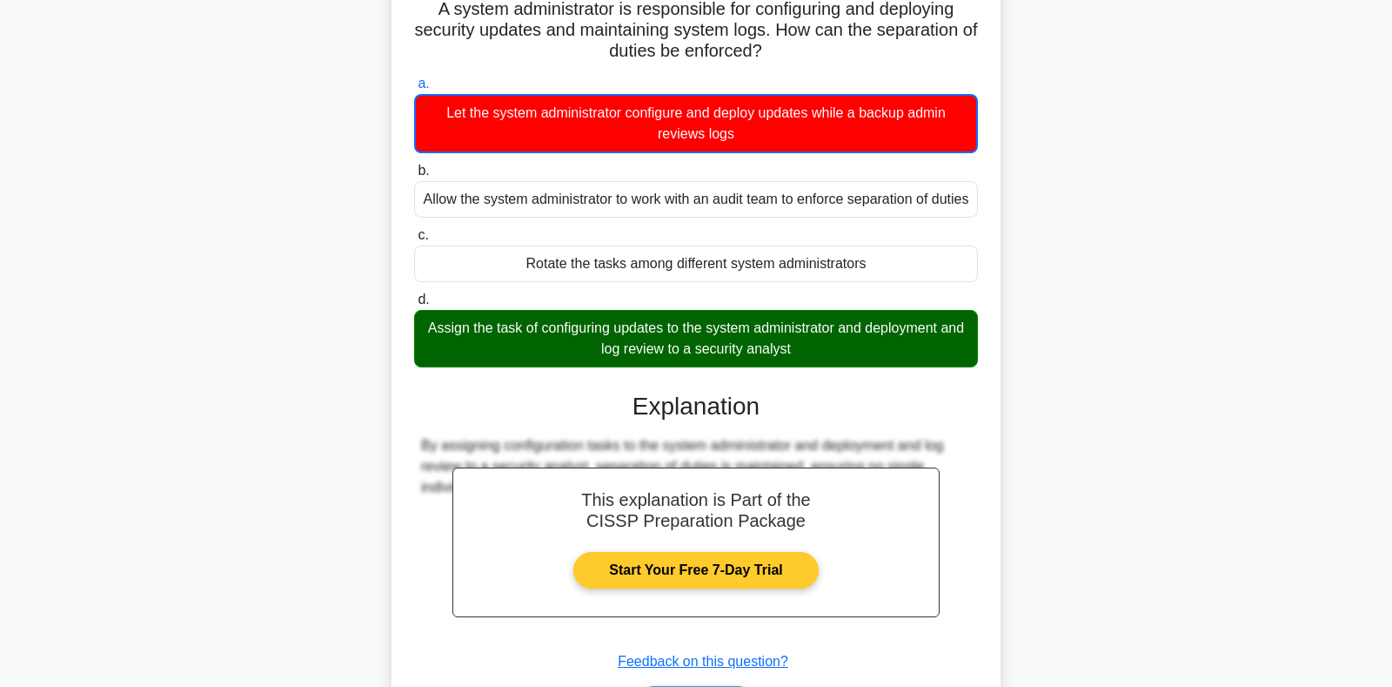
scroll to position [261, 0]
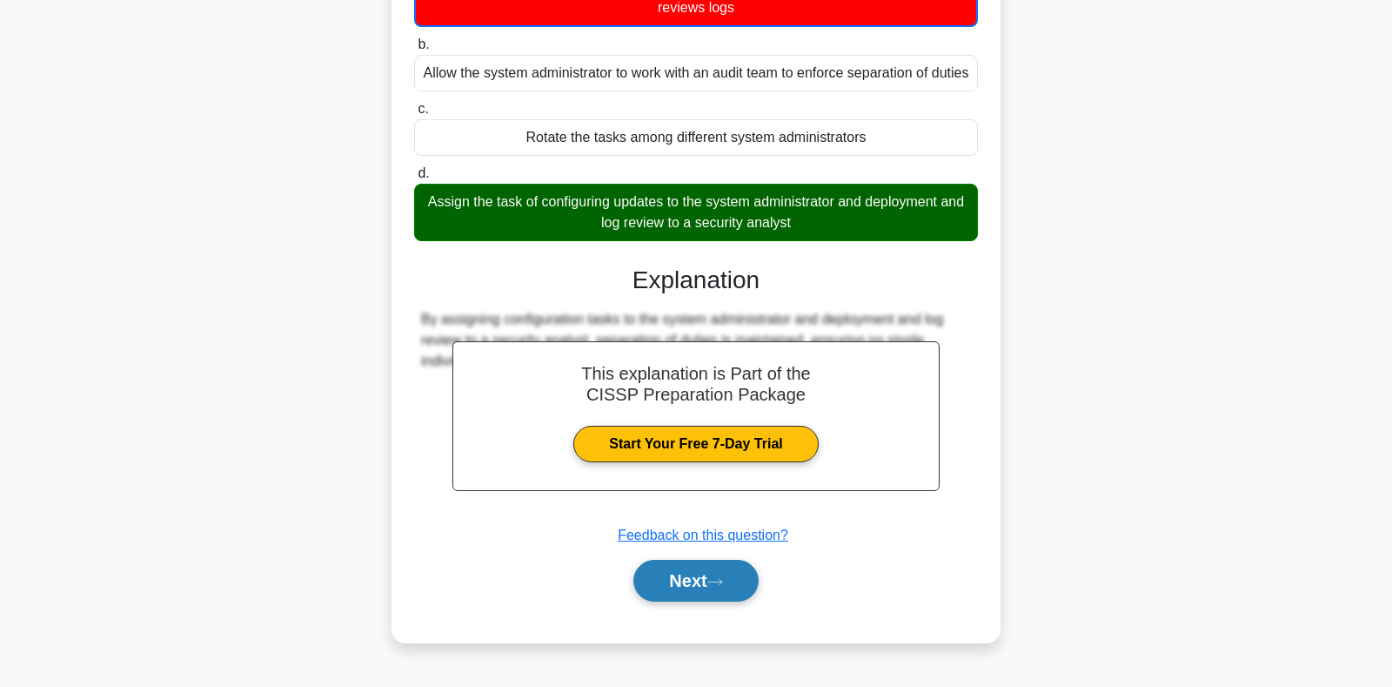
click at [693, 589] on button "Next" at bounding box center [695, 581] width 124 height 42
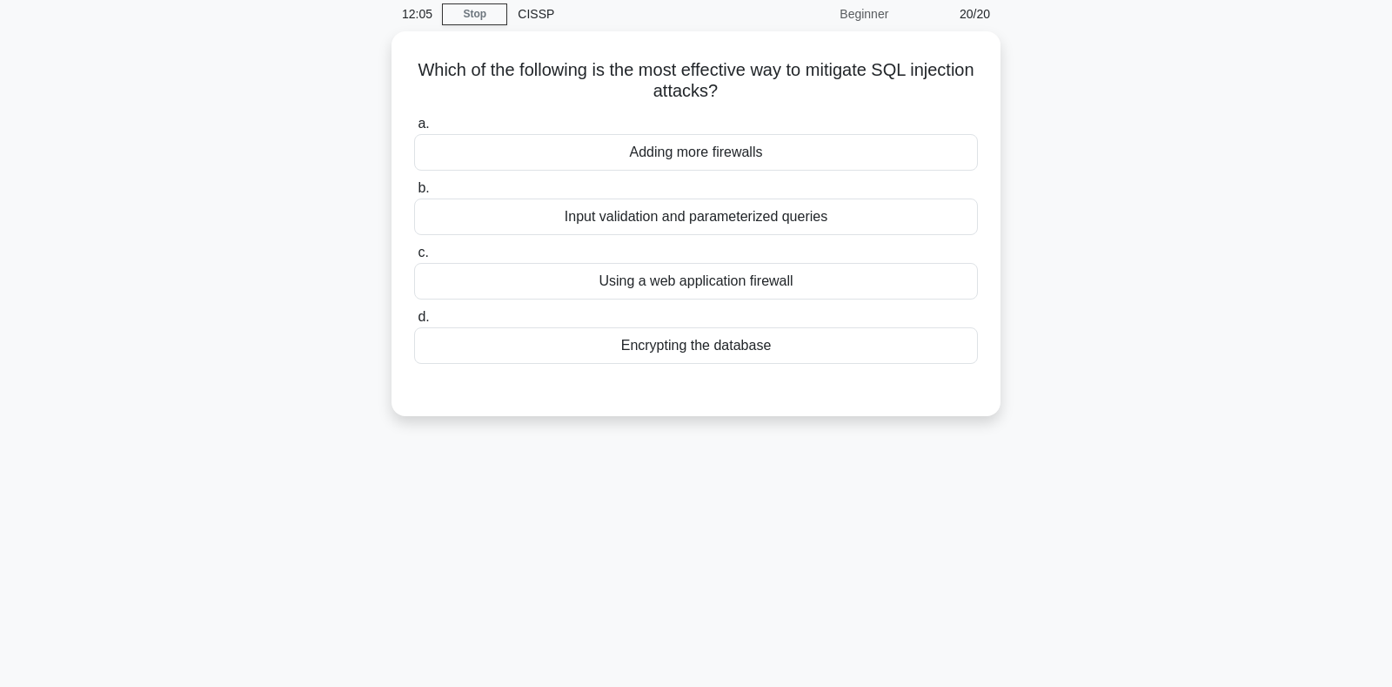
scroll to position [0, 0]
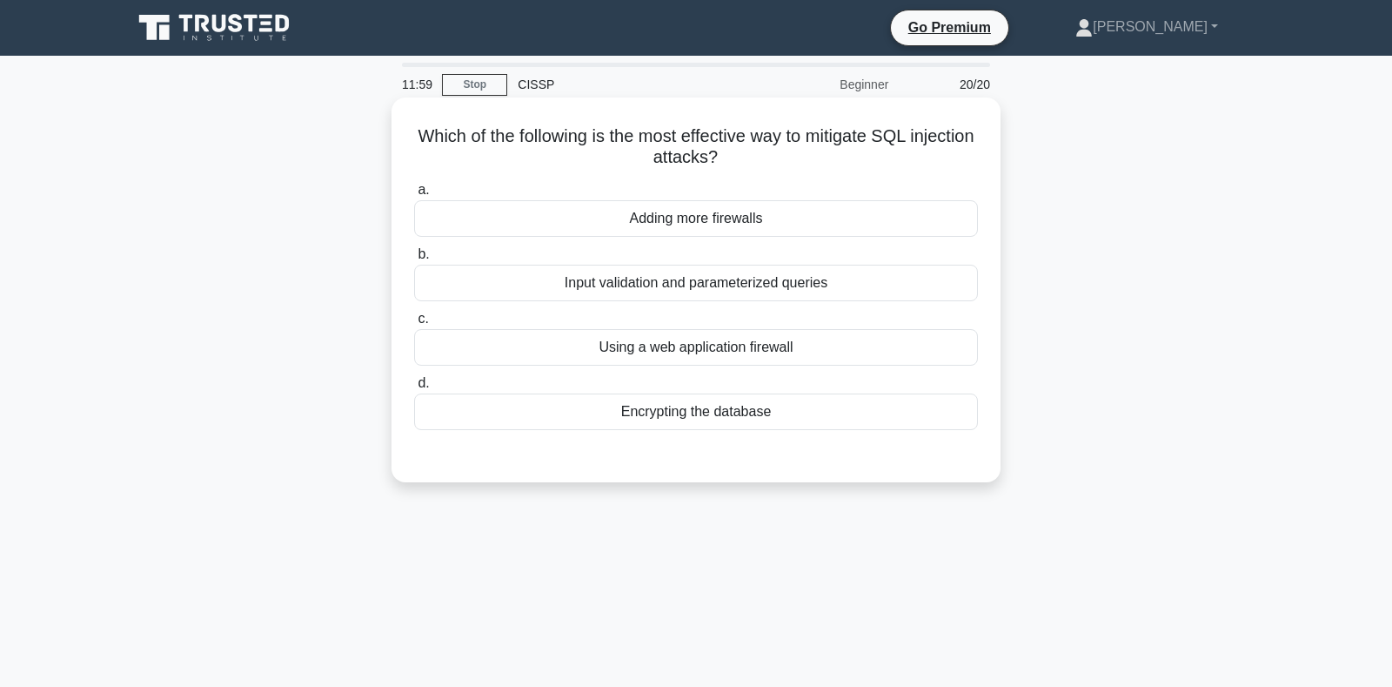
click at [652, 294] on div "Input validation and parameterized queries" at bounding box center [696, 283] width 564 height 37
click at [414, 260] on input "b. Input validation and parameterized queries" at bounding box center [414, 254] width 0 height 11
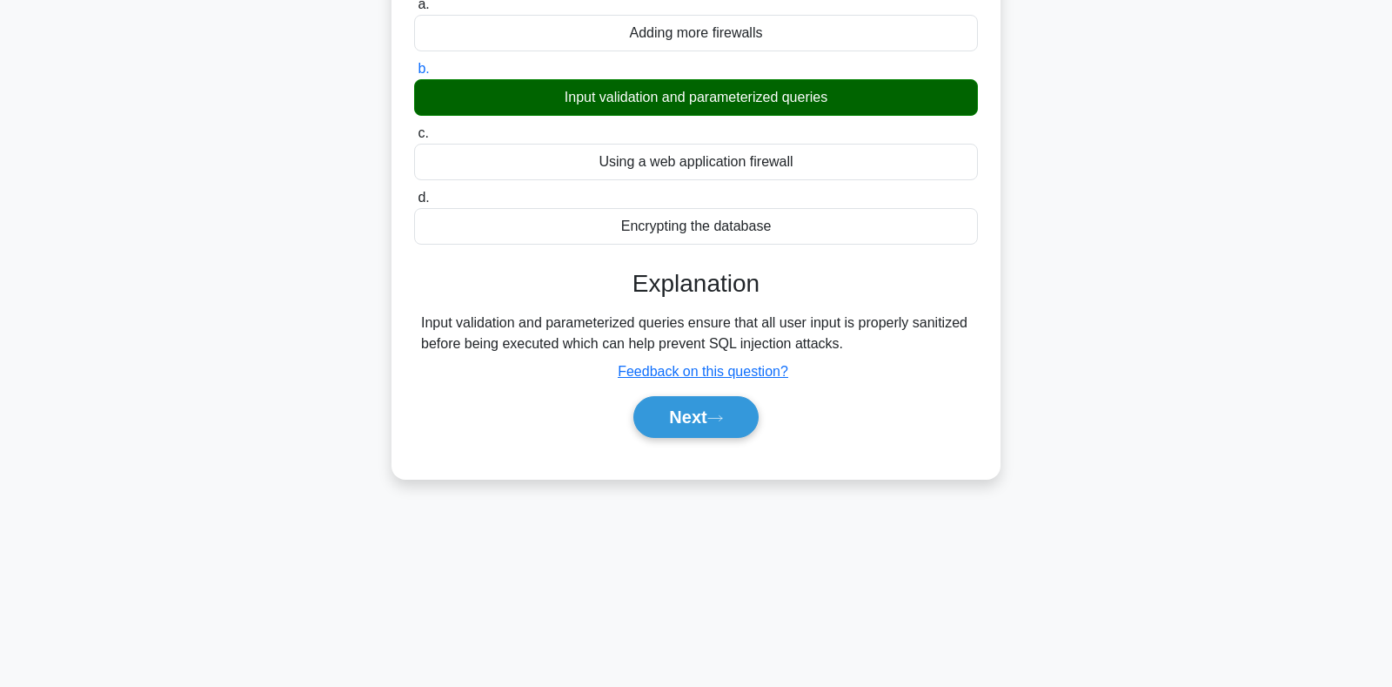
scroll to position [253, 0]
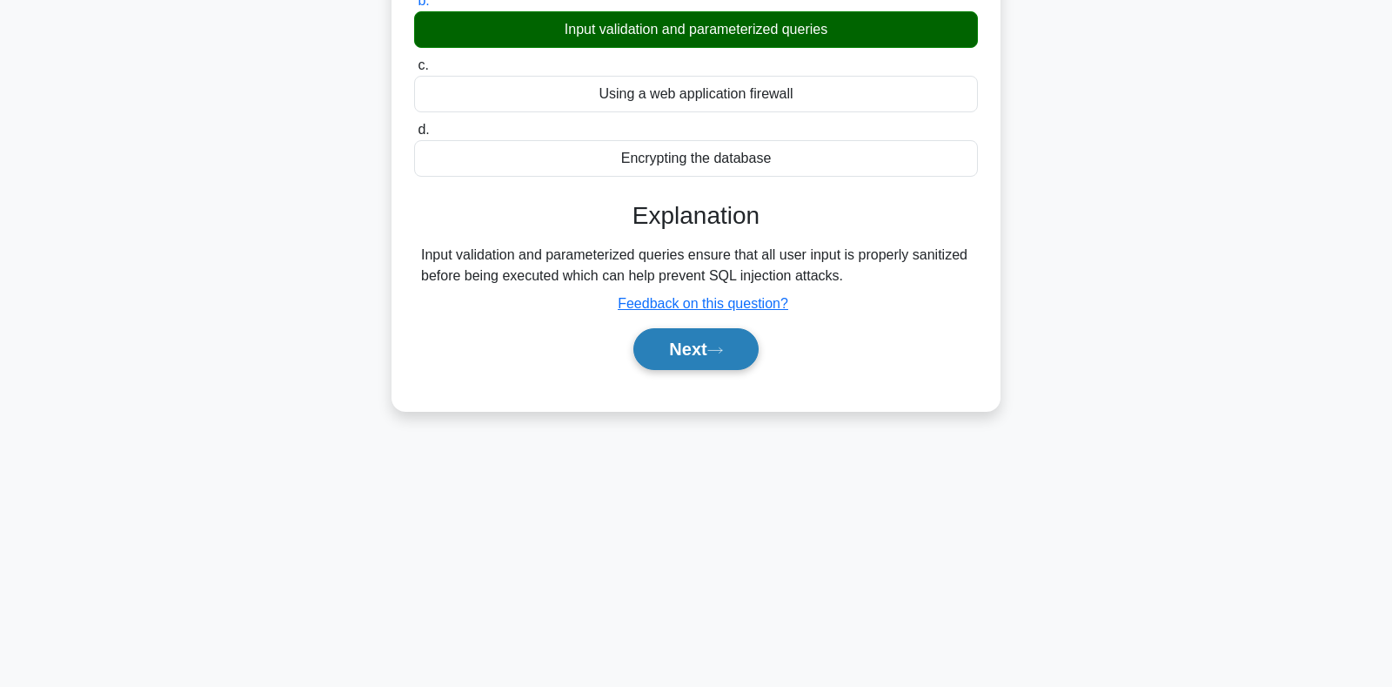
click at [688, 349] on button "Next" at bounding box center [695, 349] width 124 height 42
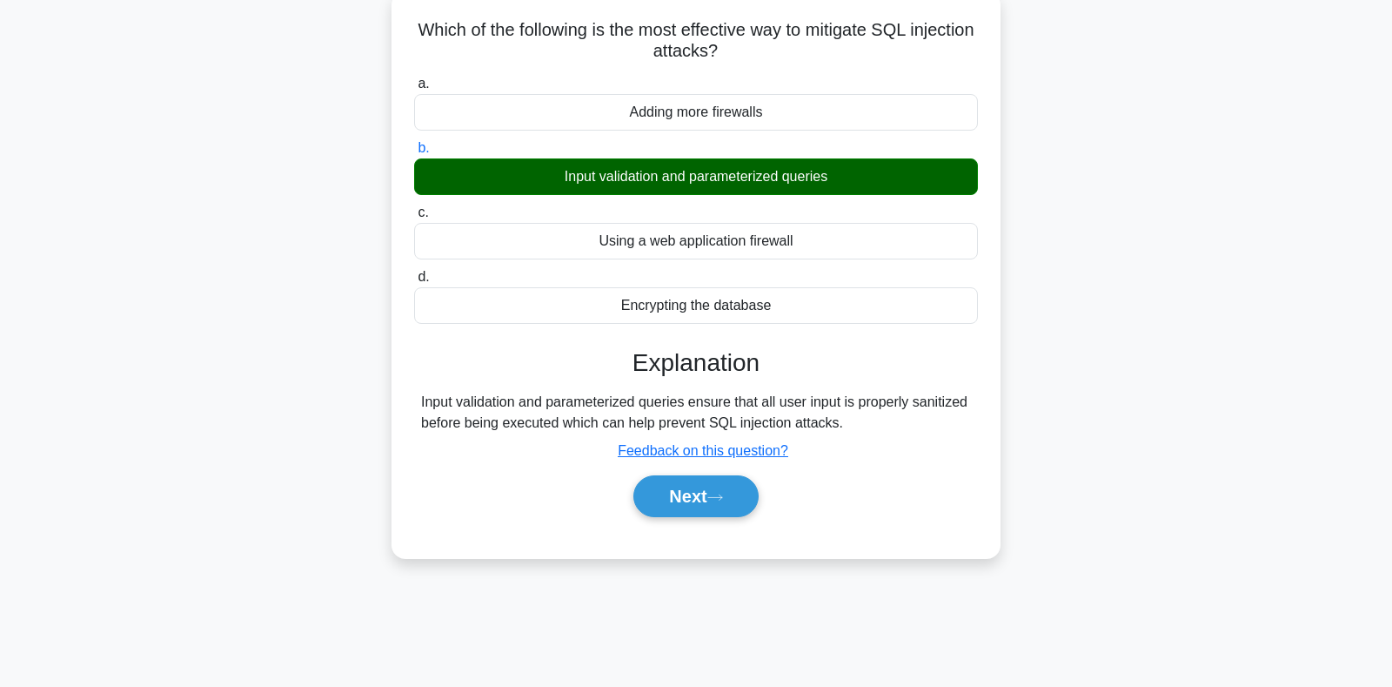
scroll to position [183, 0]
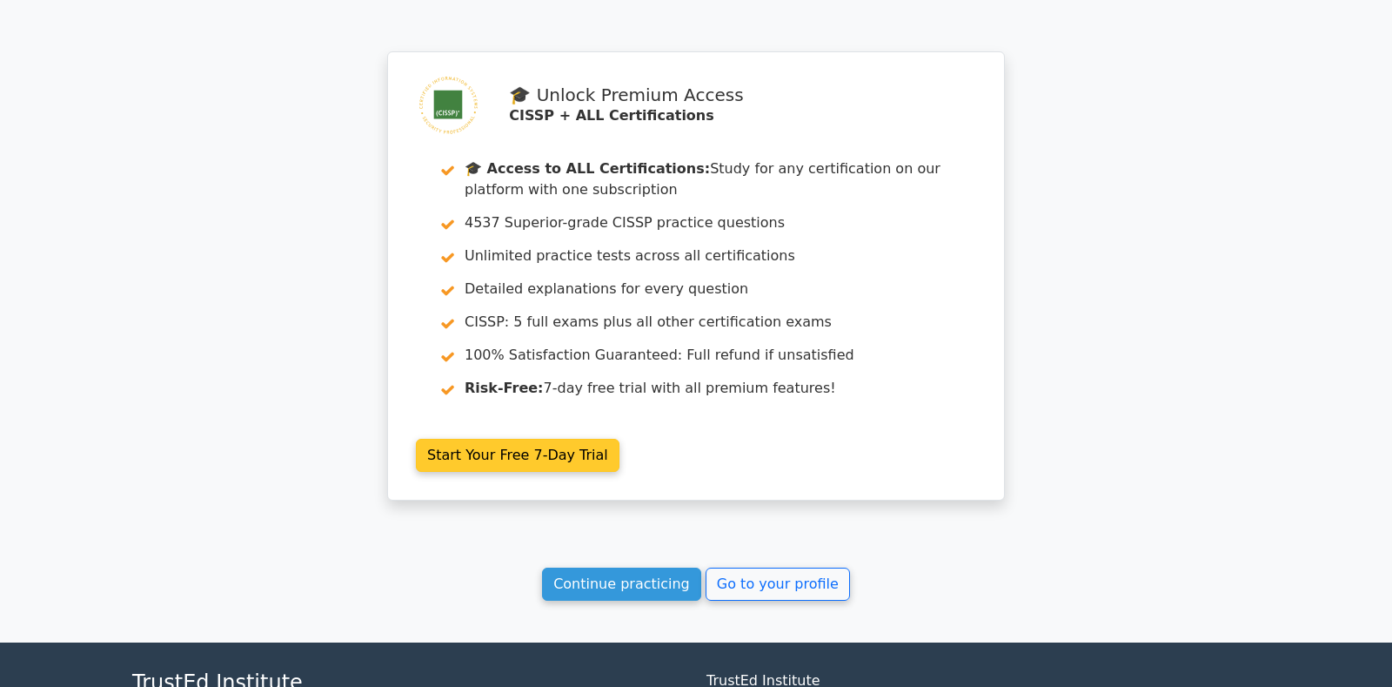
scroll to position [3010, 0]
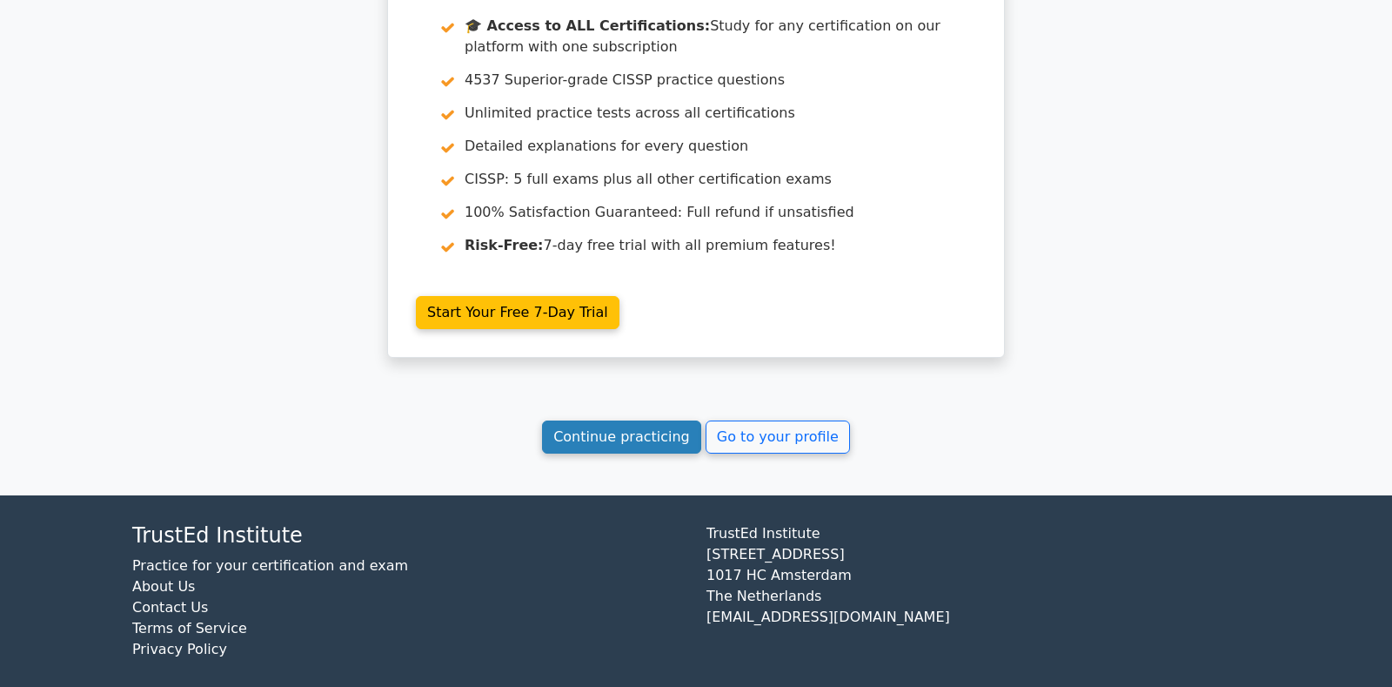
click at [653, 420] on link "Continue practicing" at bounding box center [621, 436] width 159 height 33
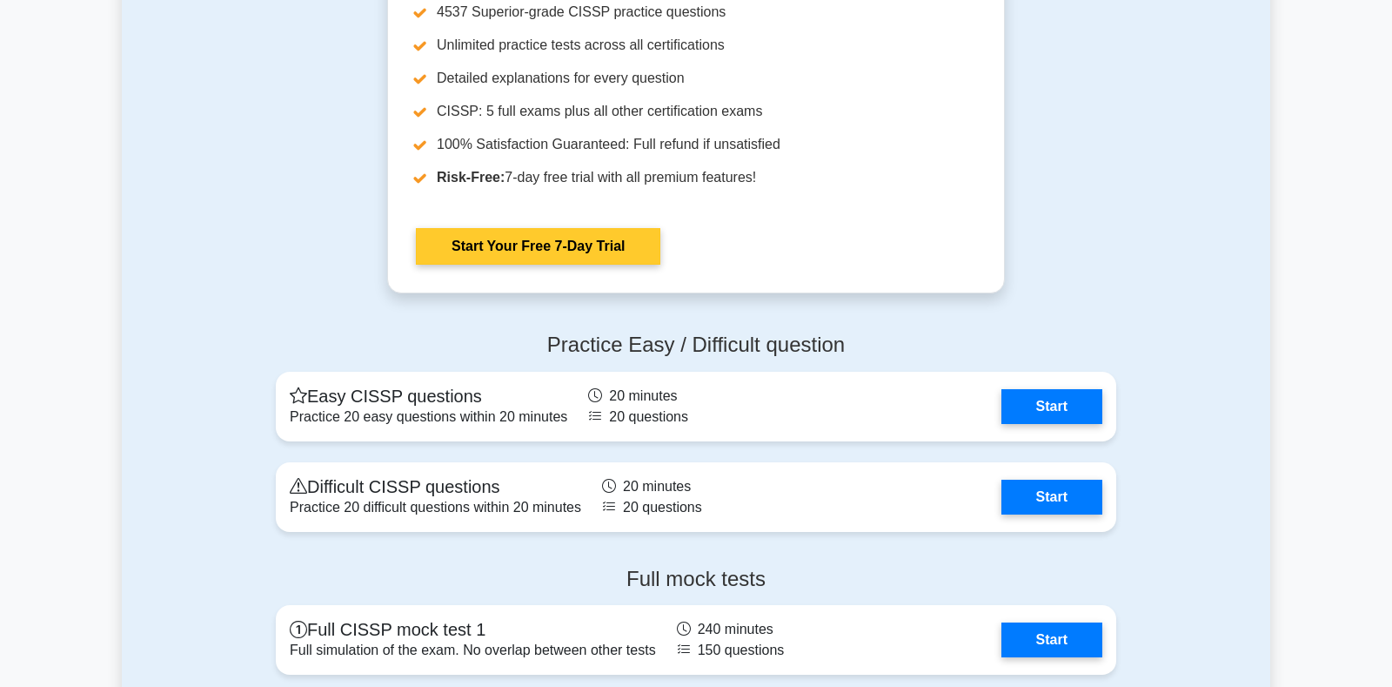
scroll to position [5117, 0]
